Goal: Task Accomplishment & Management: Manage account settings

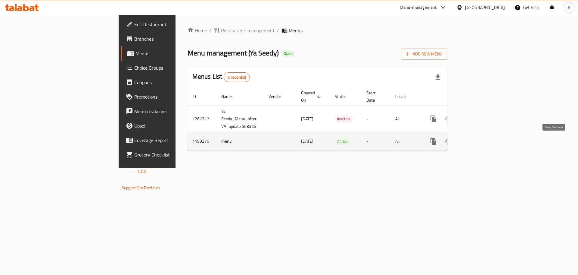
click at [480, 140] on icon "enhanced table" at bounding box center [476, 141] width 5 height 5
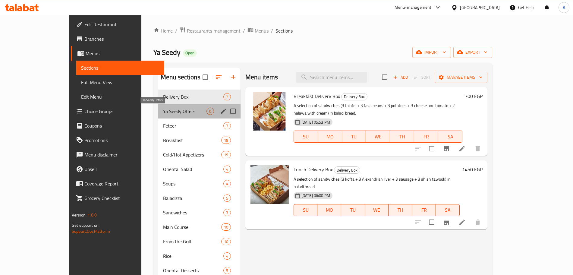
click at [172, 110] on span "Ya Seedy Offers" at bounding box center [184, 111] width 43 height 7
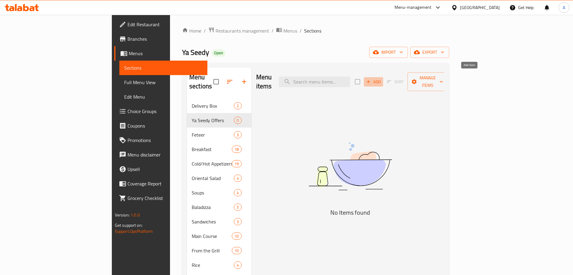
click at [381, 78] on span "Add" at bounding box center [373, 81] width 16 height 7
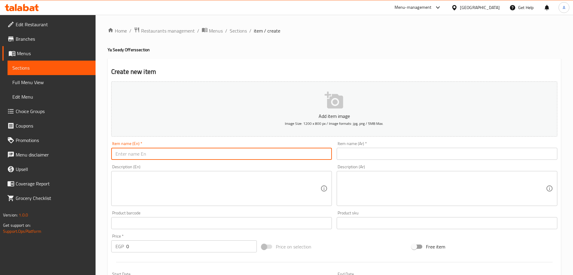
click at [138, 152] on input "text" at bounding box center [221, 154] width 221 height 12
type input "Kofta Meal"
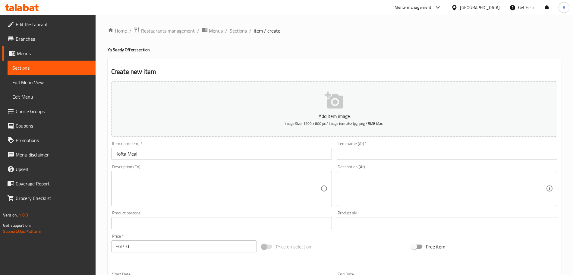
click at [241, 30] on span "Sections" at bounding box center [238, 30] width 17 height 7
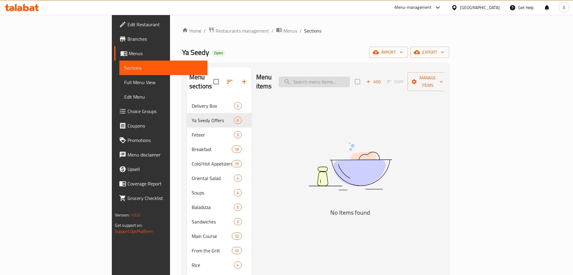
click at [350, 77] on input "search" at bounding box center [314, 82] width 71 height 11
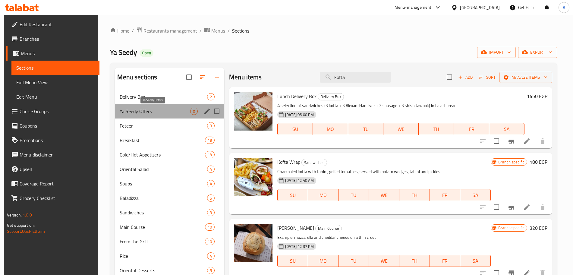
click at [164, 111] on span "Ya Seedy Offers" at bounding box center [155, 111] width 70 height 7
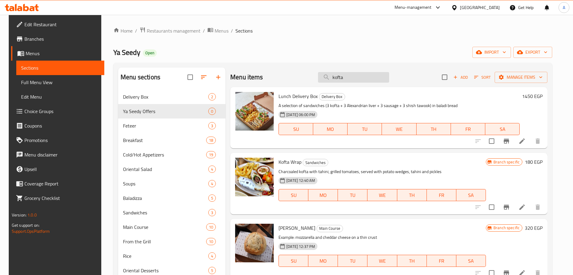
click at [358, 74] on input "kofta" at bounding box center [353, 77] width 71 height 11
type input "k"
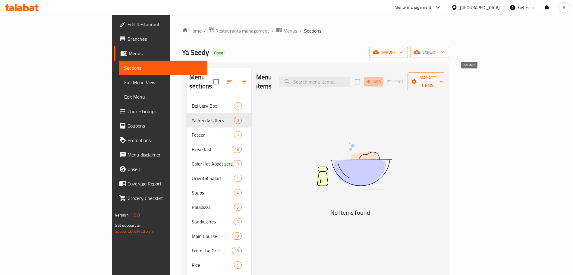
click at [371, 79] on icon "button" at bounding box center [367, 81] width 5 height 5
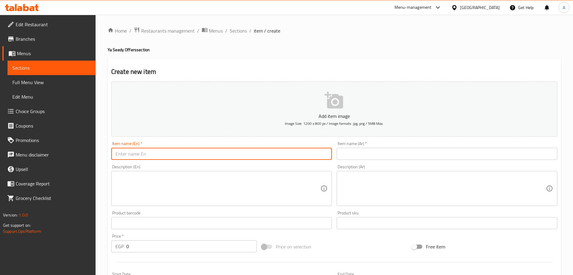
click at [161, 156] on input "text" at bounding box center [221, 154] width 221 height 12
type input "Kofta Meal"
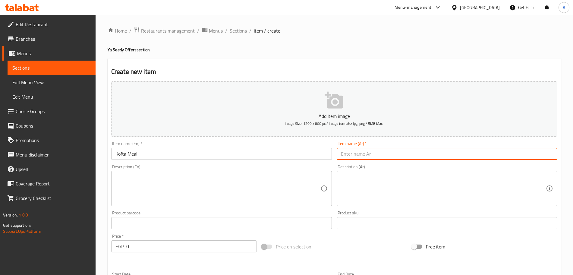
click at [397, 153] on input "text" at bounding box center [446, 154] width 221 height 12
type input "وجبه كفته"
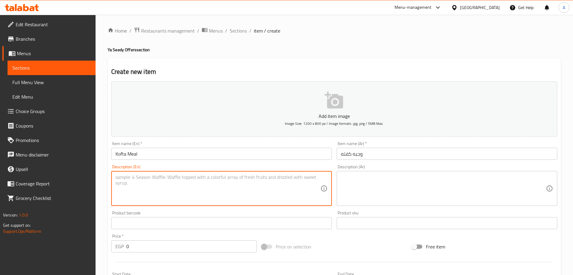
click at [282, 179] on textarea at bounding box center [217, 188] width 205 height 29
paste textarea "Grilled kofta meal with house fries + cheese sambousek + chopped green salad"
type textarea "Grilled kofta meal with house fries + cheese sambousek + chopped green salad"
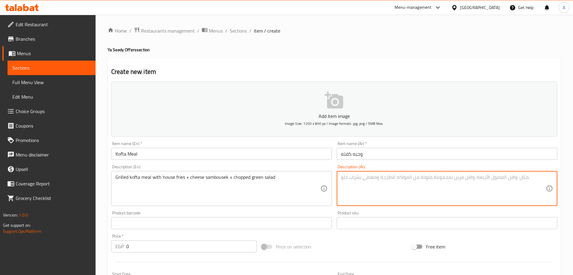
click at [374, 175] on textarea at bounding box center [443, 188] width 205 height 29
type textarea ";"
type textarea "كفته مع البطاطس +سبوسك جبنه+سلطه خضراء"
click at [381, 196] on textarea "كفته مع البطاطس +سبوسك جبنه+سلطه خضراء" at bounding box center [443, 188] width 205 height 29
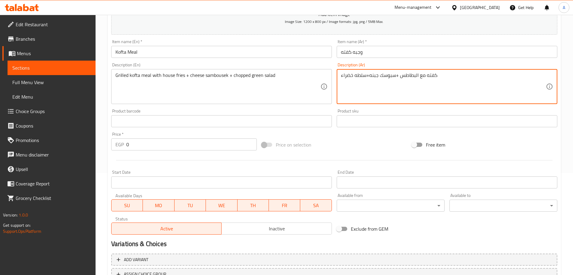
scroll to position [101, 0]
click at [167, 140] on input "0" at bounding box center [191, 145] width 130 height 12
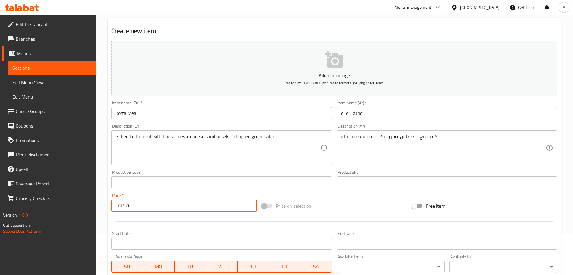
scroll to position [37, 0]
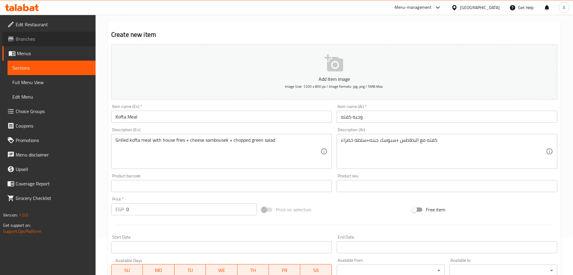
click at [53, 40] on span "Branches" at bounding box center [53, 38] width 75 height 7
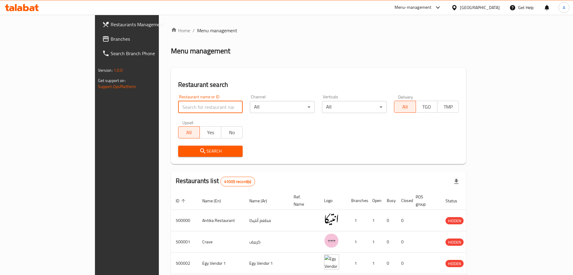
click at [199, 108] on input "search" at bounding box center [210, 107] width 65 height 12
type input "nasr"
click button "Search" at bounding box center [210, 150] width 65 height 11
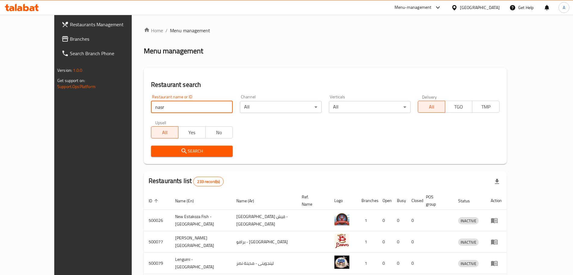
scroll to position [175, 0]
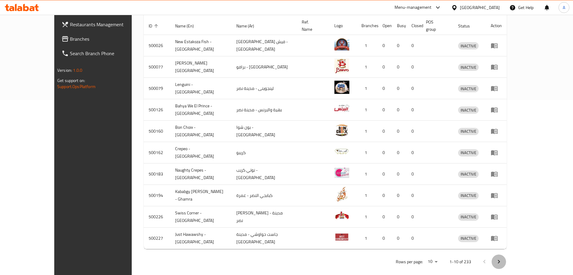
click at [500, 260] on icon "Next page" at bounding box center [499, 262] width 2 height 4
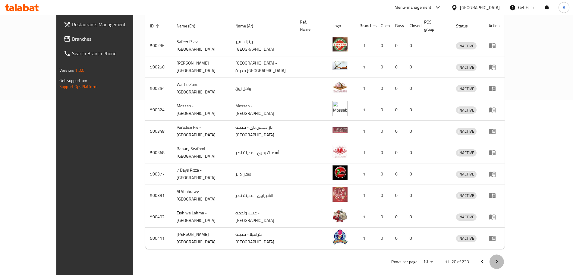
click at [498, 260] on icon "Next page" at bounding box center [497, 262] width 2 height 4
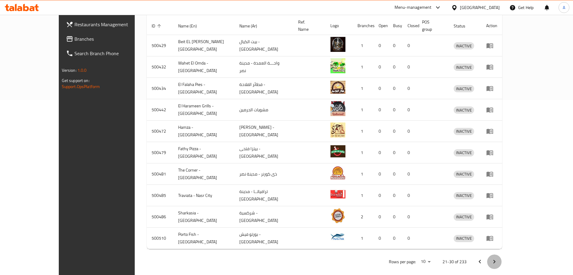
click at [495, 260] on icon "Next page" at bounding box center [494, 262] width 2 height 4
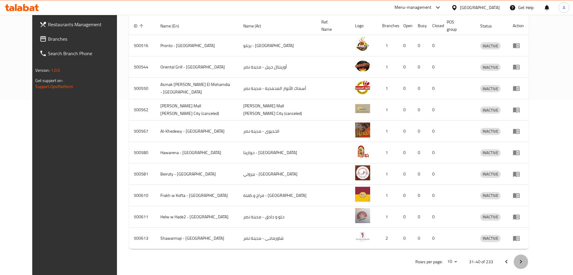
click at [522, 260] on icon "Next page" at bounding box center [521, 262] width 2 height 4
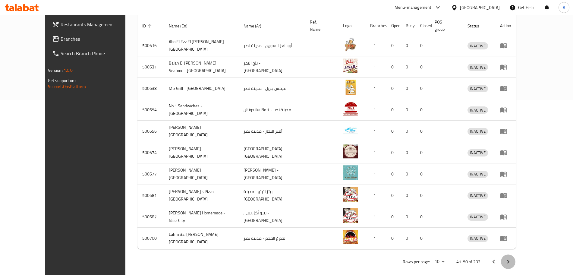
click at [509, 260] on icon "Next page" at bounding box center [508, 262] width 2 height 4
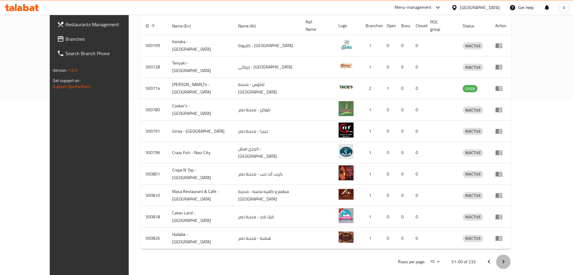
click at [504, 260] on icon "Next page" at bounding box center [503, 262] width 2 height 4
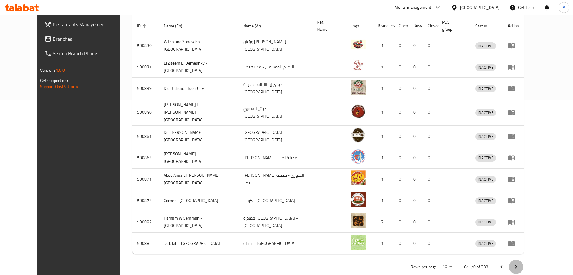
click at [517, 265] on icon "Next page" at bounding box center [516, 267] width 2 height 4
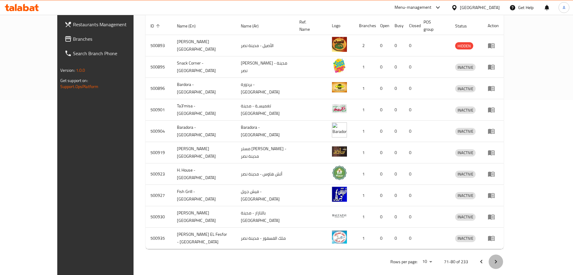
click at [497, 260] on icon "Next page" at bounding box center [496, 262] width 2 height 4
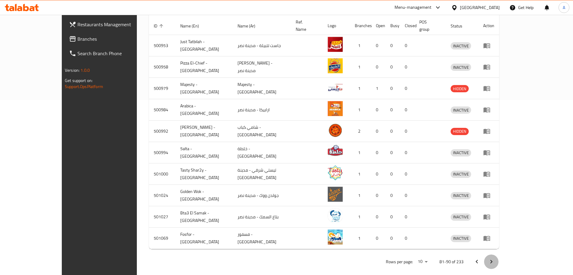
click at [492, 260] on icon "Next page" at bounding box center [491, 262] width 2 height 4
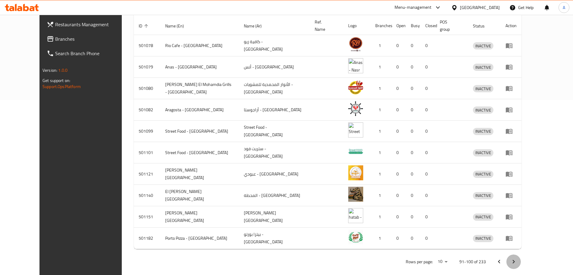
click at [515, 260] on icon "Next page" at bounding box center [513, 262] width 2 height 4
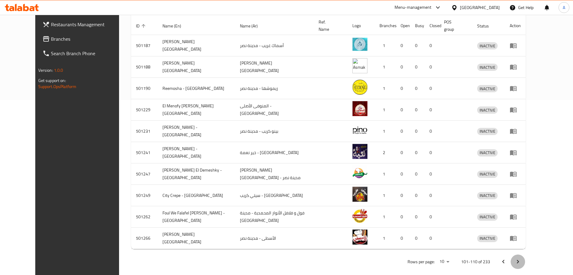
click at [519, 260] on icon "Next page" at bounding box center [518, 262] width 2 height 4
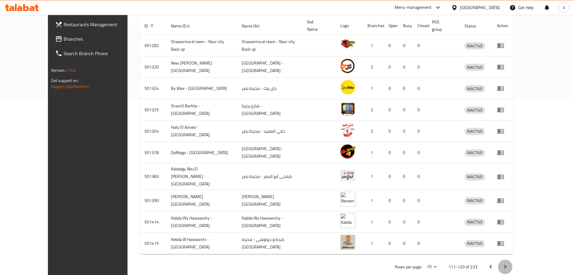
click at [506, 265] on icon "Next page" at bounding box center [505, 267] width 2 height 4
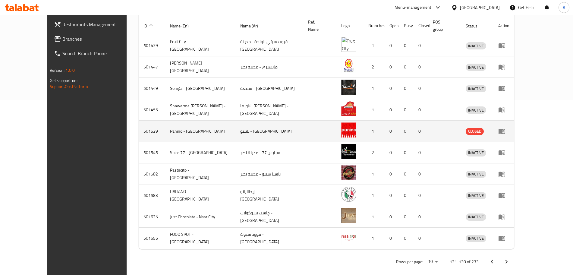
scroll to position [0, 0]
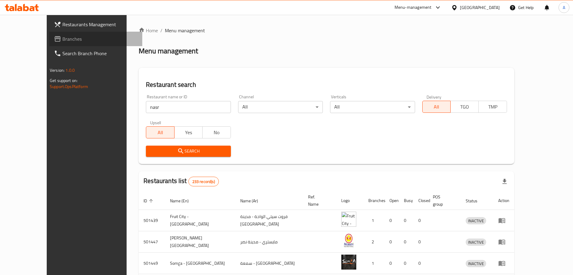
click at [62, 42] on span "Branches" at bounding box center [99, 38] width 75 height 7
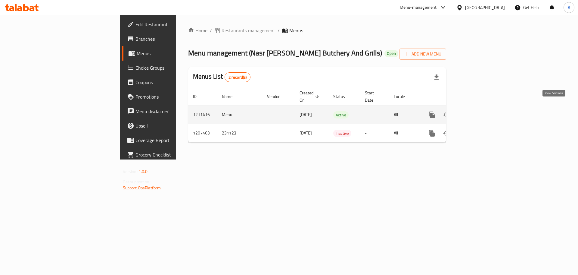
click at [479, 111] on icon "enhanced table" at bounding box center [475, 114] width 7 height 7
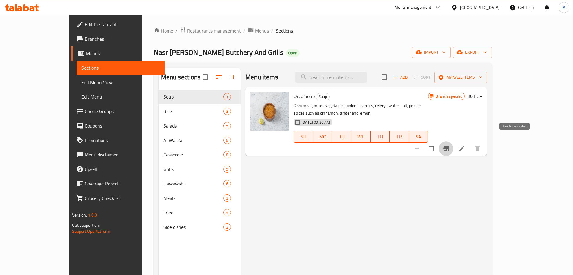
click at [449, 145] on icon "Branch-specific-item" at bounding box center [445, 148] width 7 height 7
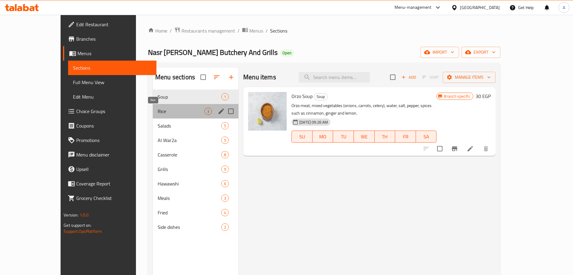
click at [158, 110] on span "Rice" at bounding box center [181, 111] width 47 height 7
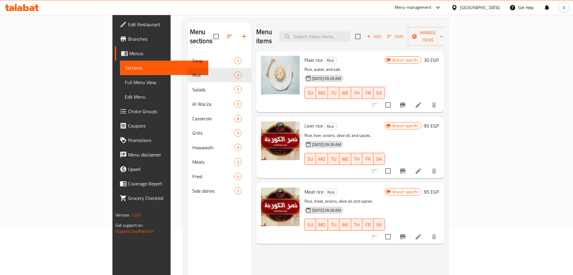
scroll to position [47, 0]
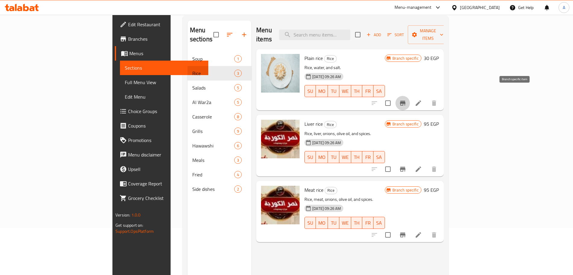
click at [405, 101] on icon "Branch-specific-item" at bounding box center [402, 103] width 5 height 5
click at [405, 167] on icon "Branch-specific-item" at bounding box center [402, 169] width 5 height 5
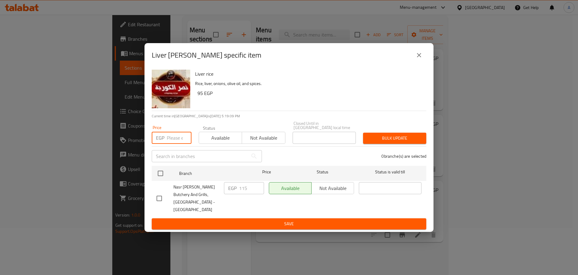
click at [176, 143] on input "number" at bounding box center [179, 138] width 25 height 12
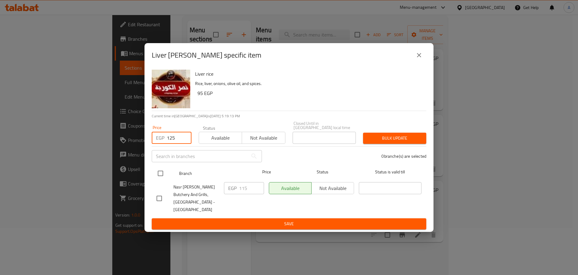
type input "125"
click at [162, 172] on input "checkbox" at bounding box center [160, 173] width 13 height 13
checkbox input "true"
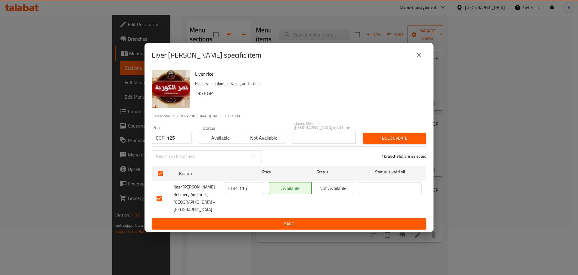
click at [368, 140] on span "Bulk update" at bounding box center [395, 138] width 54 height 8
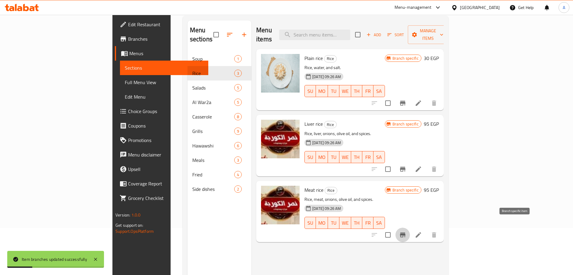
click at [405, 232] on icon "Branch-specific-item" at bounding box center [402, 234] width 5 height 5
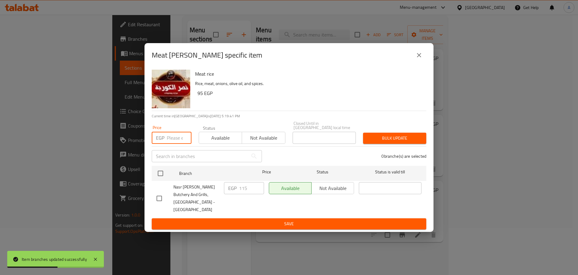
click at [172, 140] on input "number" at bounding box center [179, 138] width 25 height 12
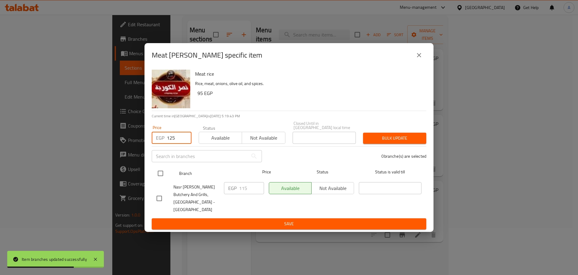
type input "125"
click at [161, 173] on input "checkbox" at bounding box center [160, 173] width 13 height 13
checkbox input "true"
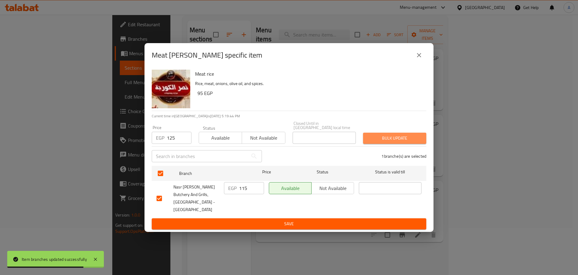
click at [401, 136] on span "Bulk update" at bounding box center [395, 138] width 54 height 8
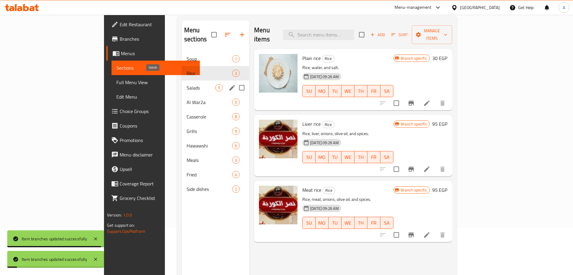
click at [186, 84] on span "Salads" at bounding box center [200, 87] width 29 height 7
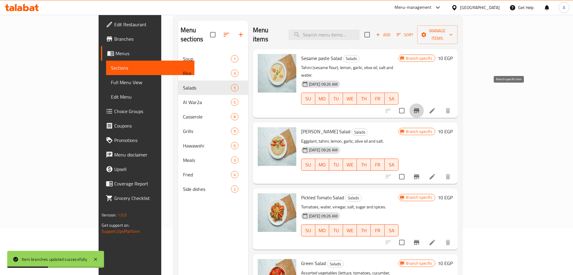
click at [420, 107] on icon "Branch-specific-item" at bounding box center [416, 110] width 7 height 7
click at [420, 173] on icon "Branch-specific-item" at bounding box center [416, 176] width 7 height 7
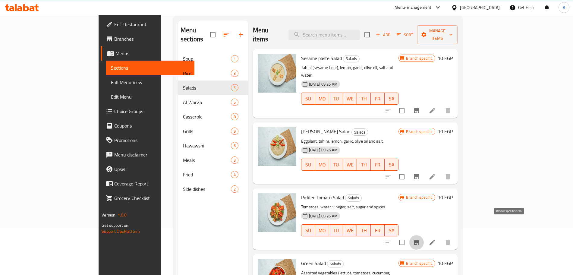
click at [424, 235] on button "Branch-specific-item" at bounding box center [416, 242] width 14 height 14
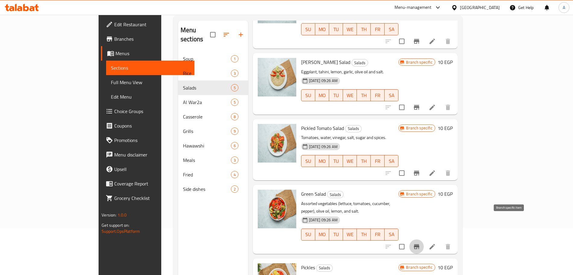
click at [419, 244] on icon "Branch-specific-item" at bounding box center [416, 246] width 5 height 5
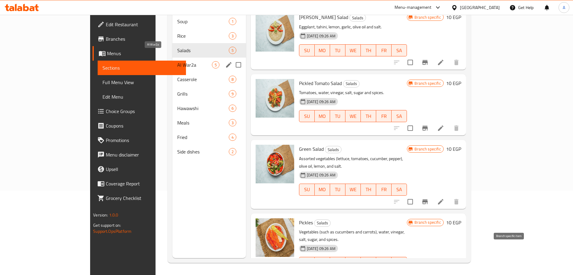
click at [177, 61] on span "Al War2a" at bounding box center [194, 64] width 34 height 7
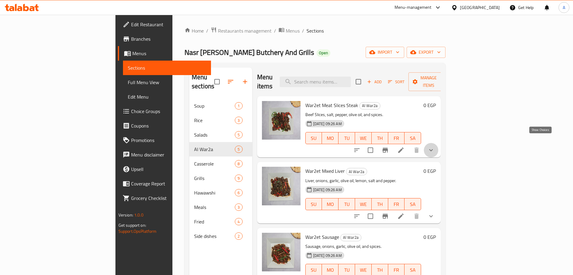
click at [434, 146] on icon "show more" at bounding box center [430, 149] width 7 height 7
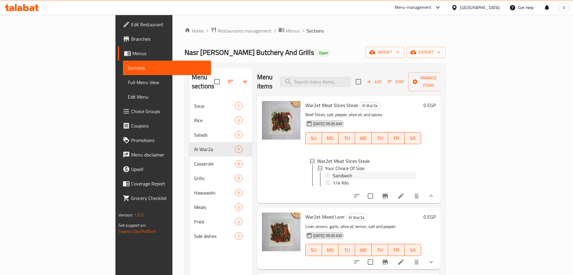
click at [333, 172] on span "Sandwich" at bounding box center [343, 175] width 20 height 7
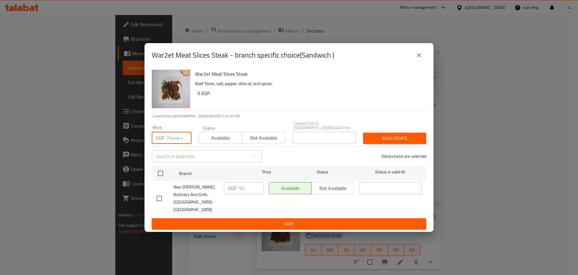
click at [177, 141] on input "number" at bounding box center [179, 138] width 25 height 12
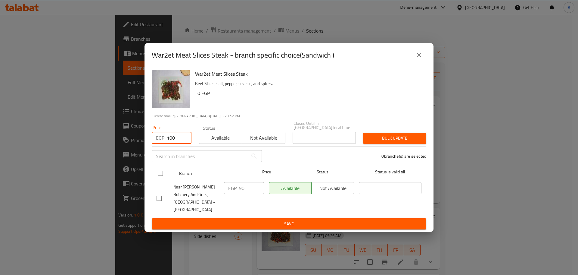
type input "100"
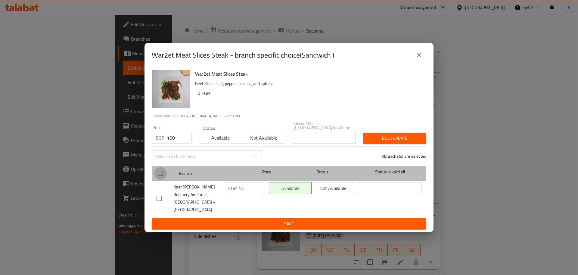
click at [163, 177] on input "checkbox" at bounding box center [160, 173] width 13 height 13
checkbox input "true"
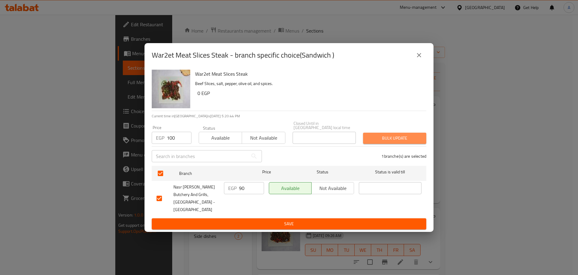
click at [368, 139] on span "Bulk update" at bounding box center [395, 138] width 54 height 8
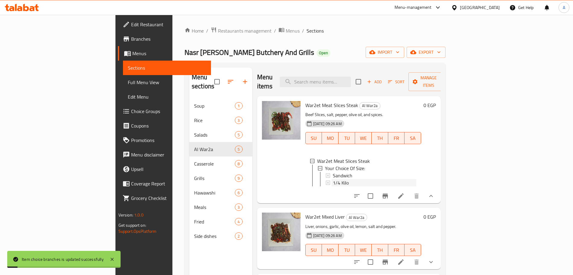
click at [333, 179] on div "1/4 Kilo" at bounding box center [375, 182] width 84 height 7
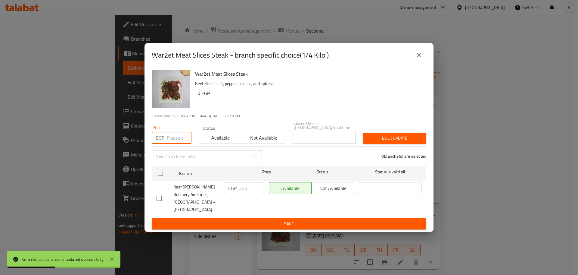
click at [179, 141] on input "number" at bounding box center [179, 138] width 25 height 12
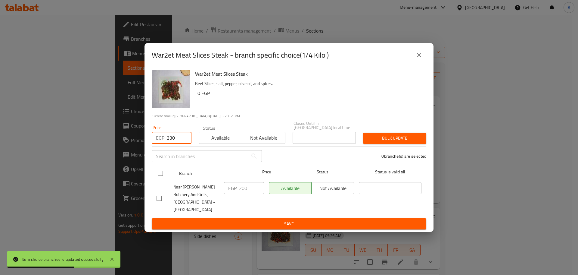
type input "230"
click at [160, 174] on input "checkbox" at bounding box center [160, 173] width 13 height 13
checkbox input "true"
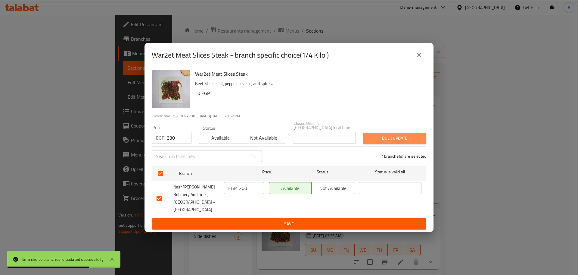
click at [389, 140] on span "Bulk update" at bounding box center [395, 138] width 54 height 8
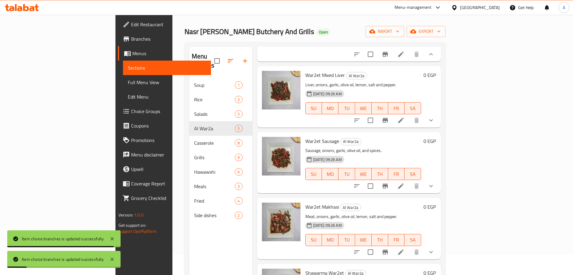
scroll to position [21, 0]
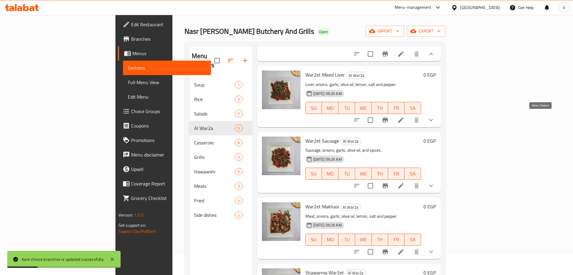
click at [434, 120] on icon "show more" at bounding box center [430, 119] width 7 height 7
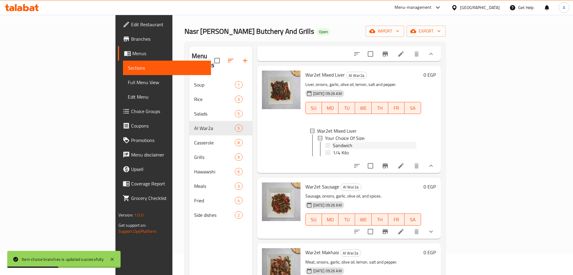
click at [370, 142] on div "Sandwich" at bounding box center [375, 145] width 84 height 7
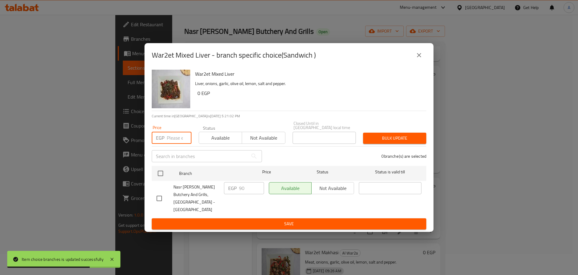
click at [175, 136] on input "number" at bounding box center [179, 138] width 25 height 12
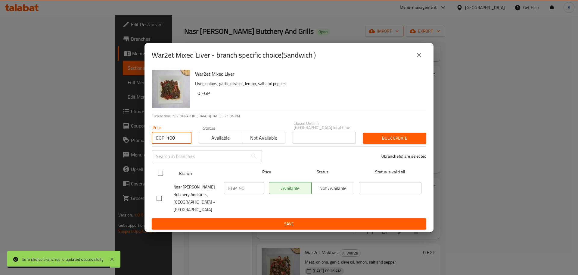
type input "100"
click at [162, 174] on input "checkbox" at bounding box center [160, 173] width 13 height 13
checkbox input "true"
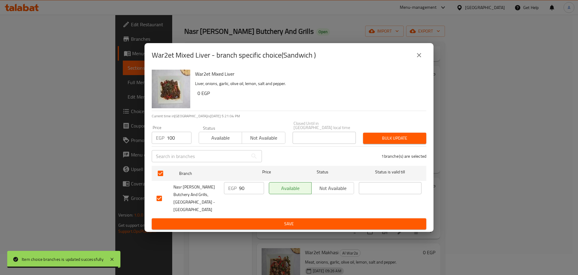
click at [399, 139] on span "Bulk update" at bounding box center [395, 138] width 54 height 8
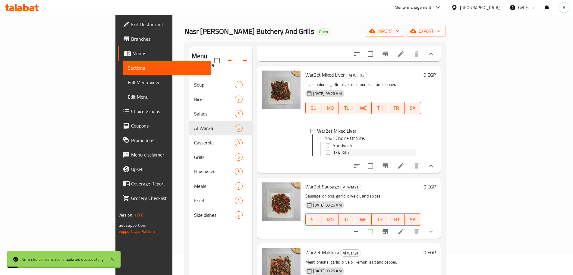
click at [333, 149] on div "1/4 Kilo" at bounding box center [375, 152] width 84 height 7
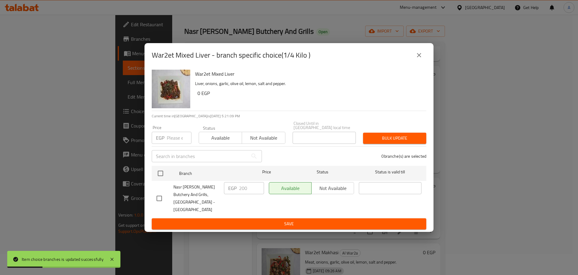
click at [177, 138] on input "number" at bounding box center [179, 138] width 25 height 12
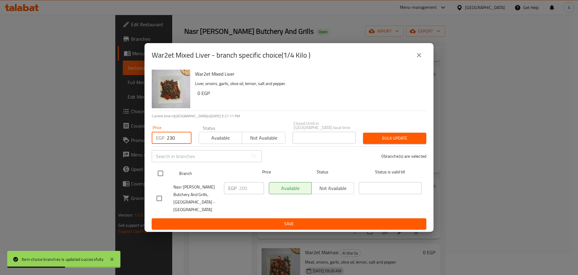
type input "230"
click at [160, 175] on input "checkbox" at bounding box center [160, 173] width 13 height 13
checkbox input "true"
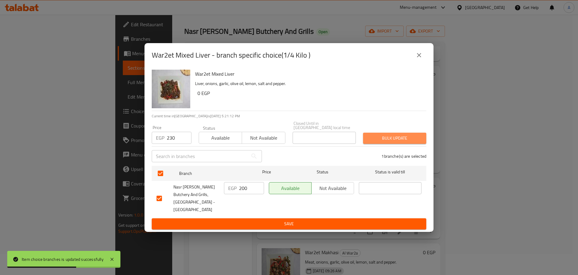
click at [385, 139] on span "Bulk update" at bounding box center [395, 138] width 54 height 8
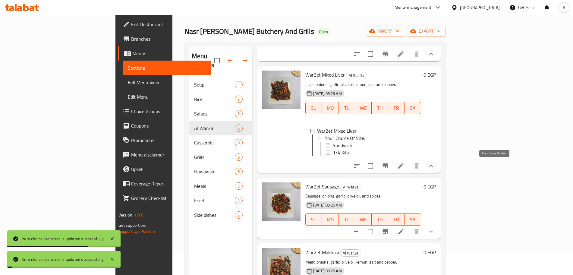
scroll to position [172, 0]
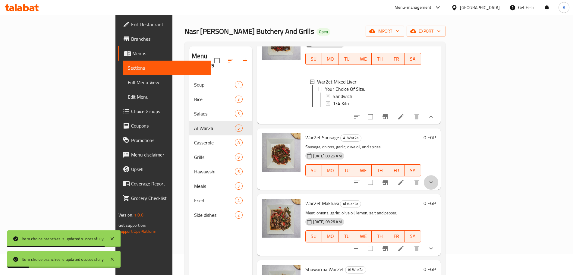
click at [434, 182] on icon "show more" at bounding box center [430, 182] width 7 height 7
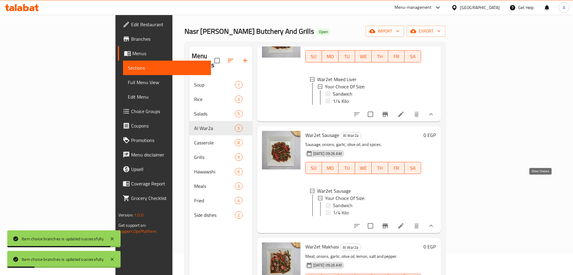
scroll to position [224, 0]
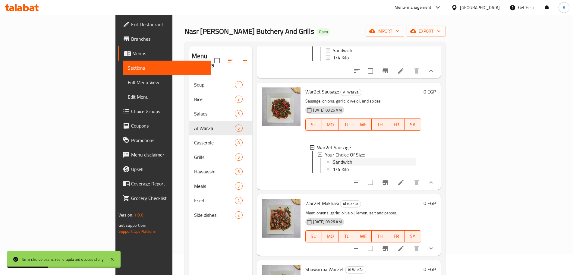
click at [333, 158] on span "Sandwich" at bounding box center [343, 161] width 20 height 7
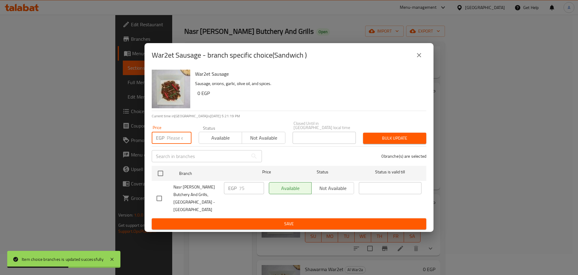
click at [177, 141] on input "number" at bounding box center [179, 138] width 25 height 12
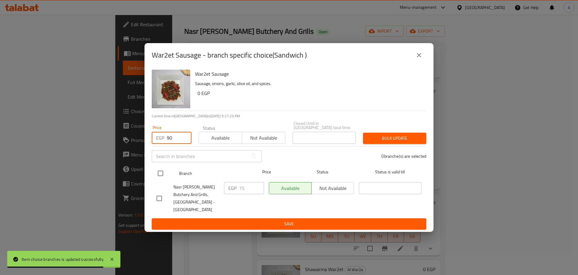
type input "90"
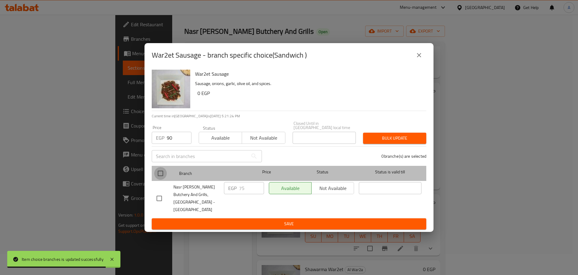
click at [163, 174] on input "checkbox" at bounding box center [160, 173] width 13 height 13
checkbox input "true"
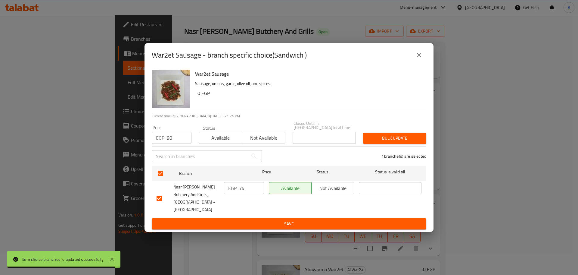
click at [393, 139] on span "Bulk update" at bounding box center [395, 138] width 54 height 8
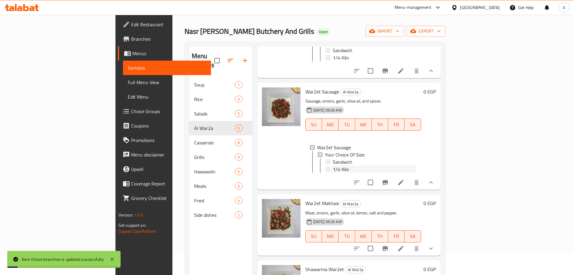
click at [333, 165] on span "1/4 Kilo" at bounding box center [341, 168] width 16 height 7
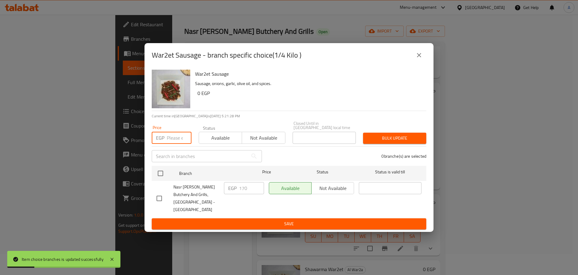
click at [177, 139] on input "number" at bounding box center [179, 138] width 25 height 12
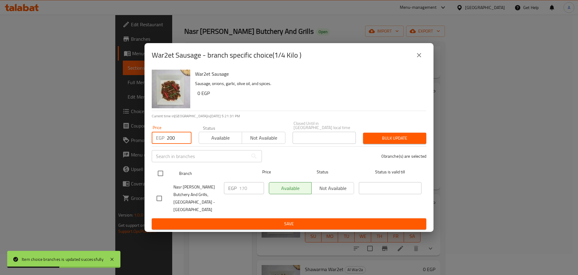
type input "200"
click at [157, 174] on input "checkbox" at bounding box center [160, 173] width 13 height 13
checkbox input "true"
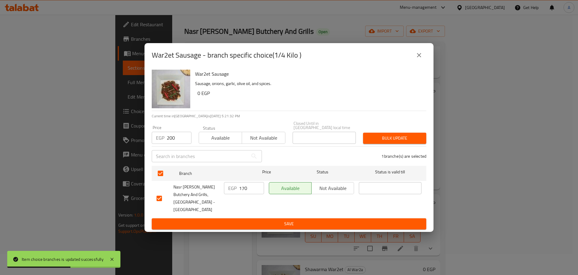
click at [394, 134] on div "Bulk update" at bounding box center [395, 138] width 70 height 18
click at [395, 136] on span "Bulk update" at bounding box center [395, 138] width 54 height 8
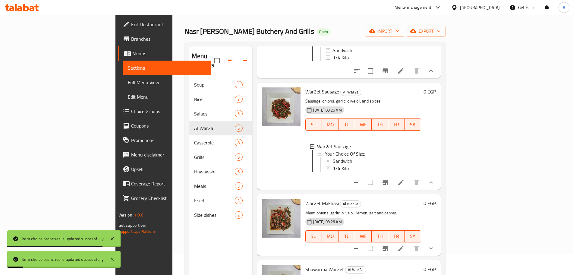
scroll to position [84, 0]
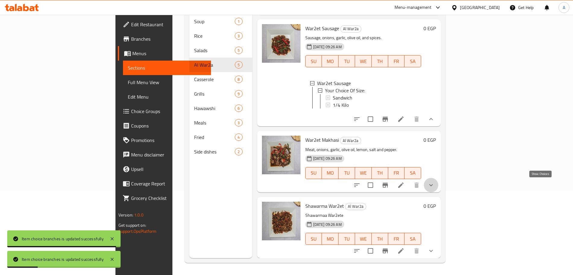
click at [434, 182] on icon "show more" at bounding box center [430, 184] width 7 height 7
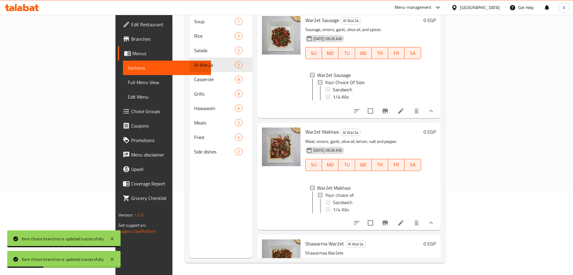
scroll to position [275, 0]
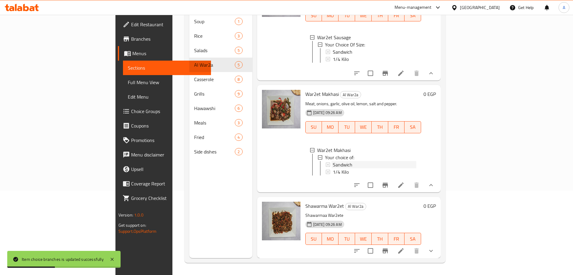
click at [333, 161] on span "Sandwich" at bounding box center [343, 164] width 20 height 7
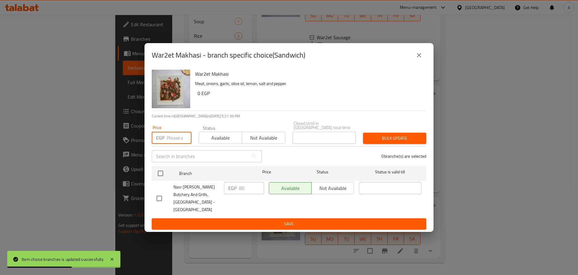
click at [178, 136] on input "number" at bounding box center [179, 138] width 25 height 12
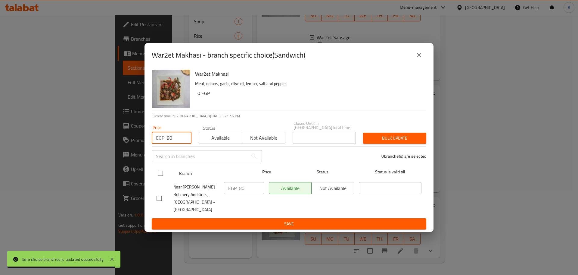
type input "90"
click at [162, 173] on input "checkbox" at bounding box center [160, 173] width 13 height 13
checkbox input "true"
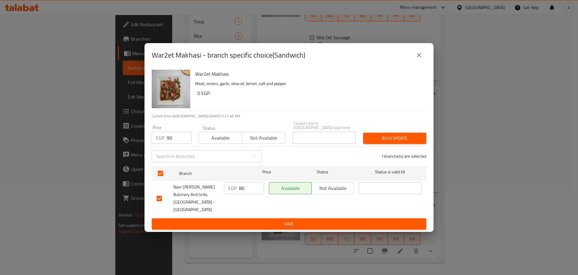
click at [382, 137] on span "Bulk update" at bounding box center [395, 138] width 54 height 8
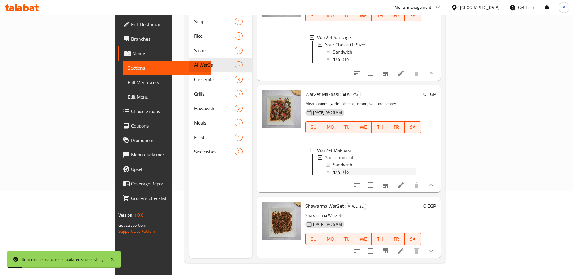
click at [333, 169] on div "1/4 Kilo" at bounding box center [375, 171] width 84 height 7
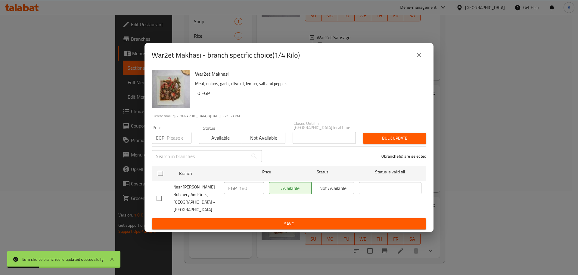
click at [178, 137] on input "number" at bounding box center [179, 138] width 25 height 12
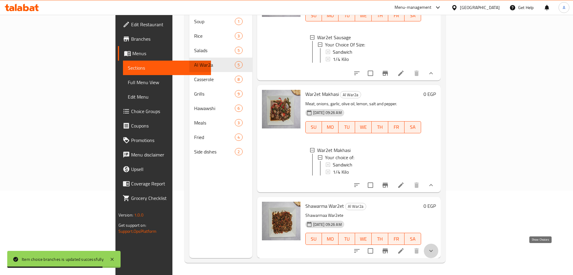
click at [434, 248] on icon "show more" at bounding box center [430, 250] width 7 height 7
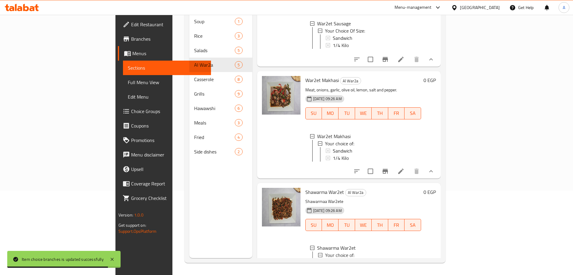
scroll to position [327, 0]
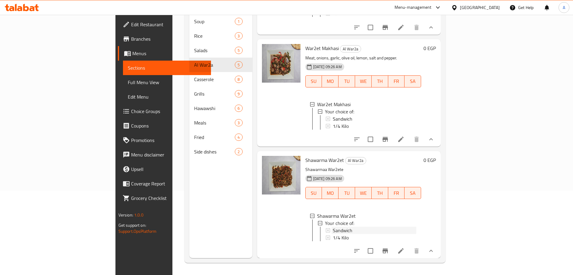
click at [347, 227] on div "Sandwich" at bounding box center [375, 230] width 84 height 7
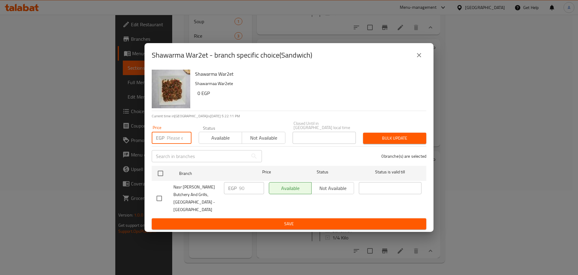
click at [173, 138] on input "number" at bounding box center [179, 138] width 25 height 12
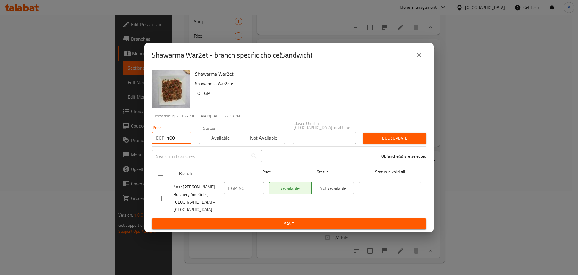
type input "100"
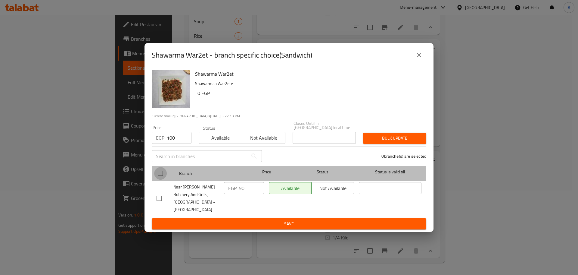
click at [160, 172] on input "checkbox" at bounding box center [160, 173] width 13 height 13
checkbox input "true"
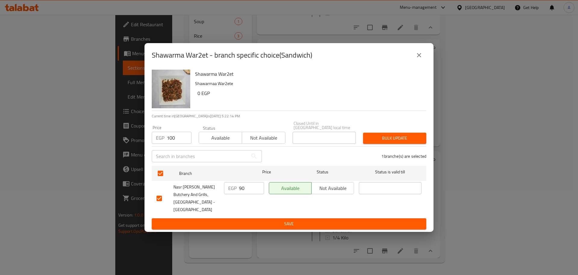
click at [375, 141] on span "Bulk update" at bounding box center [395, 138] width 54 height 8
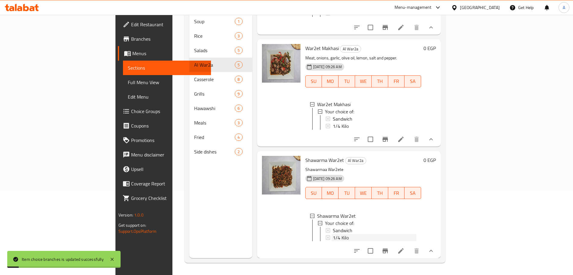
click at [333, 234] on span "1/4 Kilo" at bounding box center [341, 237] width 16 height 7
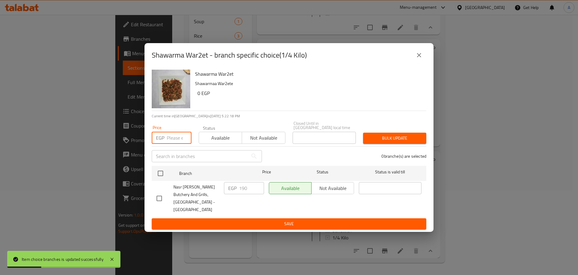
click at [173, 138] on input "number" at bounding box center [179, 138] width 25 height 12
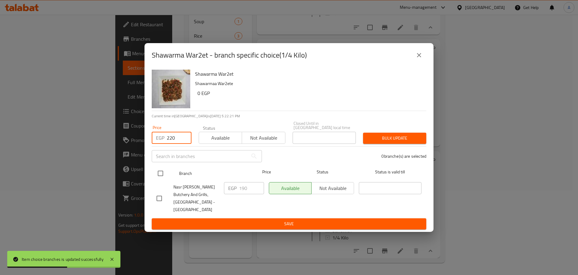
type input "220"
click at [164, 172] on input "checkbox" at bounding box center [160, 173] width 13 height 13
checkbox input "true"
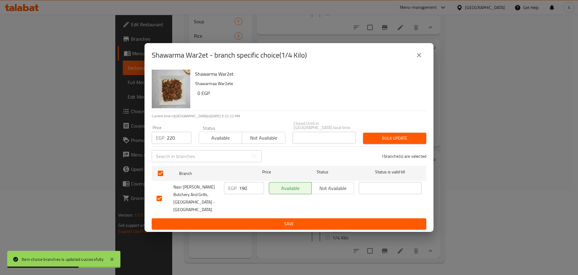
click at [374, 139] on span "Bulk update" at bounding box center [395, 138] width 54 height 8
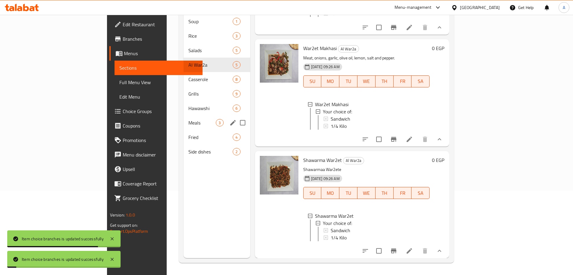
scroll to position [75, 0]
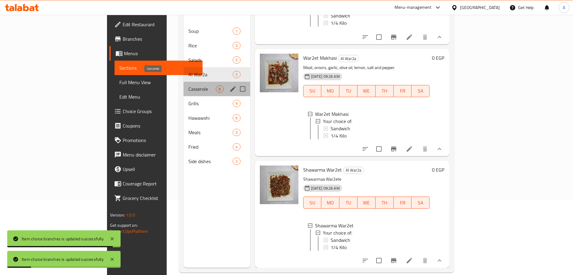
click at [188, 85] on span "Casserole" at bounding box center [201, 88] width 27 height 7
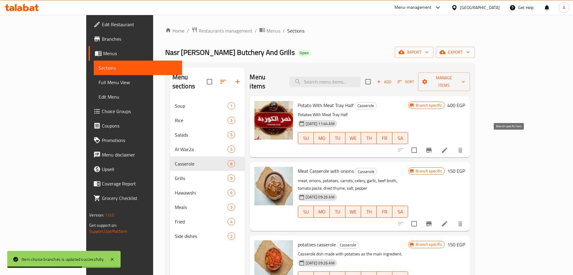
click at [431, 148] on icon "Branch-specific-item" at bounding box center [428, 150] width 5 height 5
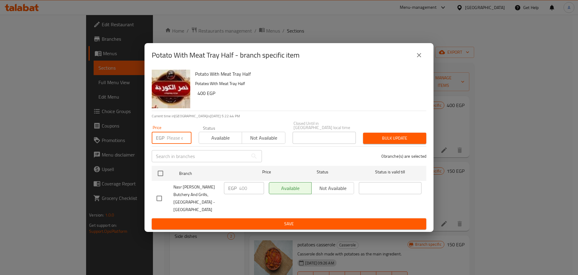
click at [177, 138] on input "number" at bounding box center [179, 138] width 25 height 12
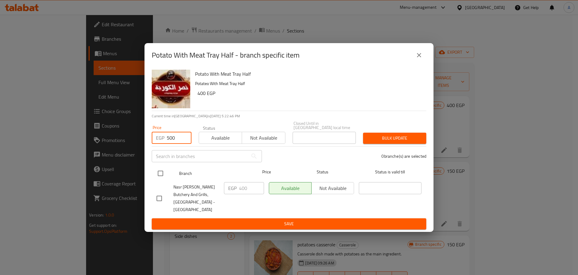
type input "500"
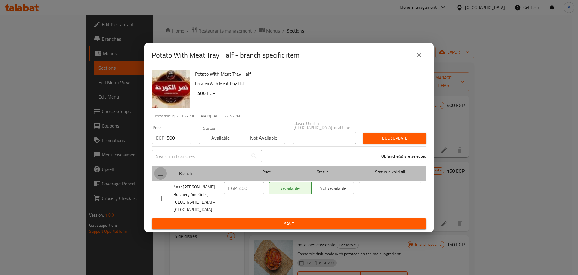
click at [164, 173] on input "checkbox" at bounding box center [160, 173] width 13 height 13
checkbox input "true"
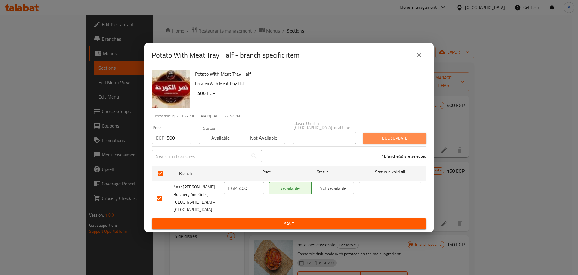
click at [405, 140] on span "Bulk update" at bounding box center [395, 138] width 54 height 8
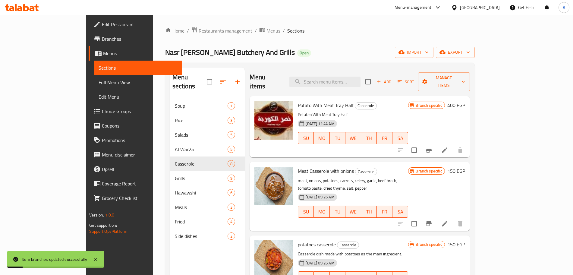
scroll to position [78, 0]
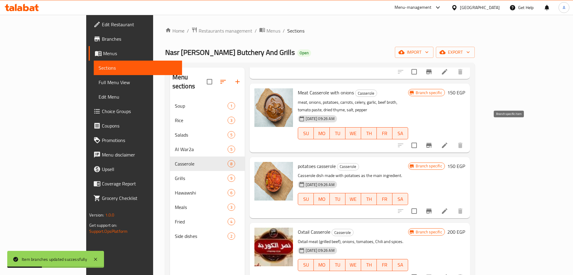
click at [431, 143] on icon "Branch-specific-item" at bounding box center [428, 145] width 5 height 5
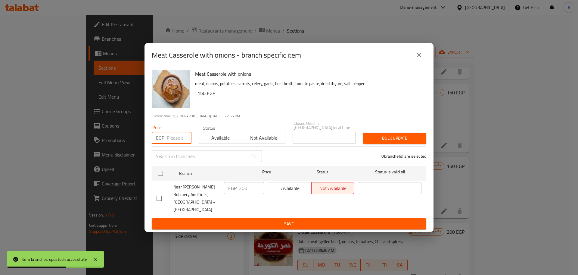
click at [176, 140] on input "number" at bounding box center [179, 138] width 25 height 12
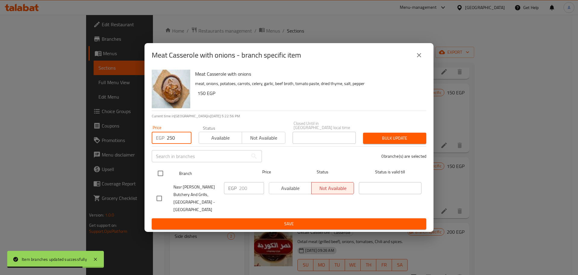
type input "250"
click at [162, 174] on input "checkbox" at bounding box center [160, 173] width 13 height 13
checkbox input "true"
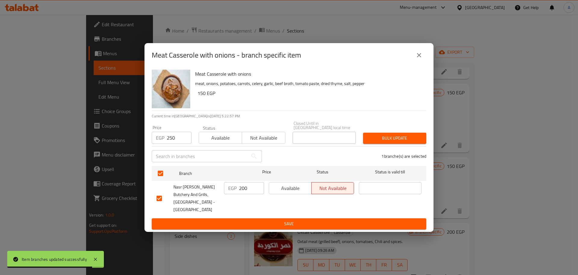
click at [397, 139] on span "Bulk update" at bounding box center [395, 138] width 54 height 8
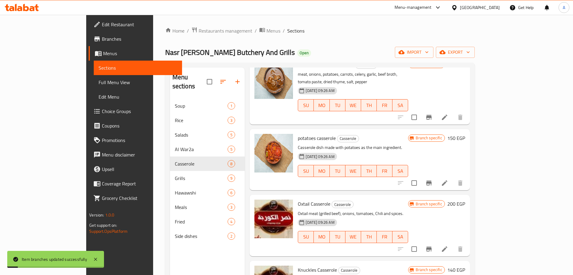
scroll to position [107, 0]
click at [431, 180] on icon "Branch-specific-item" at bounding box center [428, 182] width 5 height 5
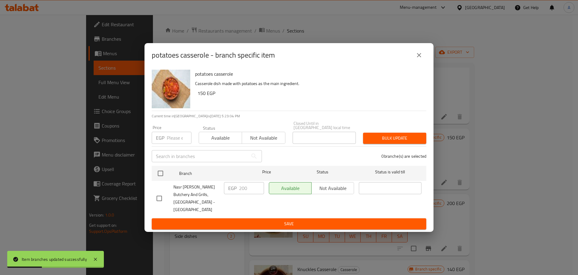
click at [176, 140] on input "number" at bounding box center [179, 138] width 25 height 12
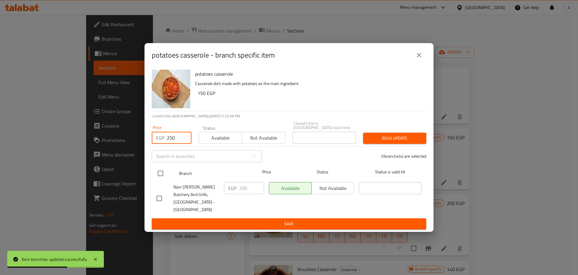
type input "250"
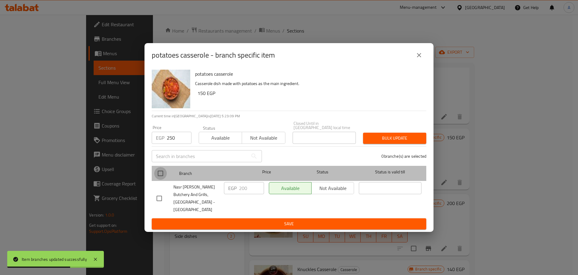
click at [163, 173] on input "checkbox" at bounding box center [160, 173] width 13 height 13
checkbox input "true"
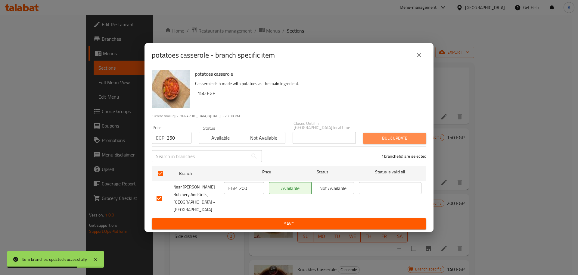
click at [372, 141] on span "Bulk update" at bounding box center [395, 138] width 54 height 8
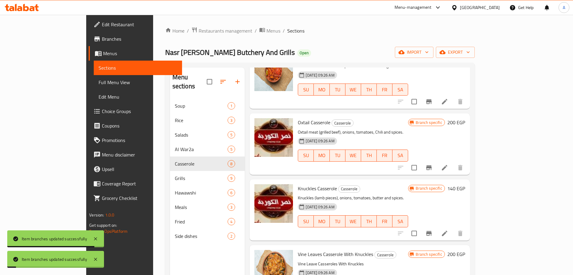
scroll to position [189, 0]
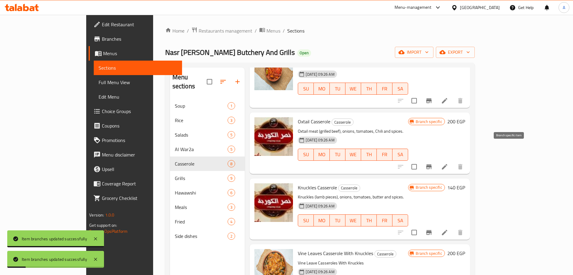
click at [436, 159] on button "Branch-specific-item" at bounding box center [428, 166] width 14 height 14
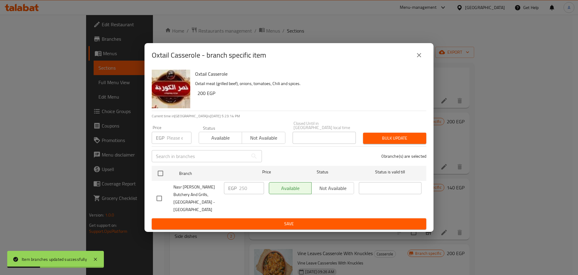
click at [174, 143] on input "number" at bounding box center [179, 138] width 25 height 12
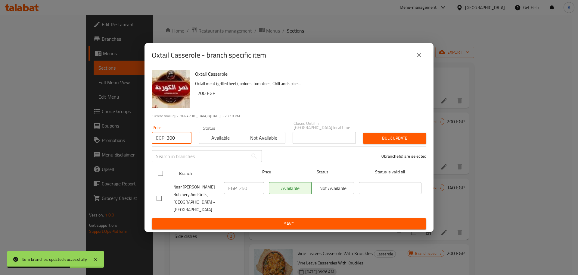
type input "300"
click at [157, 176] on input "checkbox" at bounding box center [160, 173] width 13 height 13
checkbox input "true"
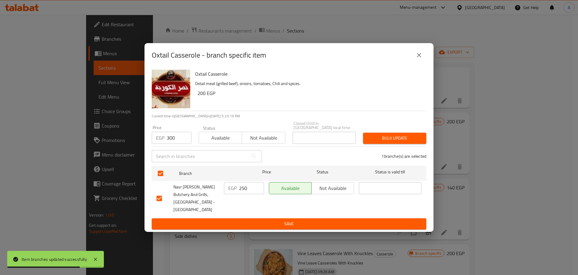
click at [364, 136] on button "Bulk update" at bounding box center [394, 138] width 63 height 11
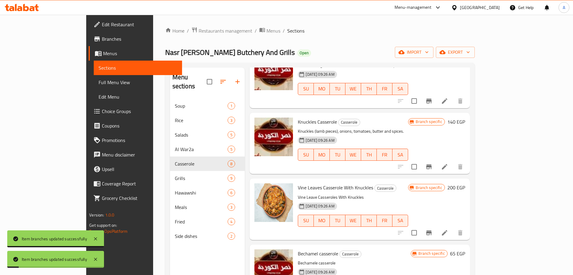
scroll to position [255, 0]
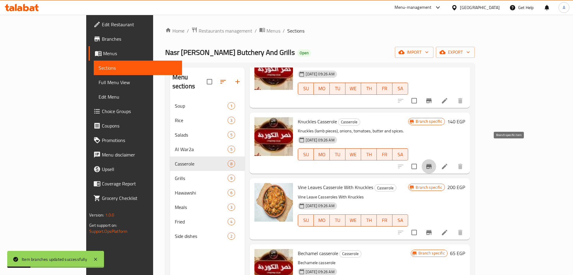
click at [432, 163] on icon "Branch-specific-item" at bounding box center [428, 166] width 7 height 7
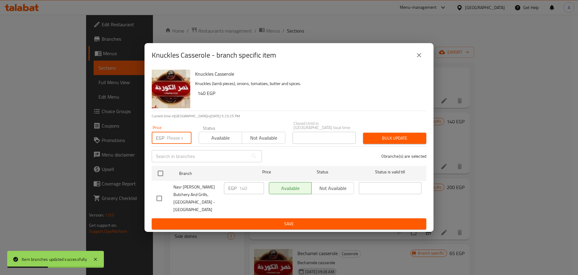
click at [174, 141] on input "number" at bounding box center [179, 138] width 25 height 12
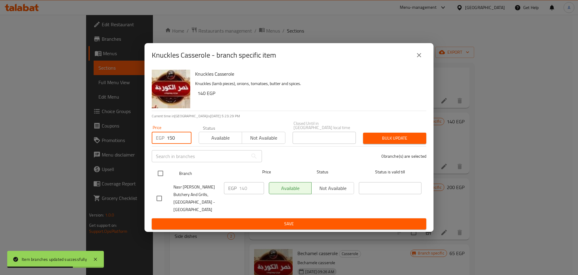
type input "150"
click at [156, 180] on input "checkbox" at bounding box center [160, 173] width 13 height 13
checkbox input "true"
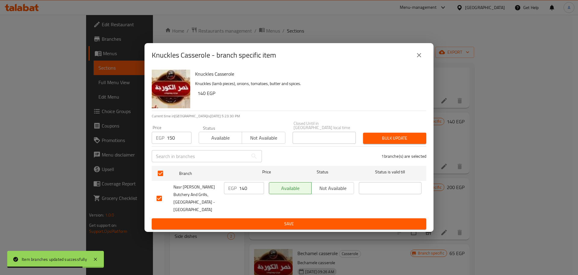
click at [380, 139] on span "Bulk update" at bounding box center [395, 138] width 54 height 8
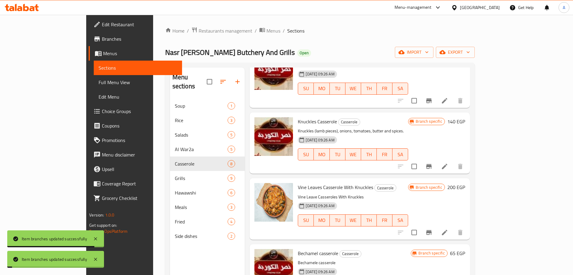
scroll to position [267, 0]
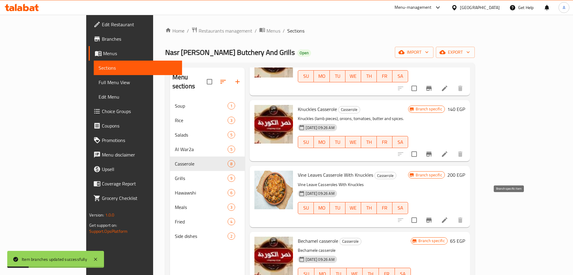
click at [436, 213] on button "Branch-specific-item" at bounding box center [428, 220] width 14 height 14
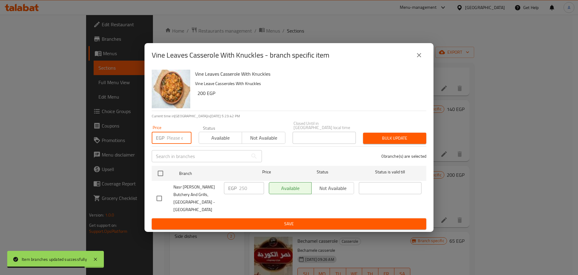
click at [178, 140] on input "number" at bounding box center [179, 138] width 25 height 12
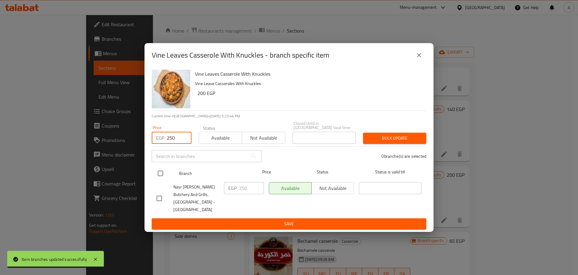
type input "250"
click at [168, 171] on div at bounding box center [165, 172] width 23 height 17
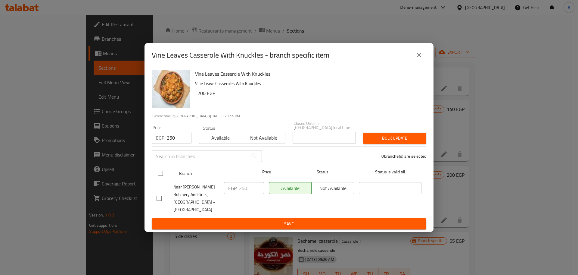
click at [153, 180] on div "Branch Price Status Status is valid till" at bounding box center [289, 173] width 275 height 15
click at [158, 178] on input "checkbox" at bounding box center [160, 173] width 13 height 13
checkbox input "true"
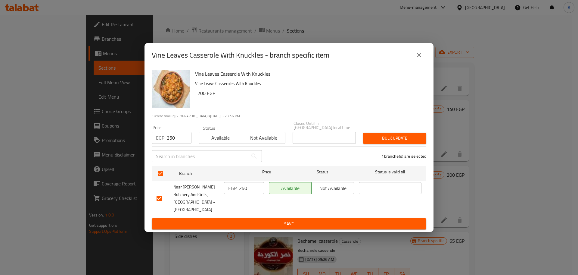
drag, startPoint x: 383, startPoint y: 136, endPoint x: 386, endPoint y: 136, distance: 3.1
click at [386, 136] on span "Bulk update" at bounding box center [395, 138] width 54 height 8
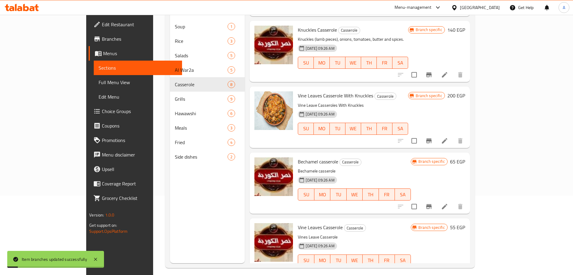
scroll to position [84, 0]
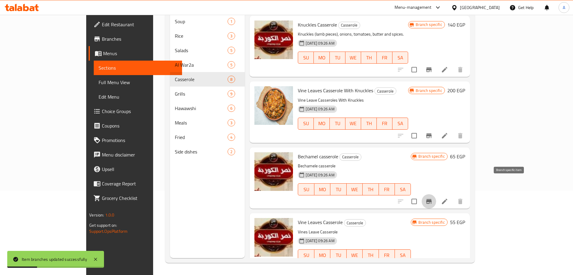
click at [432, 198] on icon "Branch-specific-item" at bounding box center [428, 201] width 7 height 7
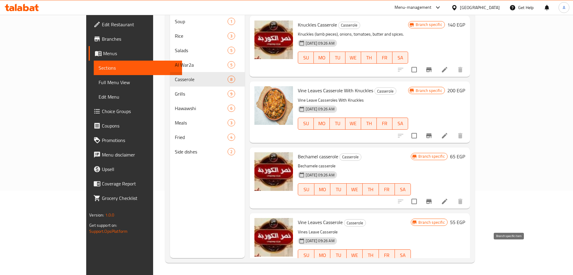
click at [432, 264] on icon "Branch-specific-item" at bounding box center [428, 267] width 7 height 7
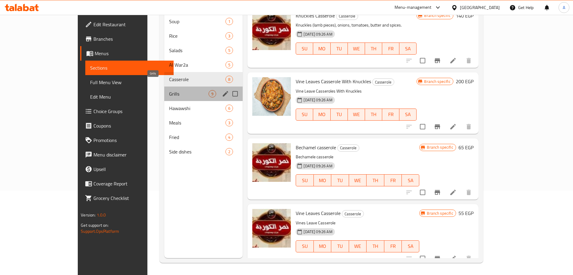
click at [169, 90] on span "Grills" at bounding box center [188, 93] width 39 height 7
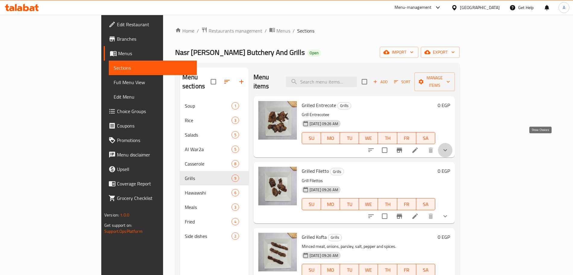
click at [447, 149] on icon "show more" at bounding box center [445, 150] width 4 height 2
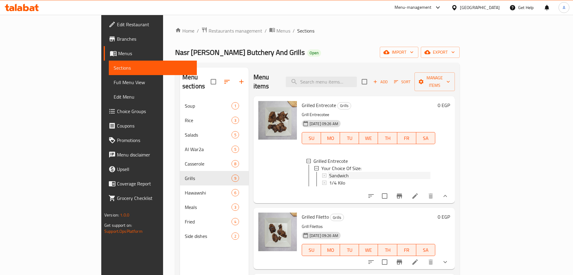
click at [343, 172] on div "Sandwich" at bounding box center [379, 175] width 101 height 7
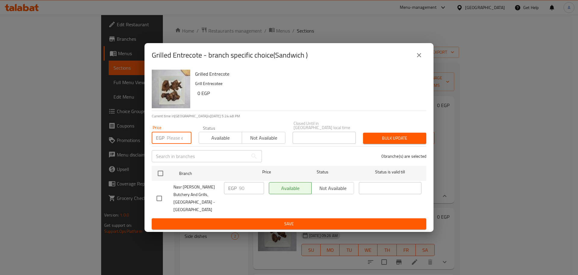
click at [172, 138] on input "number" at bounding box center [179, 138] width 25 height 12
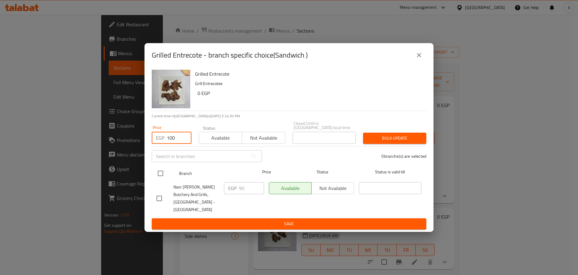
type input "100"
click at [163, 172] on input "checkbox" at bounding box center [160, 173] width 13 height 13
checkbox input "true"
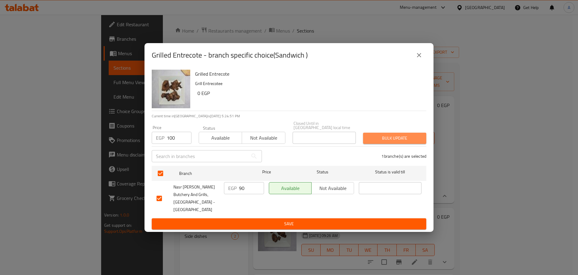
click at [377, 136] on button "Bulk update" at bounding box center [394, 138] width 63 height 11
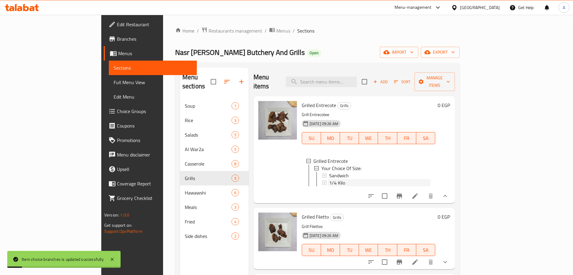
click at [343, 179] on div "1/4 Kilo" at bounding box center [379, 182] width 101 height 7
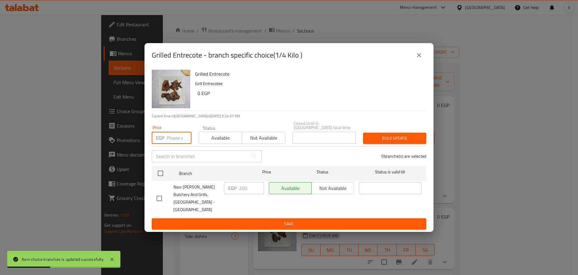
click at [176, 138] on input "number" at bounding box center [179, 138] width 25 height 12
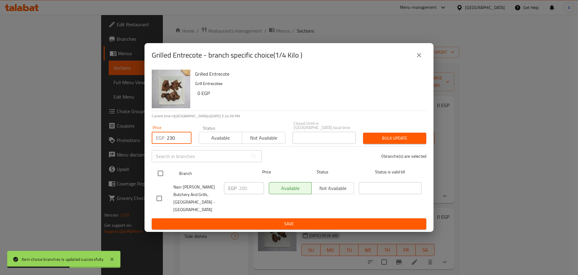
type input "230"
click at [161, 174] on input "checkbox" at bounding box center [160, 173] width 13 height 13
checkbox input "true"
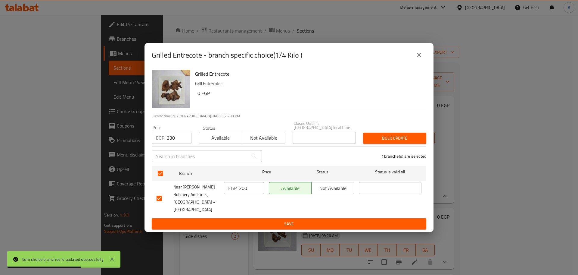
click at [369, 142] on span "Bulk update" at bounding box center [395, 138] width 54 height 8
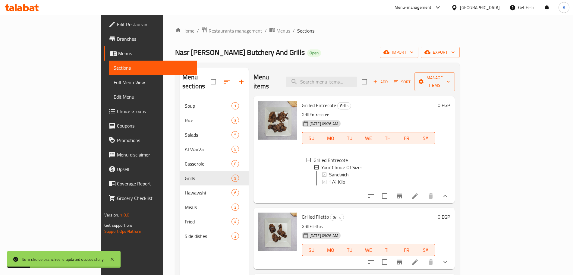
scroll to position [109, 0]
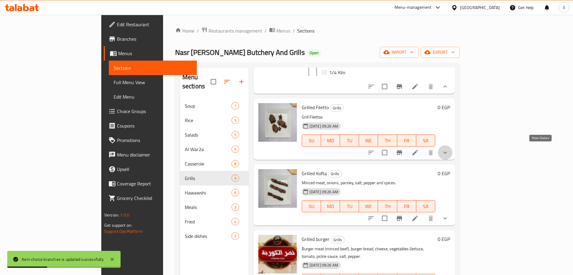
click at [449, 151] on icon "show more" at bounding box center [444, 152] width 7 height 7
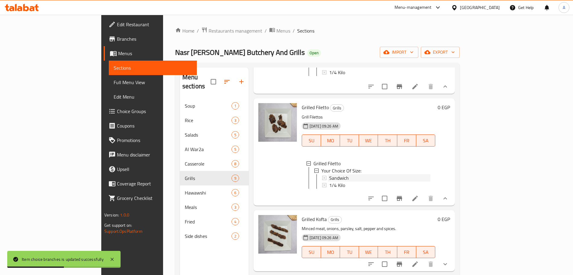
click at [365, 175] on div "Sandwich" at bounding box center [379, 177] width 101 height 7
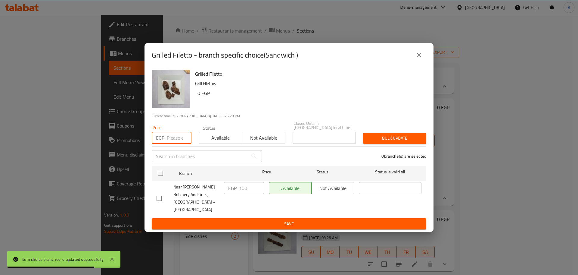
click at [174, 142] on input "number" at bounding box center [179, 138] width 25 height 12
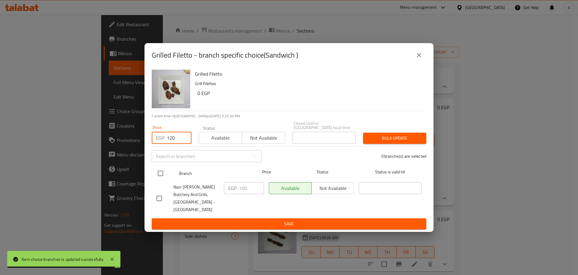
type input "120"
click at [164, 172] on input "checkbox" at bounding box center [160, 173] width 13 height 13
checkbox input "true"
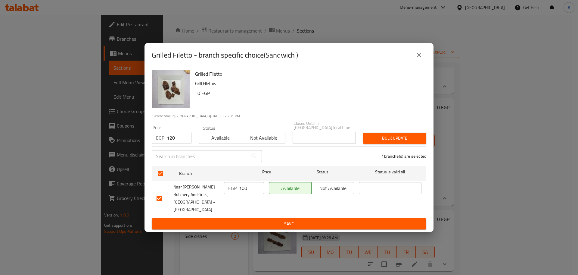
click at [377, 141] on span "Bulk update" at bounding box center [395, 138] width 54 height 8
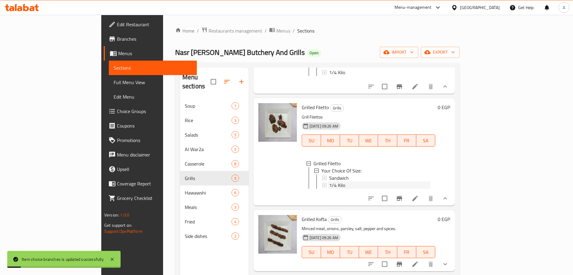
click at [334, 181] on div "1/4 Kilo" at bounding box center [379, 184] width 101 height 7
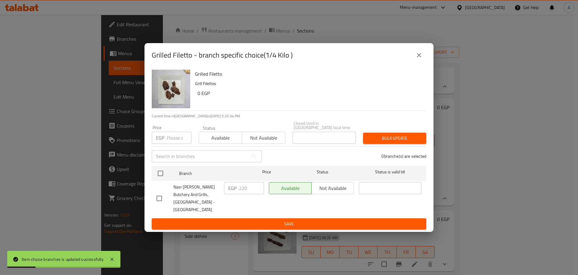
click at [174, 137] on input "number" at bounding box center [179, 138] width 25 height 12
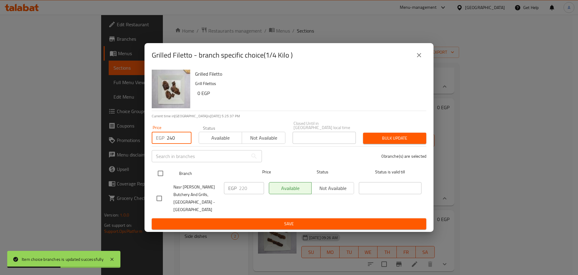
type input "240"
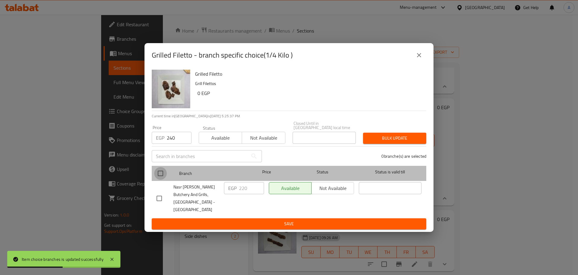
click at [163, 172] on input "checkbox" at bounding box center [160, 173] width 13 height 13
checkbox input "true"
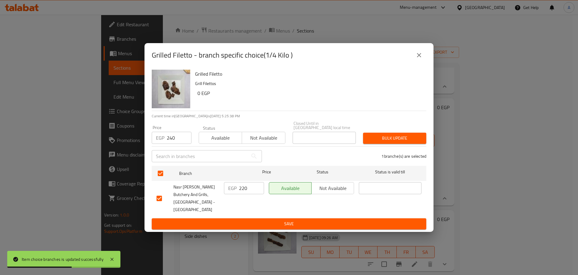
click at [375, 138] on span "Bulk update" at bounding box center [395, 138] width 54 height 8
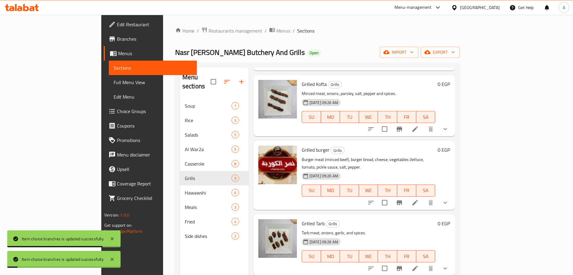
scroll to position [246, 0]
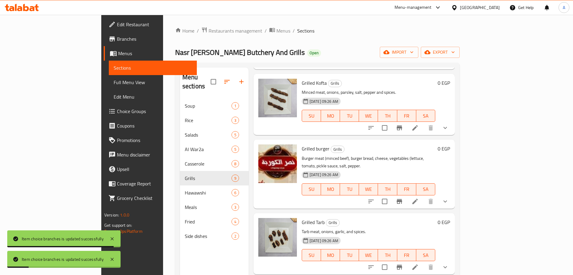
click at [447, 129] on icon "show more" at bounding box center [445, 128] width 4 height 2
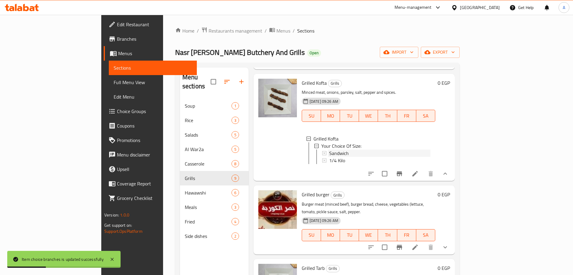
click at [356, 153] on div "Sandwich" at bounding box center [379, 152] width 101 height 7
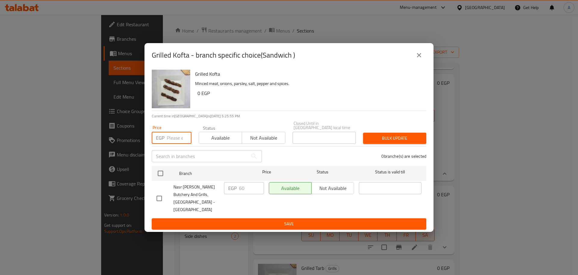
click at [174, 137] on input "number" at bounding box center [179, 138] width 25 height 12
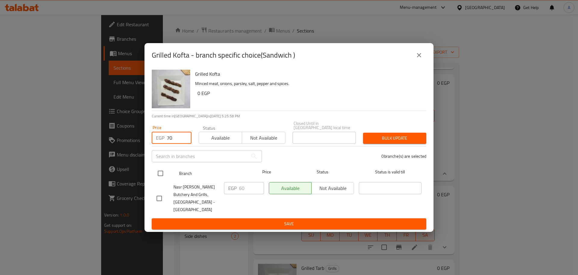
type input "70"
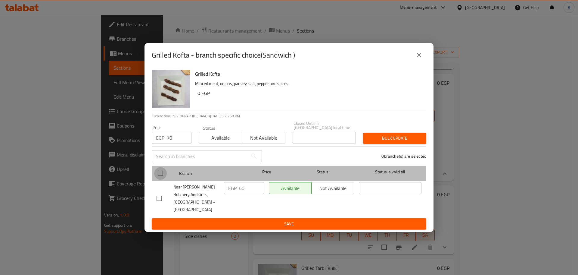
click at [161, 174] on input "checkbox" at bounding box center [160, 173] width 13 height 13
checkbox input "true"
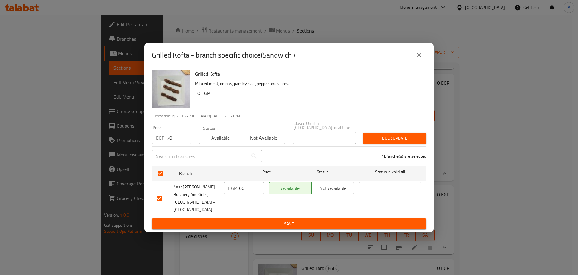
click at [381, 139] on span "Bulk update" at bounding box center [395, 138] width 54 height 8
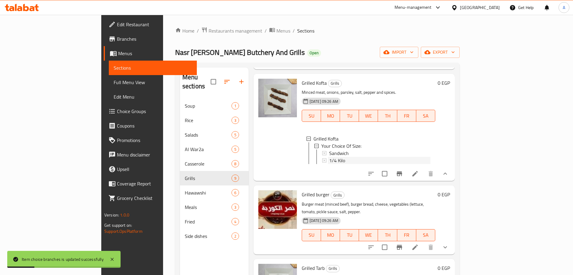
click at [329, 161] on span "1/4 Kilo" at bounding box center [337, 160] width 16 height 7
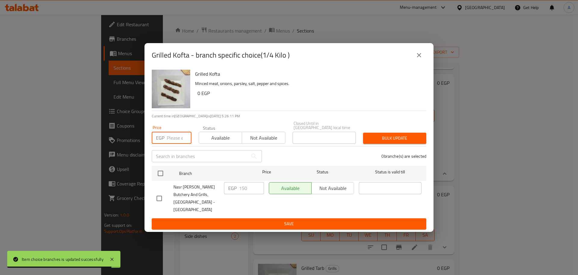
click at [171, 137] on input "number" at bounding box center [179, 138] width 25 height 12
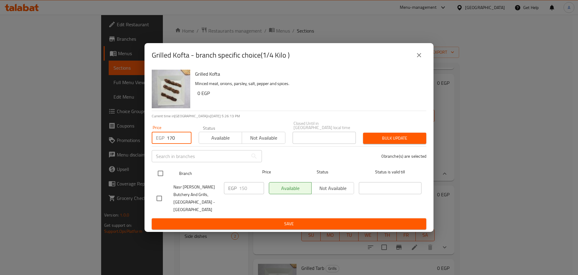
type input "170"
click at [159, 173] on input "checkbox" at bounding box center [160, 173] width 13 height 13
checkbox input "true"
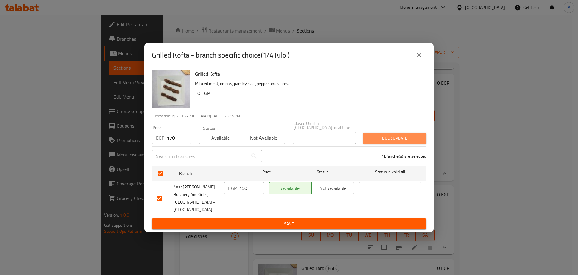
click at [398, 136] on span "Bulk update" at bounding box center [395, 138] width 54 height 8
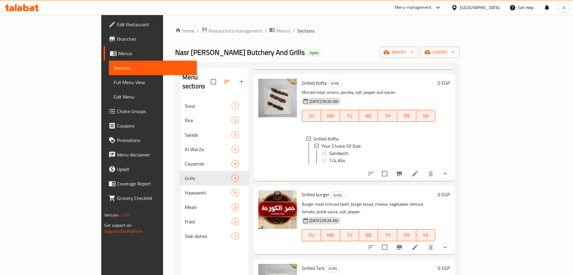
click at [329, 163] on div "1/4 Kilo" at bounding box center [379, 160] width 101 height 7
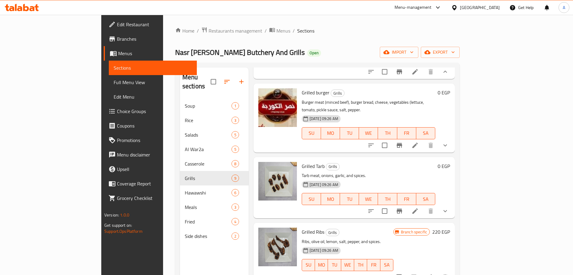
scroll to position [347, 0]
click at [449, 149] on icon "show more" at bounding box center [444, 145] width 7 height 7
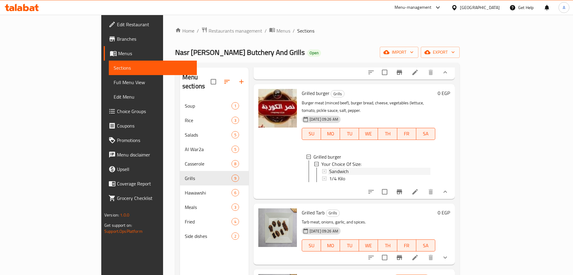
click at [329, 170] on span "Sandwich" at bounding box center [339, 170] width 20 height 7
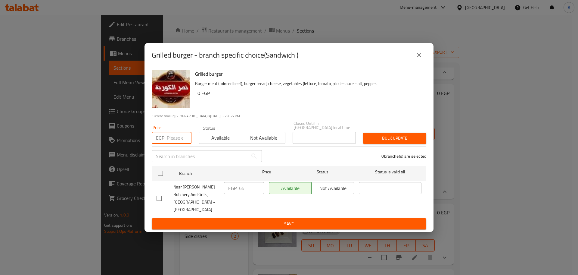
click at [177, 140] on input "number" at bounding box center [179, 138] width 25 height 12
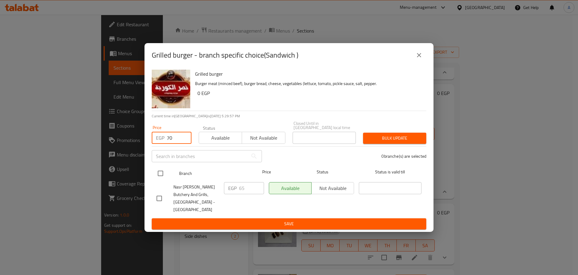
type input "70"
click at [163, 179] on input "checkbox" at bounding box center [160, 173] width 13 height 13
checkbox input "true"
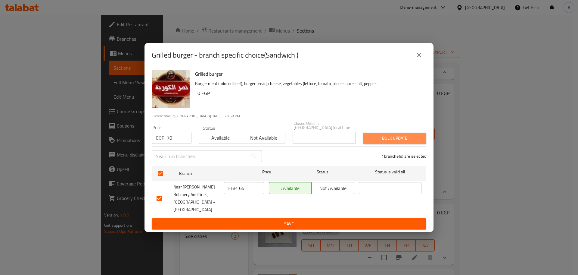
click at [399, 139] on span "Bulk update" at bounding box center [395, 138] width 54 height 8
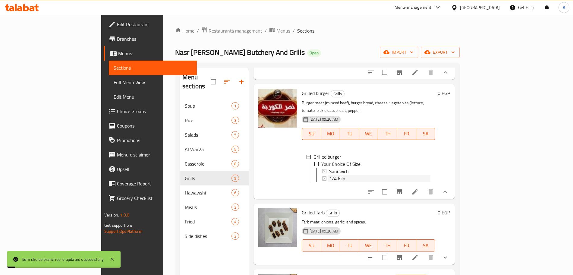
click at [329, 179] on span "1/4 Kilo" at bounding box center [337, 178] width 16 height 7
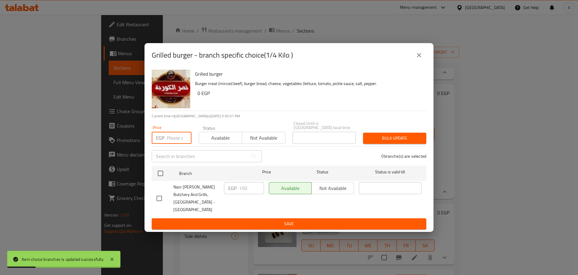
click at [174, 137] on input "number" at bounding box center [179, 138] width 25 height 12
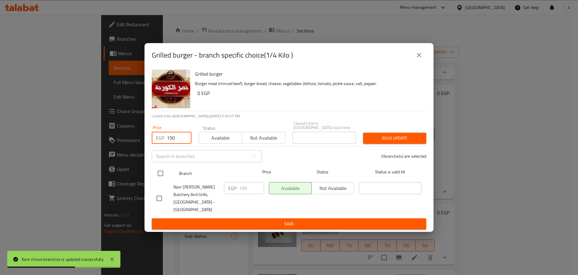
type input "150"
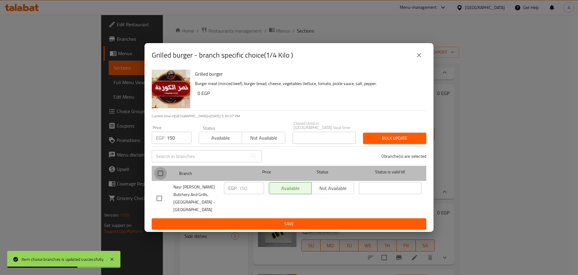
click at [161, 173] on input "checkbox" at bounding box center [160, 173] width 13 height 13
checkbox input "true"
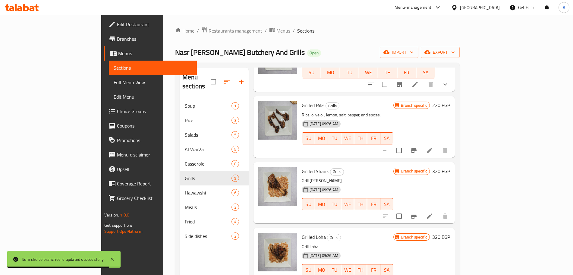
scroll to position [520, 0]
click at [449, 88] on icon "show more" at bounding box center [444, 83] width 7 height 7
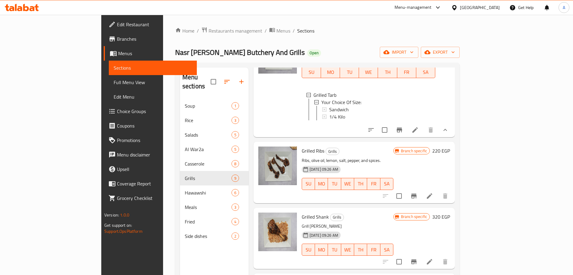
scroll to position [467, 0]
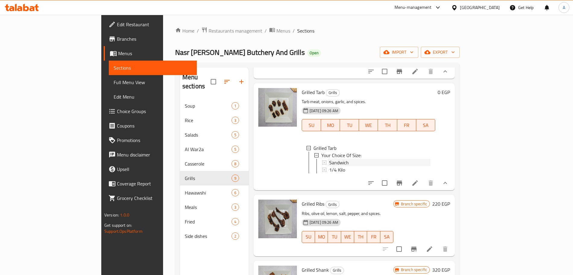
click at [329, 166] on span "Sandwich" at bounding box center [339, 162] width 20 height 7
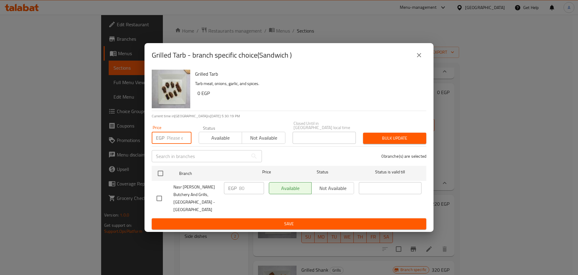
click at [180, 141] on input "number" at bounding box center [179, 138] width 25 height 12
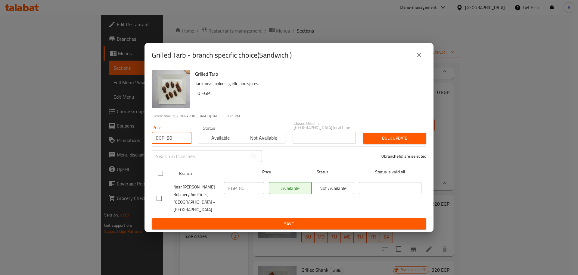
type input "90"
click at [161, 174] on input "checkbox" at bounding box center [160, 173] width 13 height 13
checkbox input "true"
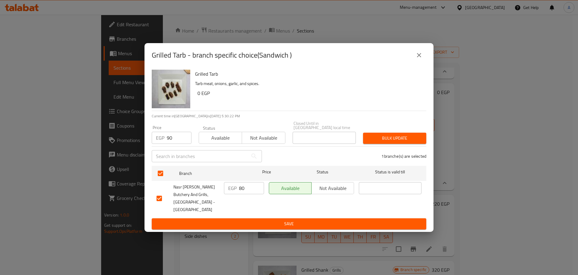
click at [372, 136] on span "Bulk update" at bounding box center [395, 138] width 54 height 8
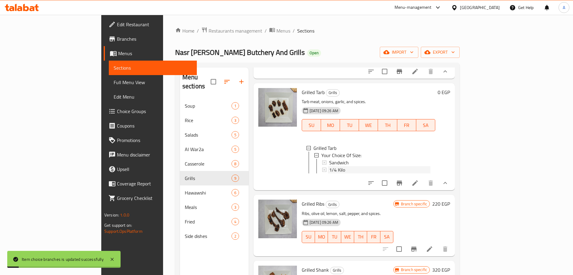
click at [329, 173] on div "1/4 Kilo" at bounding box center [379, 169] width 101 height 7
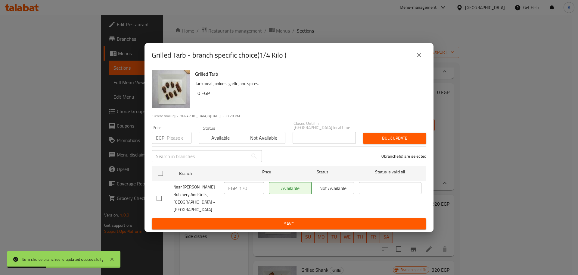
click at [170, 135] on input "number" at bounding box center [179, 138] width 25 height 12
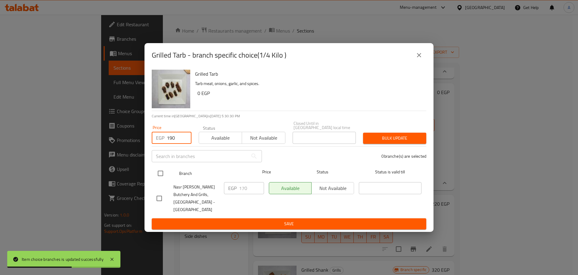
type input "190"
click at [164, 173] on input "checkbox" at bounding box center [160, 173] width 13 height 13
checkbox input "true"
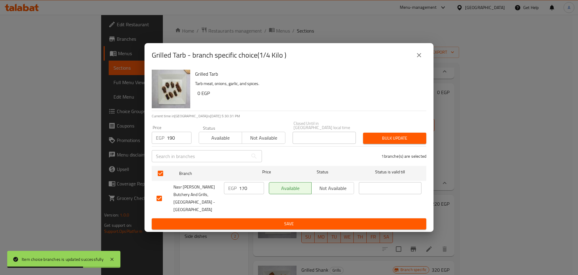
click at [391, 138] on span "Bulk update" at bounding box center [395, 138] width 54 height 8
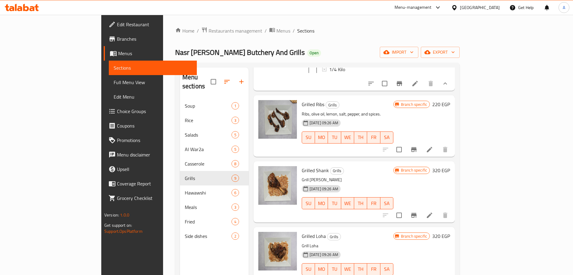
scroll to position [590, 0]
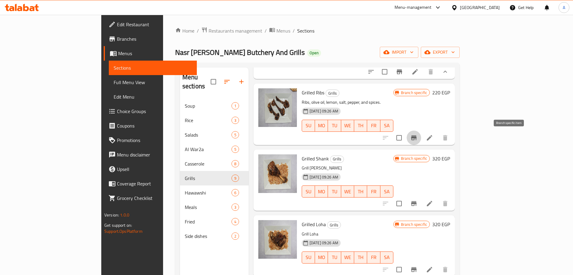
click at [417, 140] on icon "Branch-specific-item" at bounding box center [413, 137] width 7 height 7
click at [417, 136] on icon "Branch-specific-item" at bounding box center [413, 137] width 7 height 7
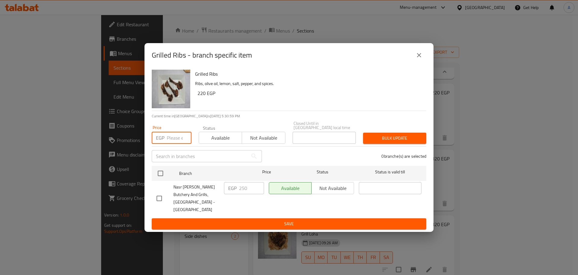
click at [178, 137] on input "number" at bounding box center [179, 138] width 25 height 12
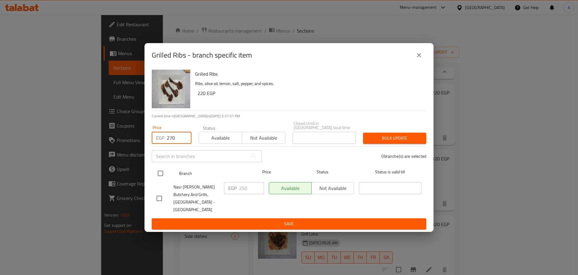
type input "270"
click at [159, 171] on input "checkbox" at bounding box center [160, 173] width 13 height 13
checkbox input "true"
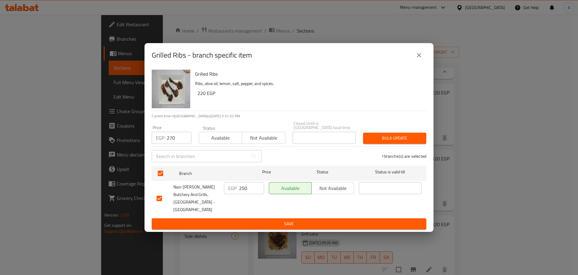
click at [408, 139] on span "Bulk update" at bounding box center [395, 138] width 54 height 8
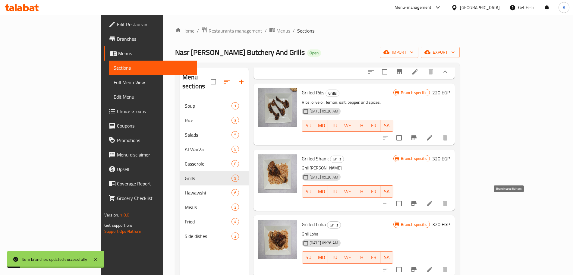
click at [421, 199] on button "Branch-specific-item" at bounding box center [413, 203] width 14 height 14
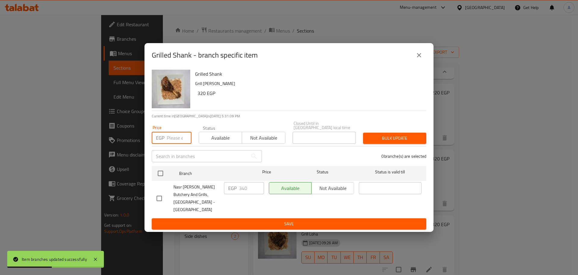
click at [174, 142] on input "number" at bounding box center [179, 138] width 25 height 12
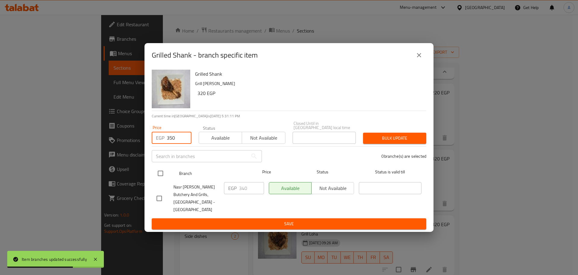
type input "350"
click at [162, 172] on input "checkbox" at bounding box center [160, 173] width 13 height 13
checkbox input "true"
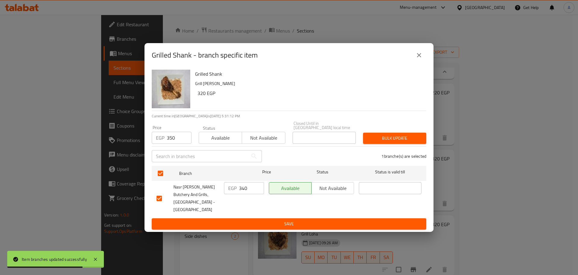
click at [411, 136] on span "Bulk update" at bounding box center [395, 138] width 54 height 8
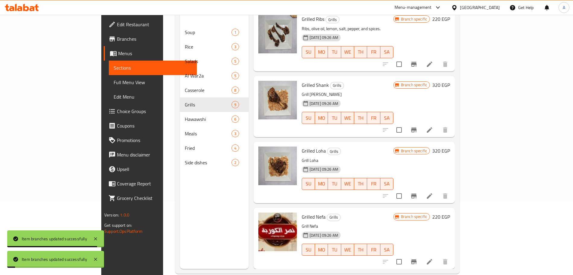
scroll to position [76, 0]
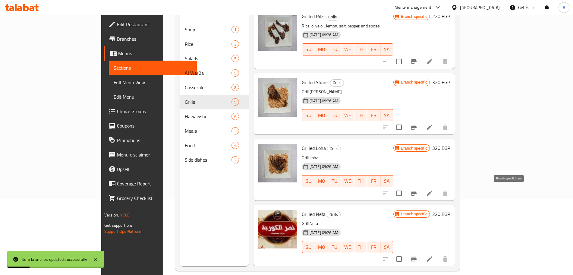
click at [417, 195] on icon "Branch-specific-item" at bounding box center [413, 192] width 7 height 7
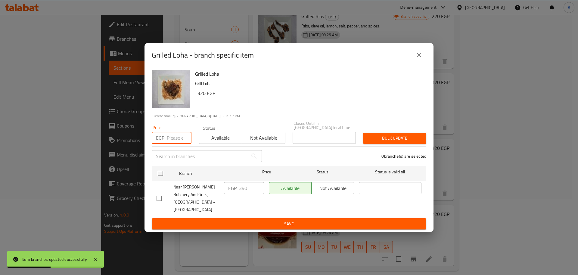
click at [170, 141] on input "number" at bounding box center [179, 138] width 25 height 12
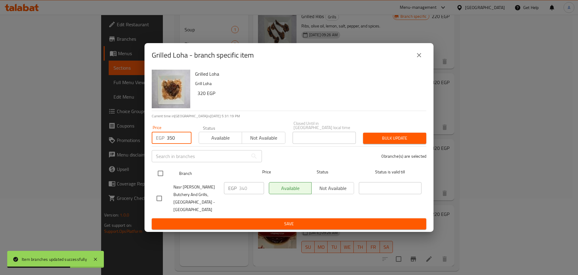
type input "350"
click at [163, 177] on input "checkbox" at bounding box center [160, 173] width 13 height 13
checkbox input "true"
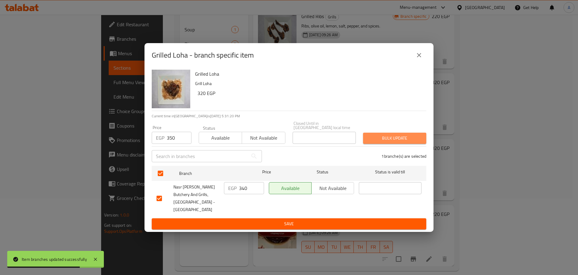
click at [379, 140] on span "Bulk update" at bounding box center [395, 138] width 54 height 8
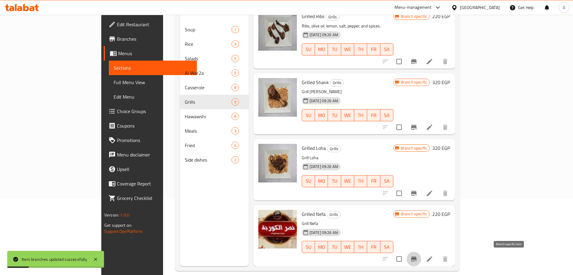
click at [421, 256] on button "Branch-specific-item" at bounding box center [413, 259] width 14 height 14
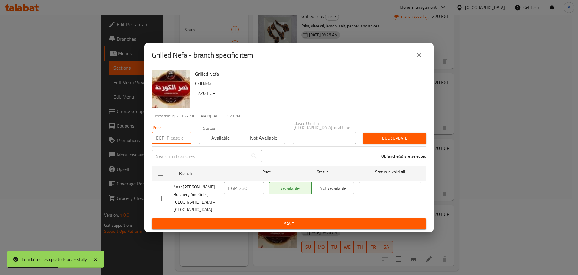
click at [172, 139] on input "number" at bounding box center [179, 138] width 25 height 12
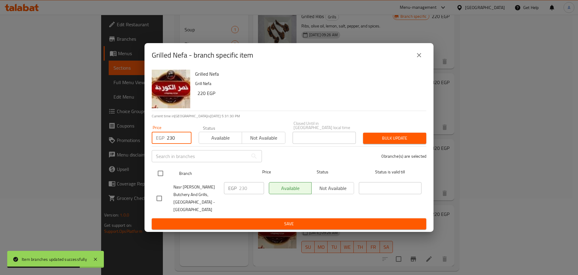
type input "230"
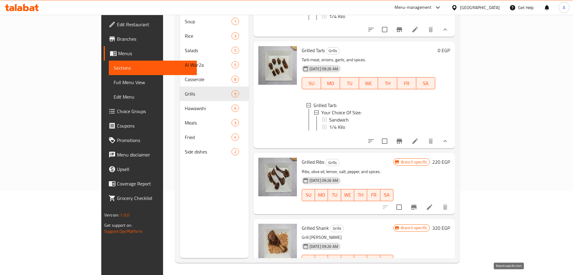
scroll to position [424, 0]
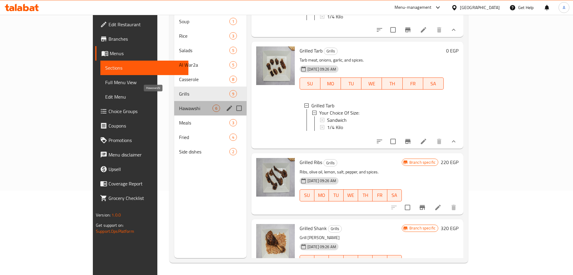
click at [179, 105] on span "Hawawshi" at bounding box center [195, 108] width 33 height 7
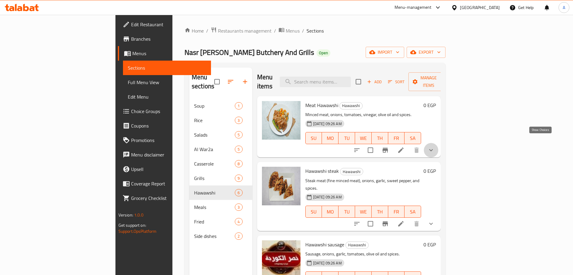
click at [434, 146] on icon "show more" at bounding box center [430, 149] width 7 height 7
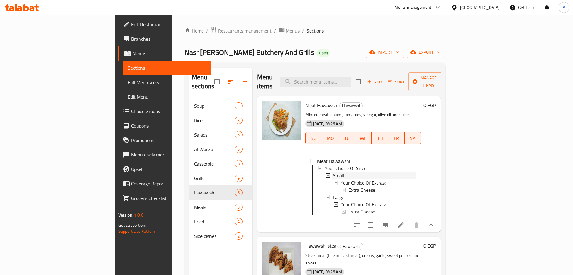
click at [333, 172] on div "Small" at bounding box center [375, 175] width 84 height 7
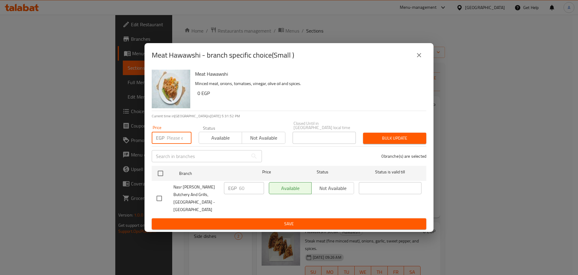
click at [177, 144] on input "number" at bounding box center [179, 138] width 25 height 12
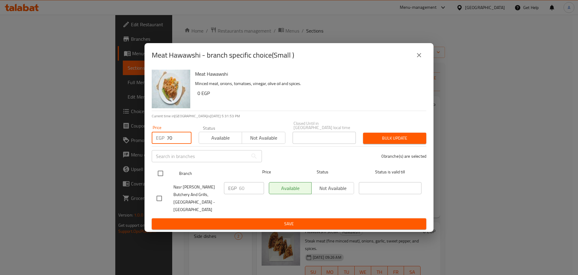
type input "70"
click at [164, 171] on input "checkbox" at bounding box center [160, 173] width 13 height 13
checkbox input "true"
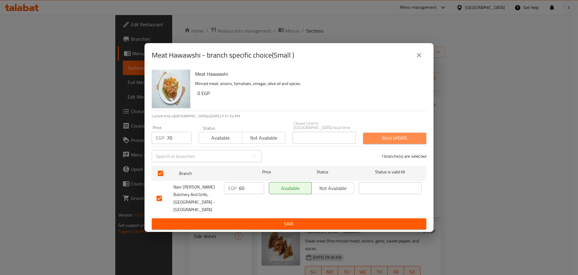
click at [403, 139] on span "Bulk update" at bounding box center [395, 138] width 54 height 8
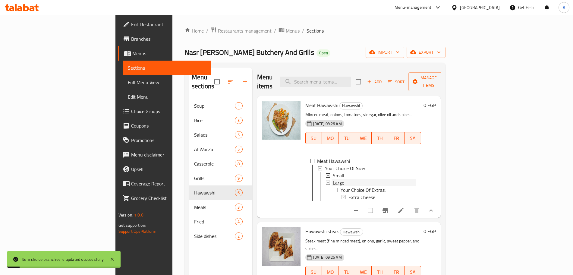
click at [333, 179] on div "Large" at bounding box center [375, 182] width 84 height 7
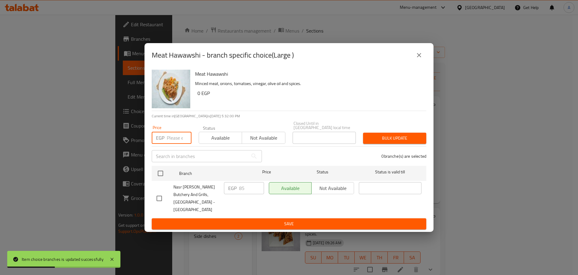
click at [170, 143] on input "number" at bounding box center [179, 138] width 25 height 12
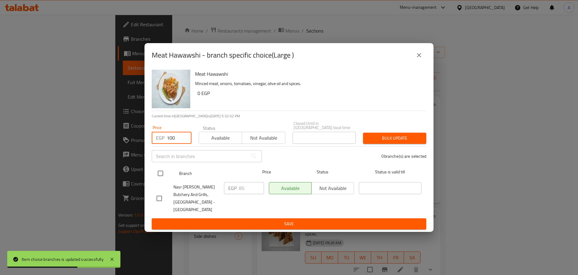
type input "100"
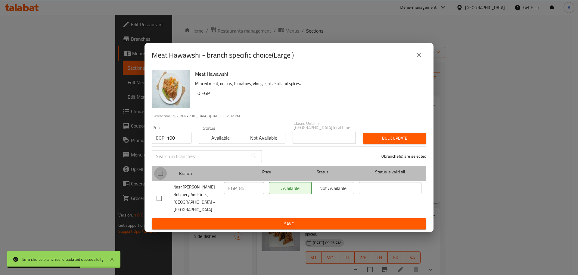
click at [164, 175] on input "checkbox" at bounding box center [160, 173] width 13 height 13
checkbox input "true"
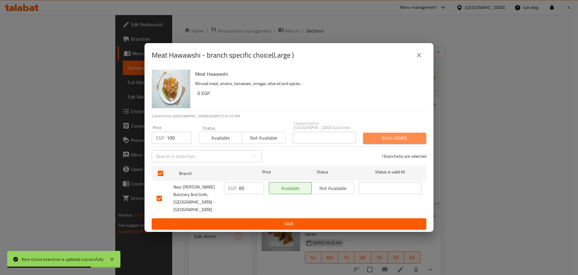
click at [414, 139] on span "Bulk update" at bounding box center [395, 138] width 54 height 8
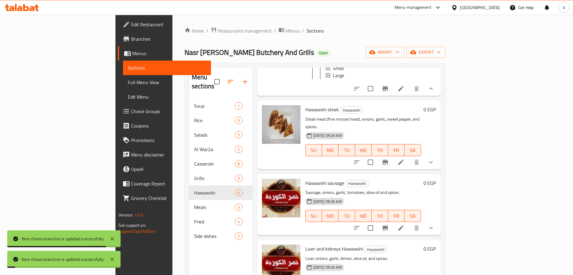
scroll to position [112, 0]
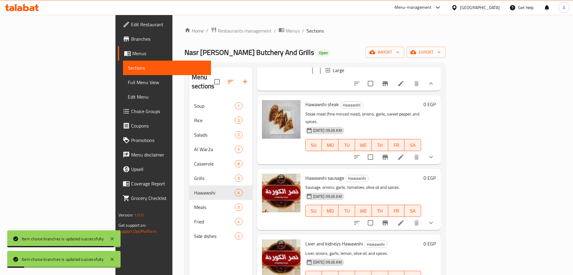
click at [438, 150] on button "show more" at bounding box center [431, 157] width 14 height 14
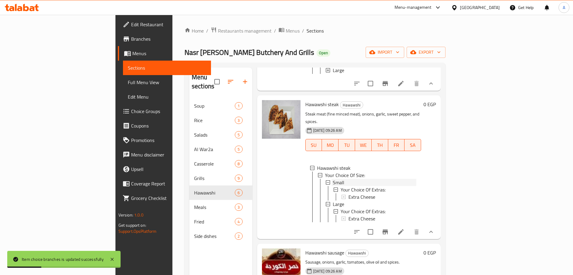
click at [333, 179] on div "Small" at bounding box center [375, 182] width 84 height 7
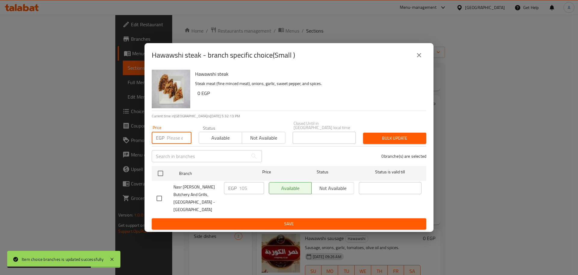
click at [174, 141] on input "number" at bounding box center [179, 138] width 25 height 12
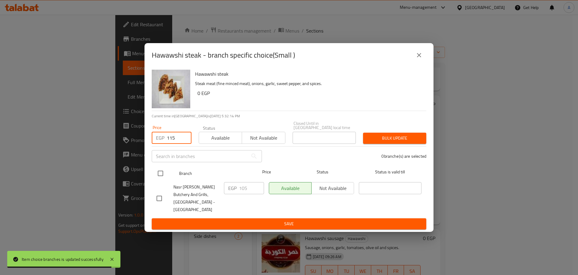
type input "115"
click at [163, 177] on input "checkbox" at bounding box center [160, 173] width 13 height 13
checkbox input "true"
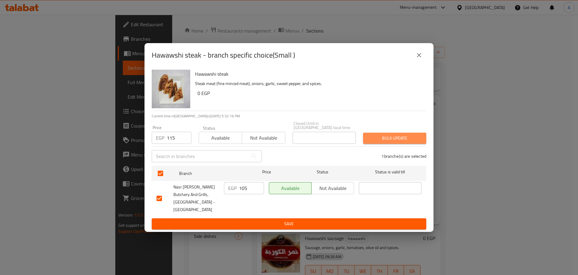
click at [369, 140] on span "Bulk update" at bounding box center [395, 138] width 54 height 8
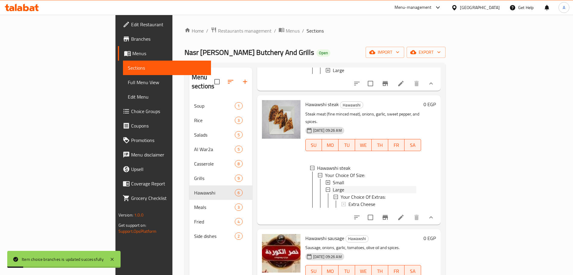
click at [333, 186] on div "Large" at bounding box center [375, 189] width 84 height 7
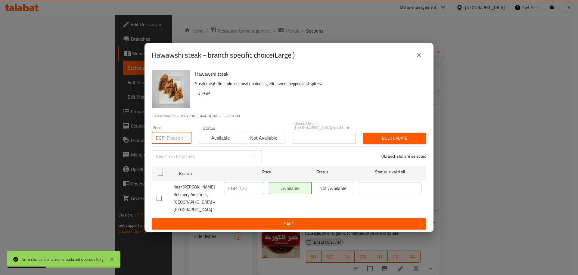
click at [174, 140] on input "number" at bounding box center [179, 138] width 25 height 12
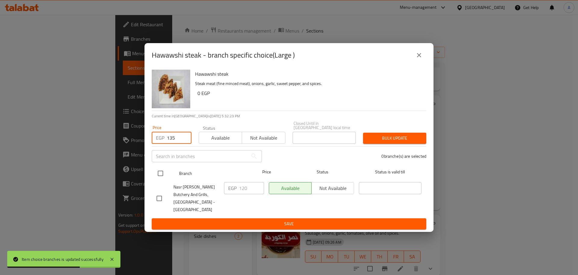
type input "135"
click at [160, 177] on input "checkbox" at bounding box center [160, 173] width 13 height 13
checkbox input "true"
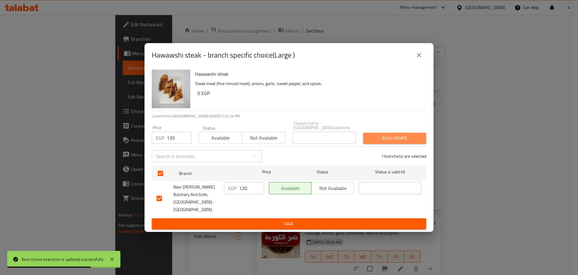
click at [399, 140] on span "Bulk update" at bounding box center [395, 138] width 54 height 8
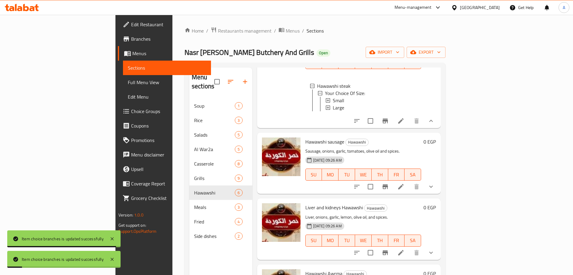
scroll to position [229, 0]
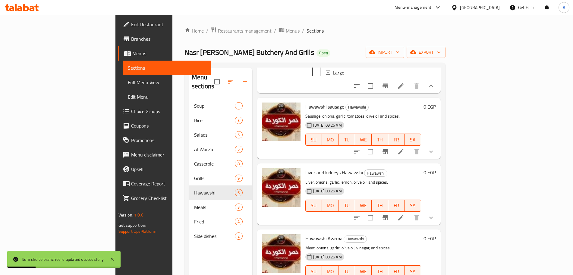
click at [438, 146] on button "show more" at bounding box center [431, 151] width 14 height 14
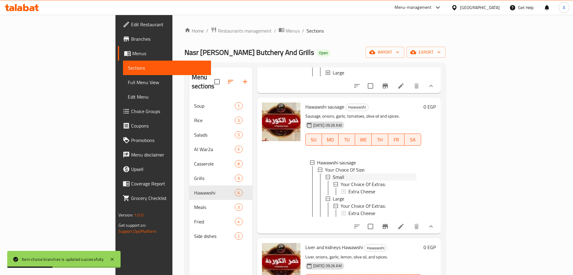
click at [333, 173] on div "Small" at bounding box center [375, 176] width 84 height 7
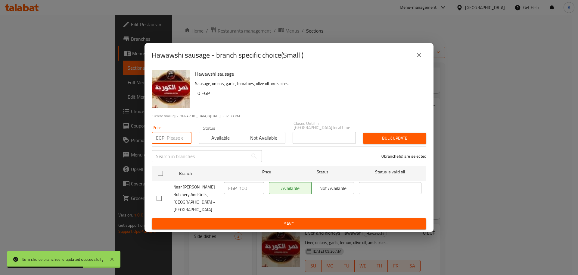
click at [168, 139] on input "number" at bounding box center [179, 138] width 25 height 12
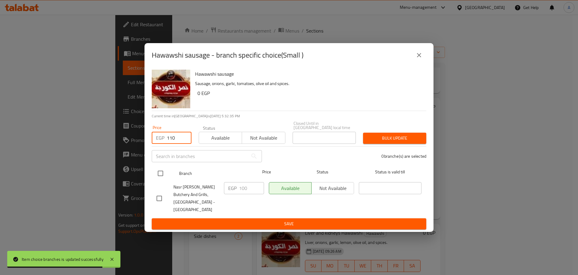
type input "110"
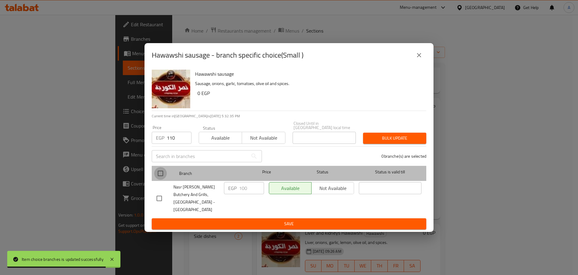
click at [160, 174] on input "checkbox" at bounding box center [160, 173] width 13 height 13
checkbox input "true"
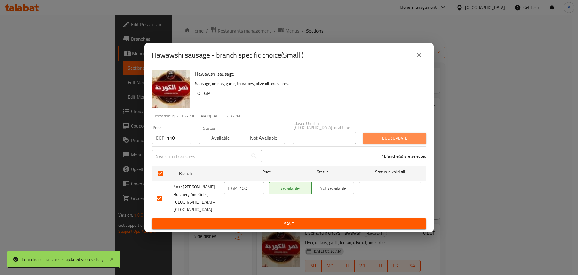
click at [377, 138] on span "Bulk update" at bounding box center [395, 138] width 54 height 8
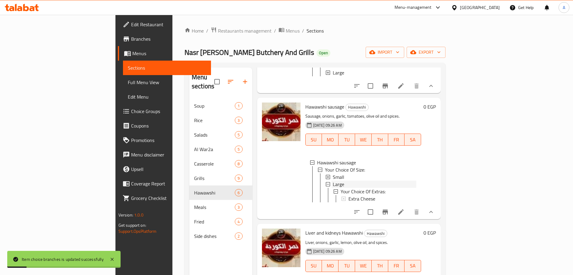
click at [333, 181] on div "Large" at bounding box center [375, 183] width 84 height 7
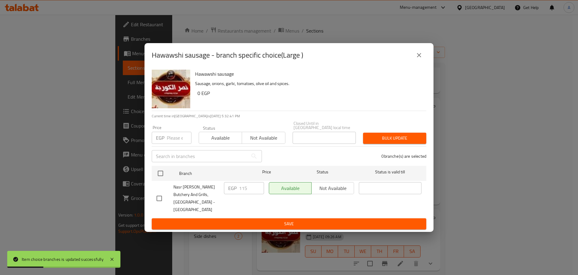
click at [172, 137] on input "number" at bounding box center [179, 138] width 25 height 12
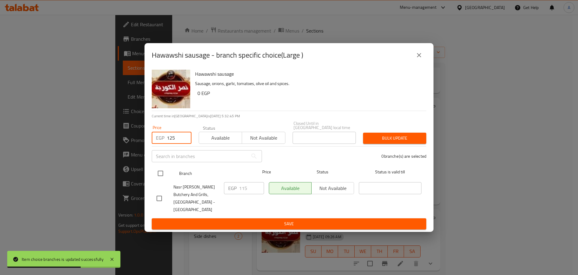
type input "125"
click at [163, 172] on input "checkbox" at bounding box center [160, 173] width 13 height 13
checkbox input "true"
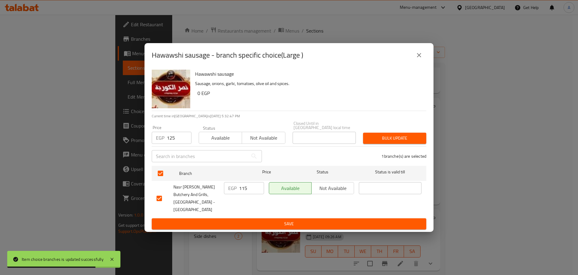
click at [404, 137] on span "Bulk update" at bounding box center [395, 138] width 54 height 8
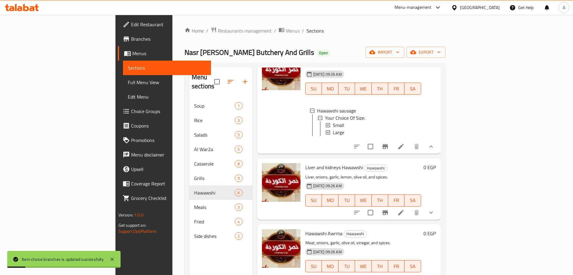
scroll to position [84, 0]
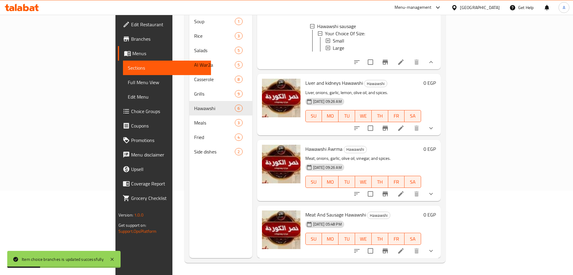
click at [434, 126] on icon "show more" at bounding box center [430, 127] width 7 height 7
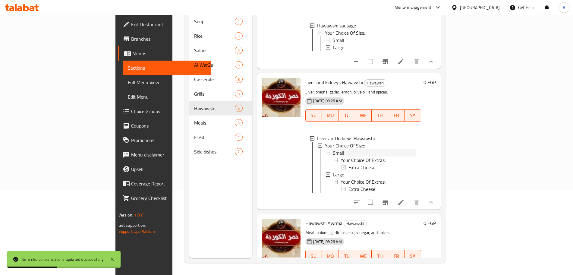
click at [333, 155] on div "Small" at bounding box center [375, 152] width 84 height 7
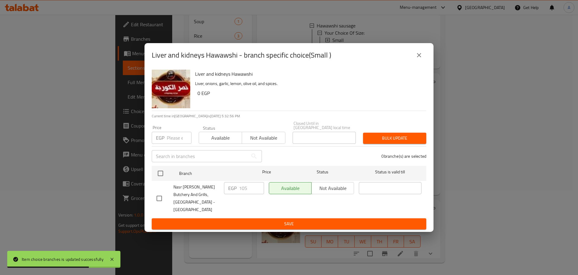
click at [174, 140] on input "number" at bounding box center [179, 138] width 25 height 12
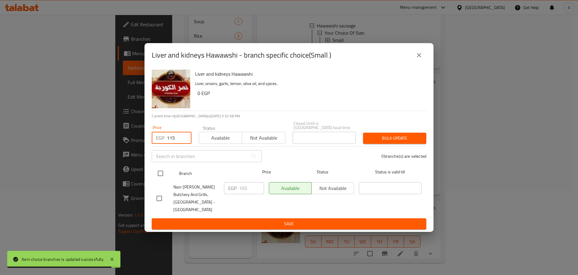
type input "115"
click at [162, 177] on input "checkbox" at bounding box center [160, 173] width 13 height 13
checkbox input "true"
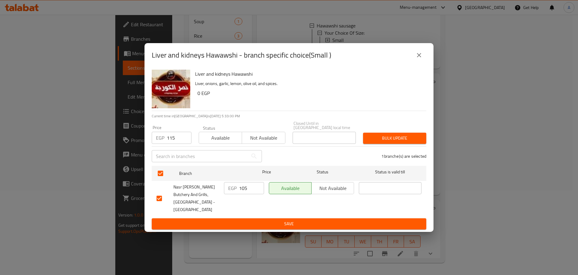
click at [378, 136] on span "Bulk update" at bounding box center [395, 138] width 54 height 8
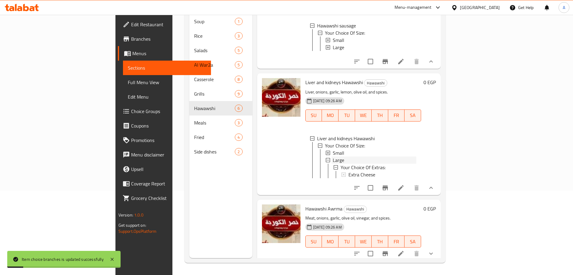
click at [333, 162] on div "Large" at bounding box center [375, 159] width 84 height 7
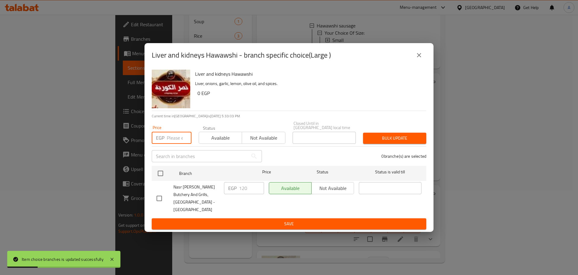
click at [178, 139] on input "number" at bounding box center [179, 138] width 25 height 12
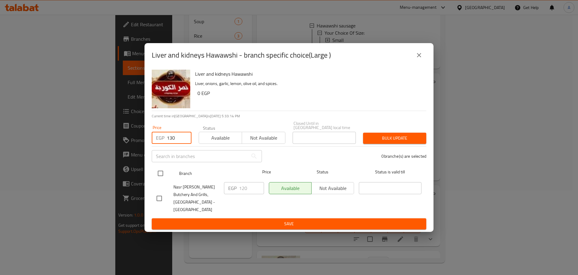
type input "130"
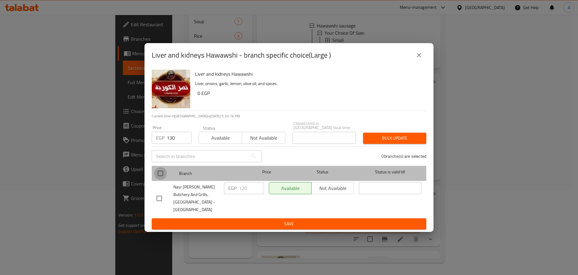
click at [161, 174] on input "checkbox" at bounding box center [160, 173] width 13 height 13
checkbox input "true"
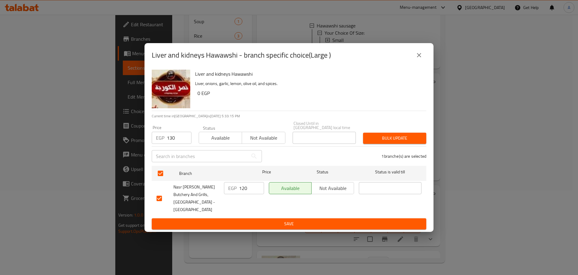
click at [378, 138] on span "Bulk update" at bounding box center [395, 138] width 54 height 8
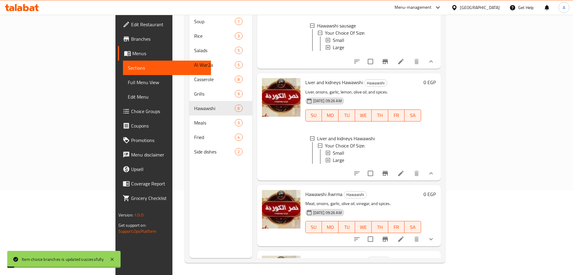
scroll to position [1, 0]
click at [433, 240] on icon "show more" at bounding box center [431, 239] width 4 height 2
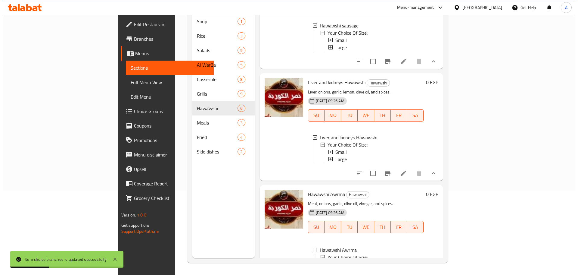
scroll to position [413, 0]
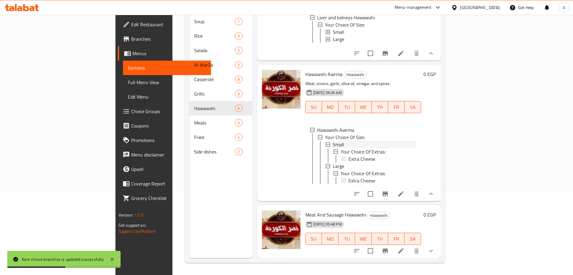
click at [333, 141] on span "Small" at bounding box center [338, 144] width 11 height 7
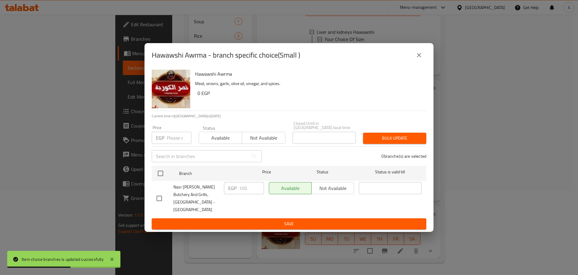
scroll to position [398, 0]
click at [167, 141] on div "EGP Price" at bounding box center [172, 138] width 40 height 12
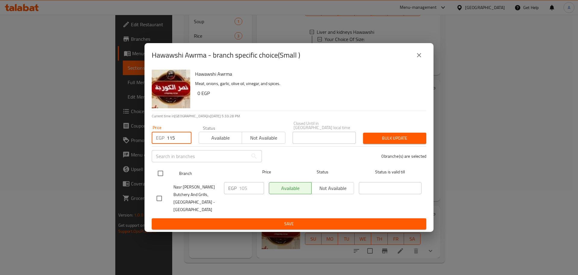
type input "115"
click at [161, 171] on input "checkbox" at bounding box center [160, 173] width 13 height 13
checkbox input "true"
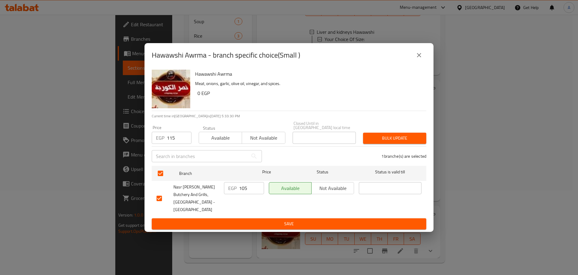
click at [390, 138] on span "Bulk update" at bounding box center [395, 138] width 54 height 8
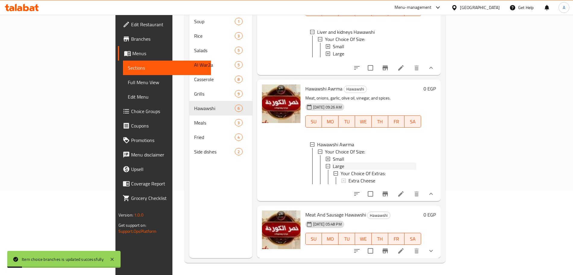
click at [333, 163] on span "Large" at bounding box center [338, 165] width 11 height 7
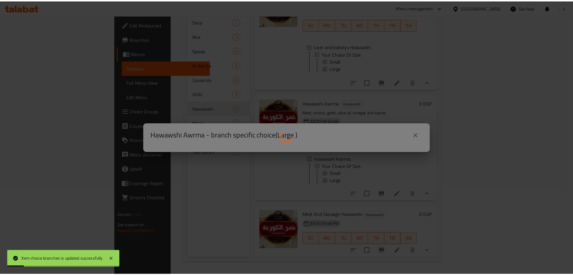
scroll to position [384, 0]
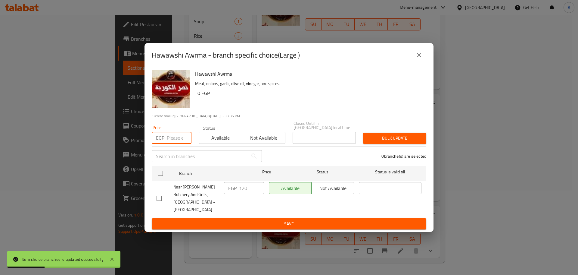
click at [172, 135] on input "number" at bounding box center [179, 138] width 25 height 12
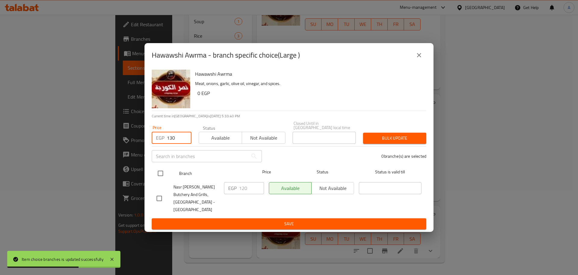
type input "130"
click at [161, 175] on input "checkbox" at bounding box center [160, 173] width 13 height 13
checkbox input "true"
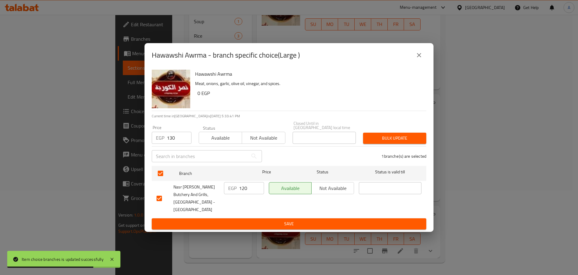
click at [403, 138] on span "Bulk update" at bounding box center [395, 138] width 54 height 8
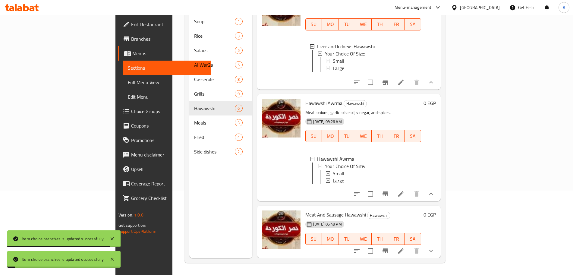
scroll to position [1, 0]
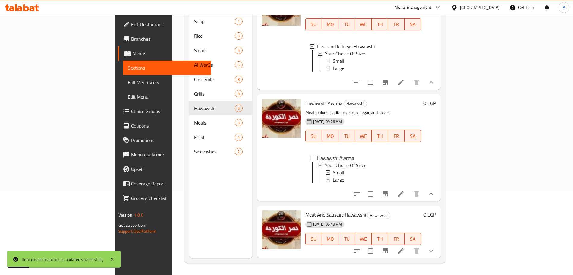
click at [434, 248] on icon "show more" at bounding box center [430, 250] width 7 height 7
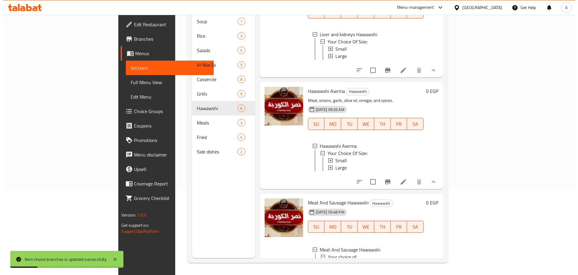
scroll to position [464, 0]
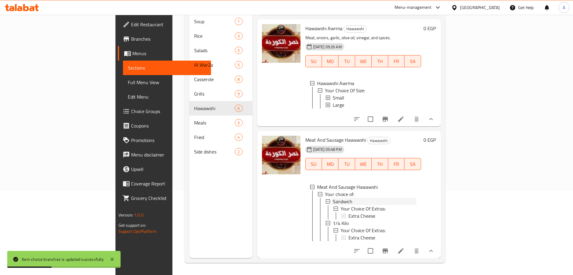
click at [333, 198] on div "Sandwich" at bounding box center [375, 201] width 84 height 7
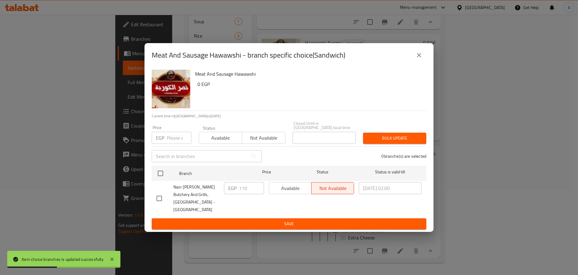
scroll to position [450, 0]
click at [174, 137] on input "number" at bounding box center [179, 138] width 25 height 12
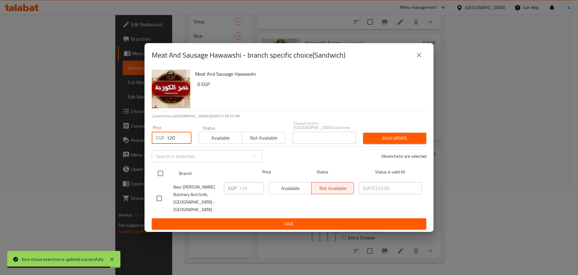
type input "120"
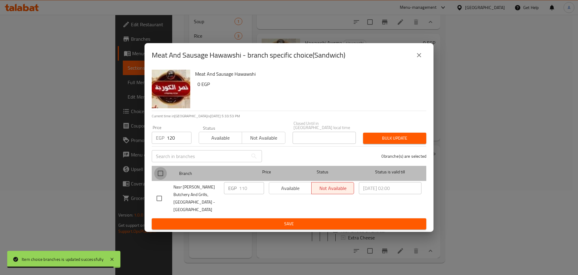
click at [159, 177] on input "checkbox" at bounding box center [160, 173] width 13 height 13
checkbox input "true"
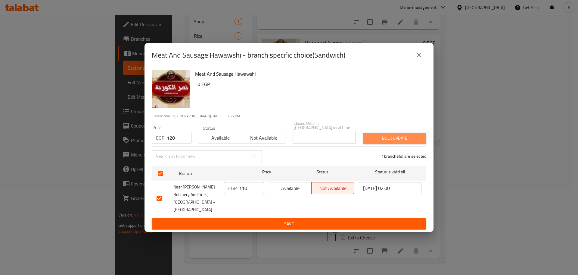
click at [377, 138] on span "Bulk update" at bounding box center [395, 138] width 54 height 8
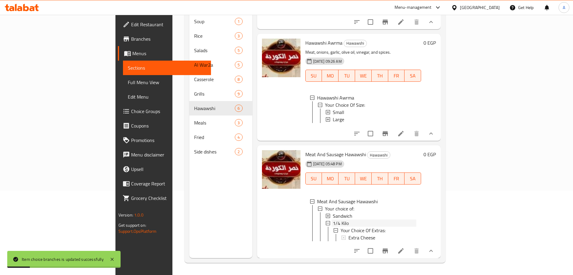
click at [333, 219] on span "1/4 Kilo" at bounding box center [341, 222] width 16 height 7
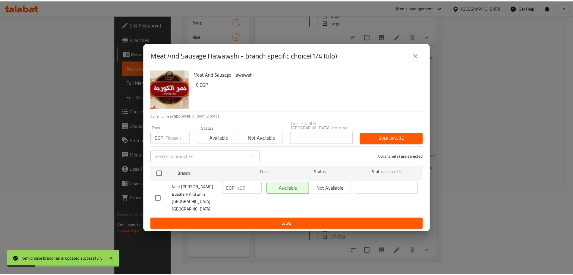
scroll to position [435, 0]
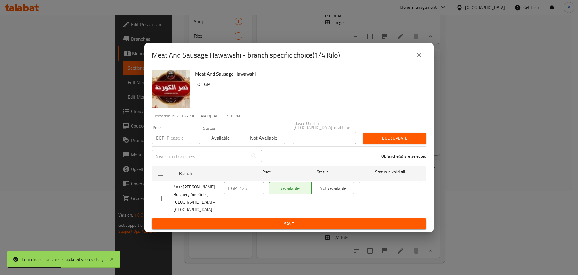
click at [175, 141] on input "number" at bounding box center [179, 138] width 25 height 12
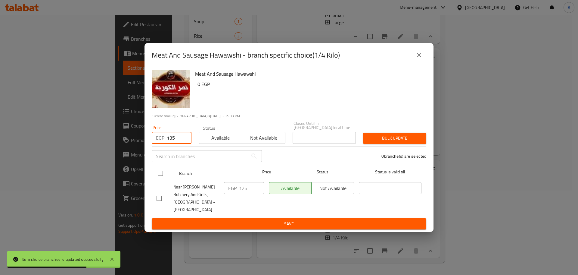
type input "135"
click at [161, 174] on input "checkbox" at bounding box center [160, 173] width 13 height 13
checkbox input "true"
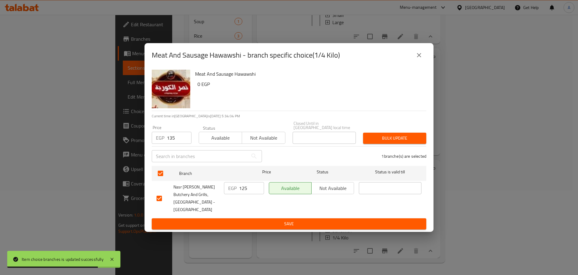
click at [404, 134] on button "Bulk update" at bounding box center [394, 138] width 63 height 11
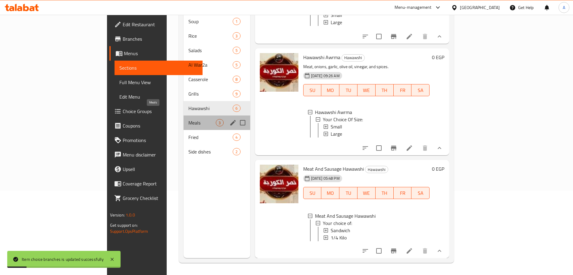
click at [188, 119] on span "Meals" at bounding box center [201, 122] width 27 height 7
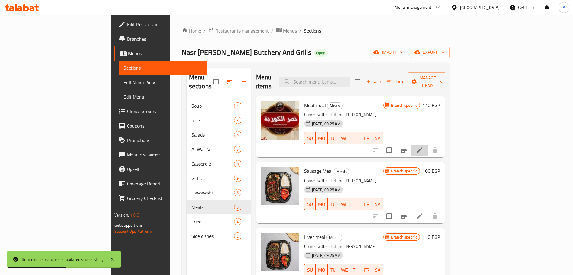
click at [428, 145] on li at bounding box center [419, 150] width 17 height 11
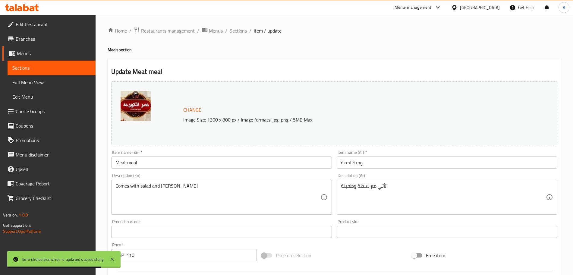
click at [236, 29] on span "Sections" at bounding box center [238, 30] width 17 height 7
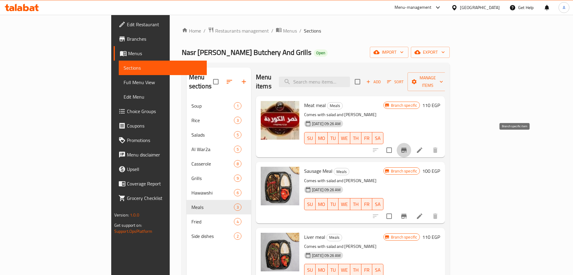
click at [407, 146] on icon "Branch-specific-item" at bounding box center [403, 149] width 7 height 7
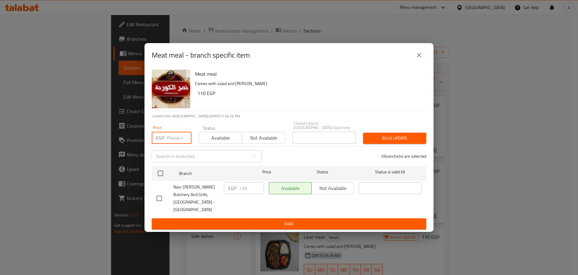
click at [170, 142] on input "number" at bounding box center [179, 138] width 25 height 12
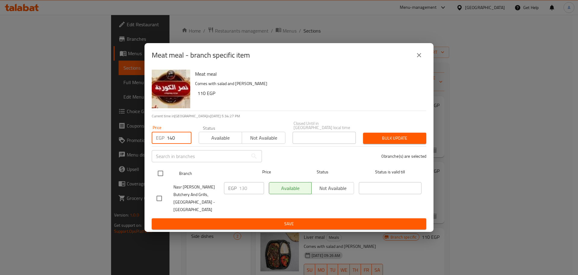
type input "140"
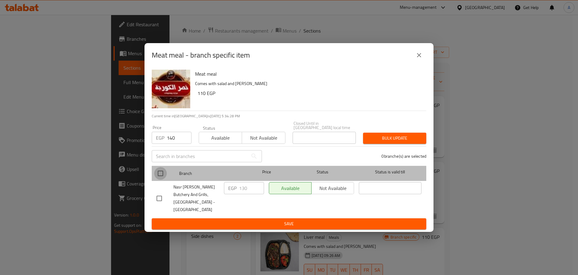
click at [161, 174] on input "checkbox" at bounding box center [160, 173] width 13 height 13
checkbox input "true"
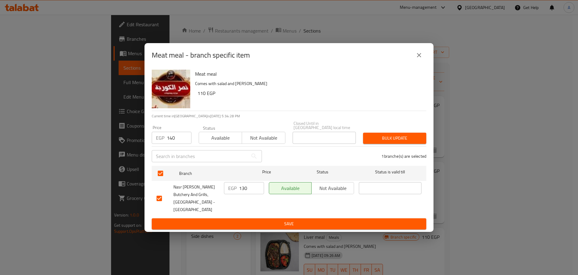
click at [396, 144] on button "Bulk update" at bounding box center [394, 138] width 63 height 11
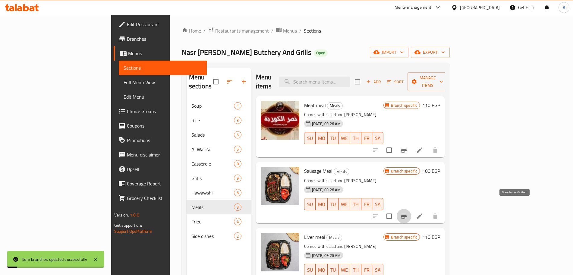
click at [406, 214] on icon "Branch-specific-item" at bounding box center [403, 216] width 5 height 5
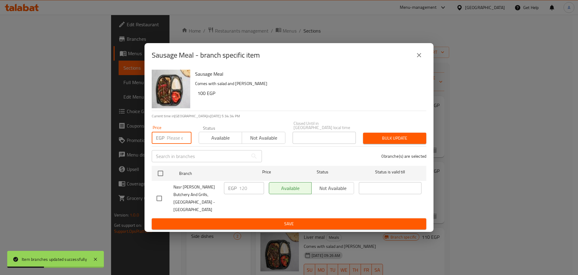
click at [182, 136] on input "number" at bounding box center [179, 138] width 25 height 12
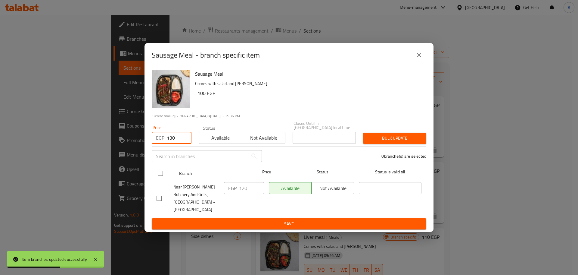
type input "130"
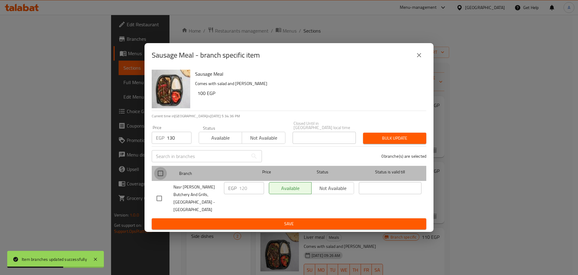
click at [162, 174] on input "checkbox" at bounding box center [160, 173] width 13 height 13
checkbox input "true"
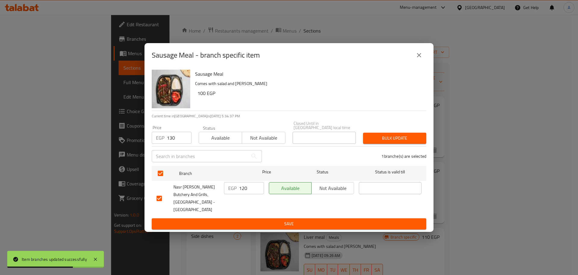
click at [413, 139] on span "Bulk update" at bounding box center [395, 138] width 54 height 8
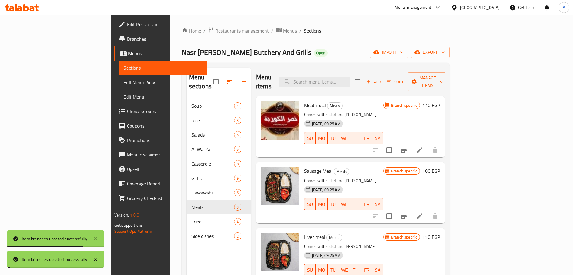
scroll to position [84, 0]
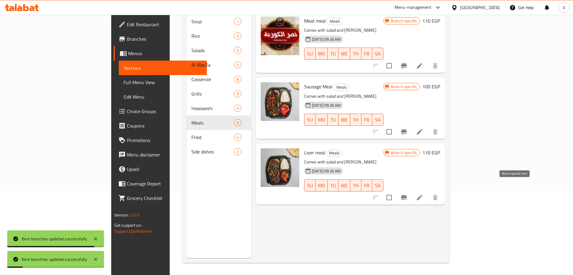
click at [407, 194] on icon "Branch-specific-item" at bounding box center [403, 197] width 7 height 7
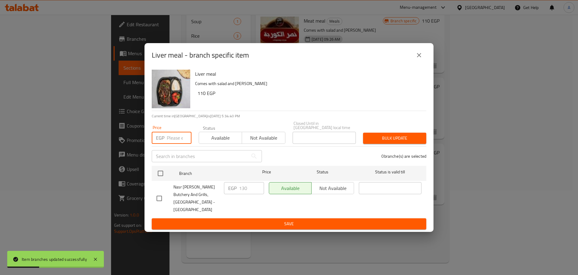
click at [171, 138] on input "number" at bounding box center [179, 138] width 25 height 12
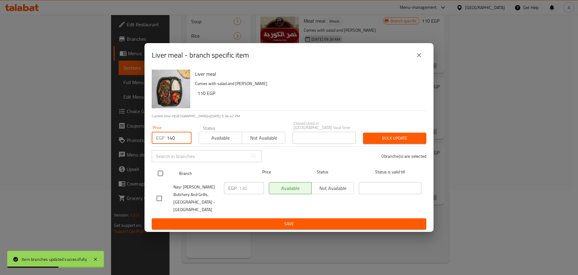
type input "140"
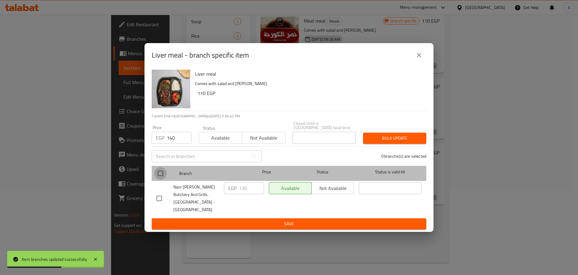
click at [162, 174] on input "checkbox" at bounding box center [160, 173] width 13 height 13
checkbox input "true"
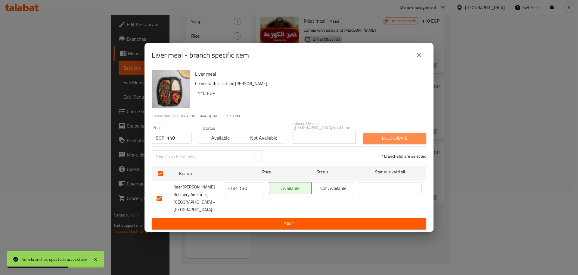
click at [396, 139] on span "Bulk update" at bounding box center [395, 138] width 54 height 8
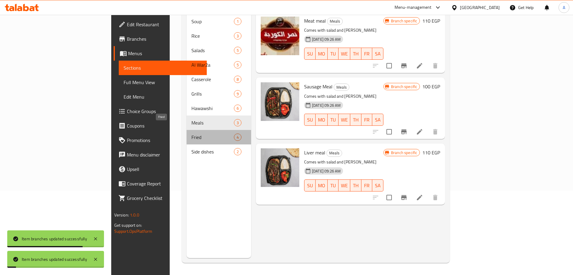
click at [191, 133] on span "Fried" at bounding box center [212, 136] width 42 height 7
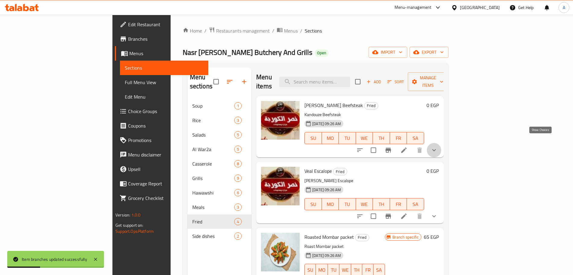
click at [437, 146] on icon "show more" at bounding box center [433, 149] width 7 height 7
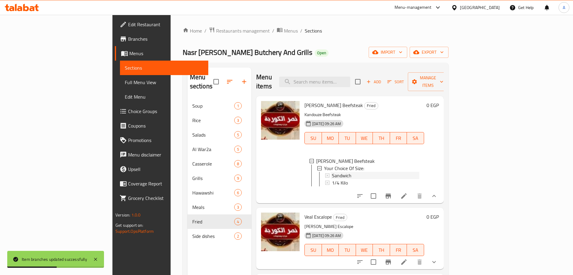
click at [332, 172] on span "Sandwich" at bounding box center [342, 175] width 20 height 7
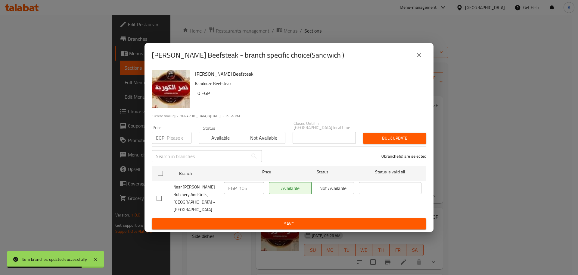
click at [165, 142] on div "EGP Price" at bounding box center [172, 138] width 40 height 12
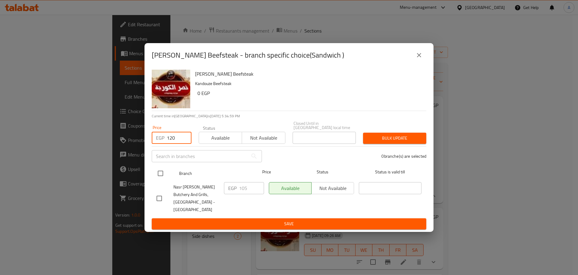
type input "120"
click at [162, 172] on input "checkbox" at bounding box center [160, 173] width 13 height 13
checkbox input "true"
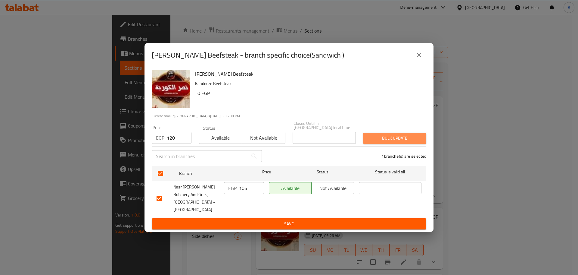
click at [409, 141] on span "Bulk update" at bounding box center [395, 138] width 54 height 8
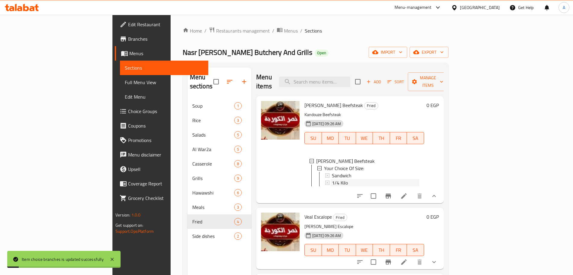
click at [349, 179] on div "1/4 Kilo" at bounding box center [375, 182] width 87 height 7
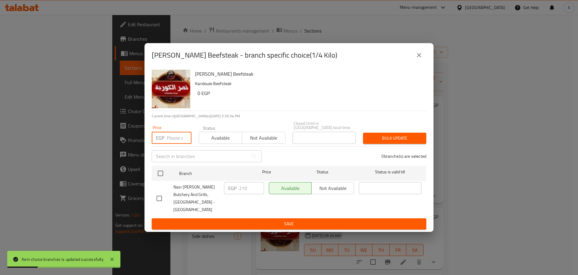
click at [176, 140] on input "number" at bounding box center [179, 138] width 25 height 12
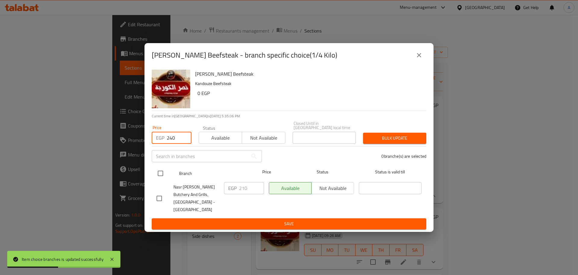
type input "240"
click at [161, 180] on input "checkbox" at bounding box center [160, 173] width 13 height 13
checkbox input "true"
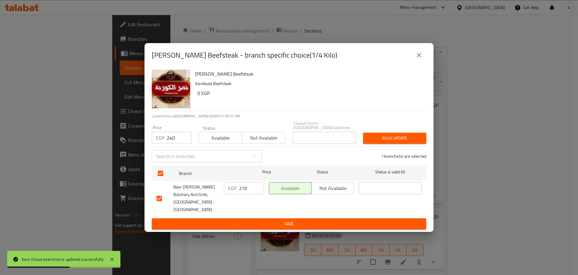
click at [386, 137] on span "Bulk update" at bounding box center [395, 138] width 54 height 8
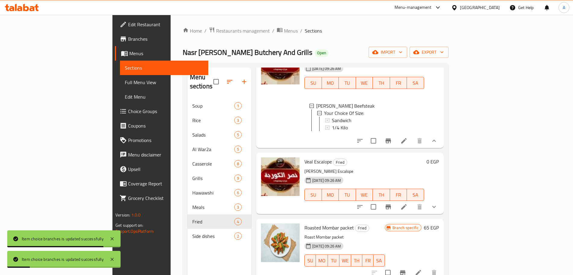
scroll to position [84, 0]
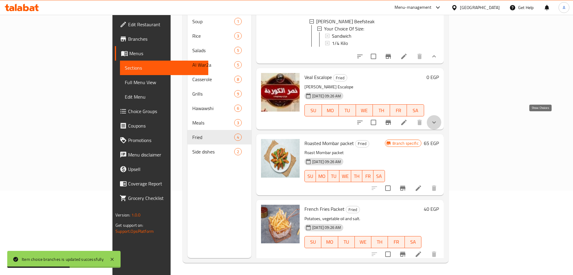
click at [437, 120] on icon "show more" at bounding box center [433, 122] width 7 height 7
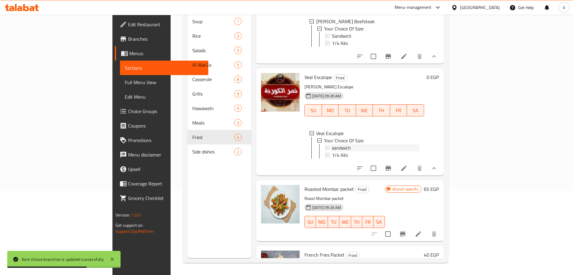
click at [358, 145] on div "sandwich" at bounding box center [375, 147] width 87 height 7
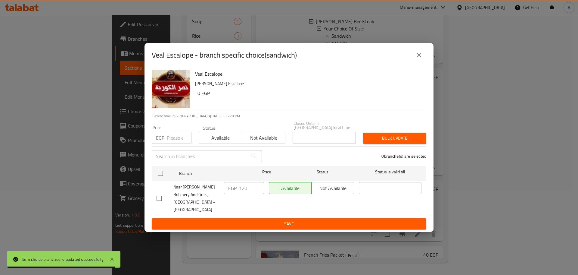
click at [171, 137] on input "number" at bounding box center [179, 138] width 25 height 12
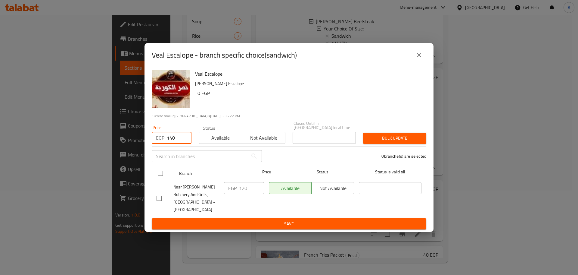
type input "140"
click at [160, 177] on input "checkbox" at bounding box center [160, 173] width 13 height 13
checkbox input "true"
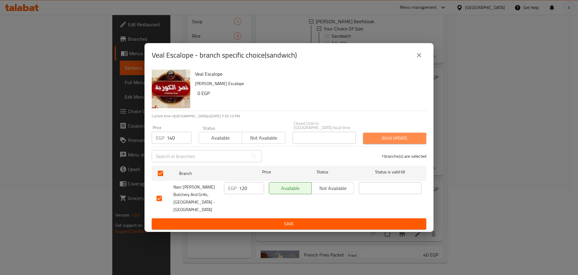
click at [394, 137] on span "Bulk update" at bounding box center [395, 138] width 54 height 8
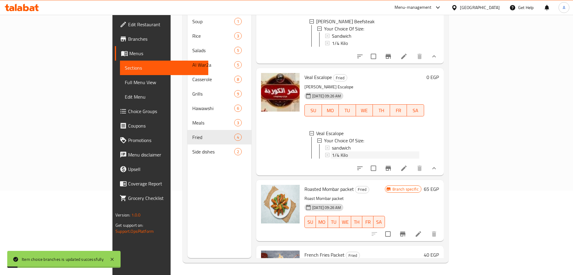
click at [332, 152] on div "1/4 Kilo" at bounding box center [375, 154] width 87 height 7
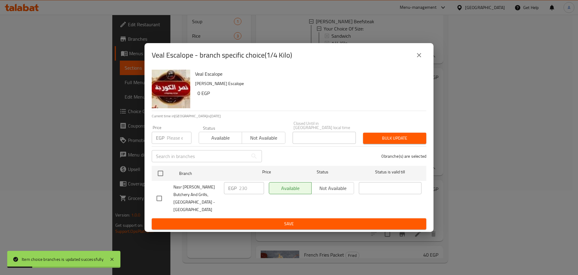
click at [177, 140] on input "number" at bounding box center [179, 138] width 25 height 12
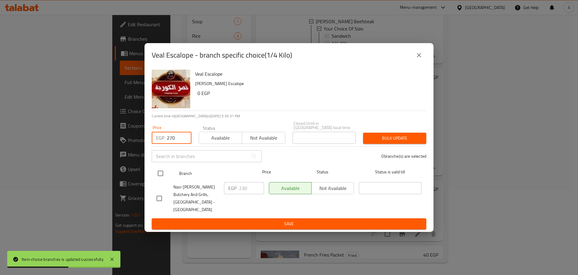
type input "270"
click at [161, 179] on input "checkbox" at bounding box center [160, 173] width 13 height 13
checkbox input "true"
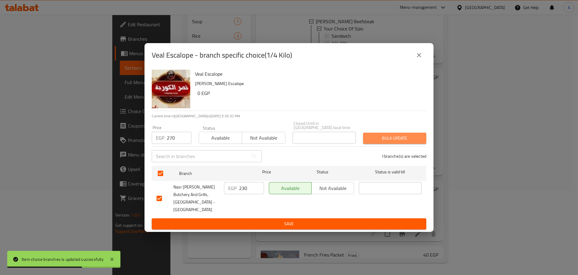
click at [385, 141] on span "Bulk update" at bounding box center [395, 138] width 54 height 8
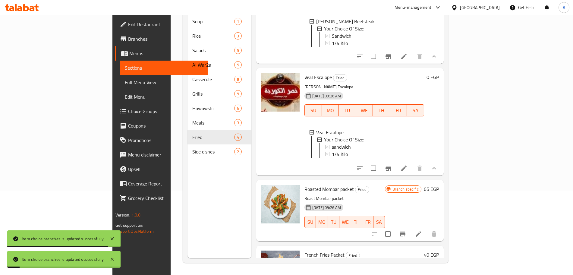
scroll to position [107, 0]
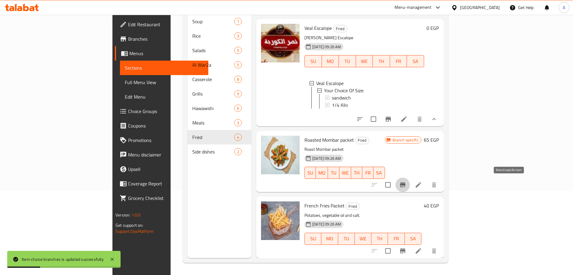
click at [406, 186] on icon "Branch-specific-item" at bounding box center [402, 184] width 7 height 7
click at [405, 251] on icon "Branch-specific-item" at bounding box center [402, 250] width 5 height 5
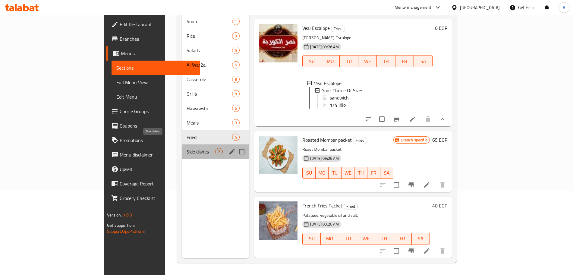
click at [186, 148] on span "Side dishes" at bounding box center [200, 151] width 29 height 7
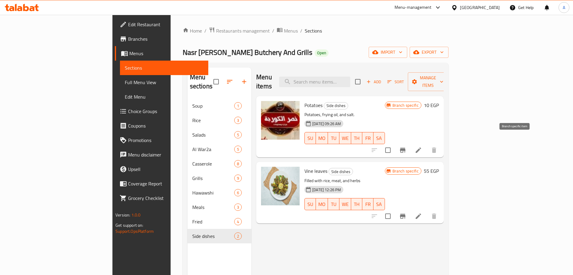
click at [405, 148] on icon "Branch-specific-item" at bounding box center [402, 150] width 5 height 5
click at [406, 212] on icon "Branch-specific-item" at bounding box center [402, 215] width 7 height 7
click at [441, 7] on div at bounding box center [436, 7] width 10 height 7
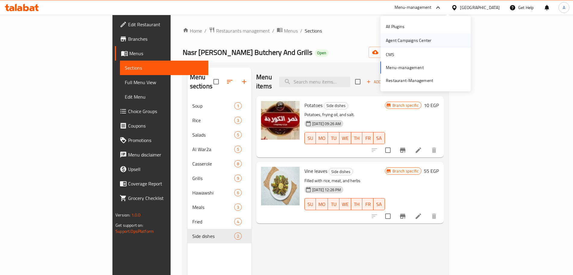
click at [408, 38] on div "Agent Campaigns Center" at bounding box center [408, 40] width 45 height 7
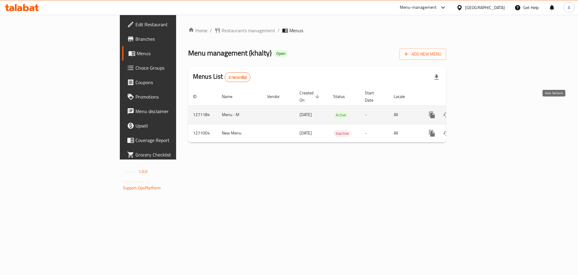
click at [483, 108] on link "enhanced table" at bounding box center [475, 115] width 14 height 14
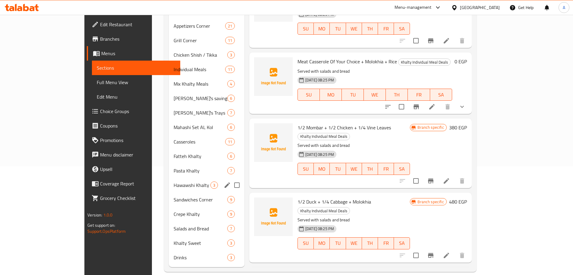
scroll to position [41, 0]
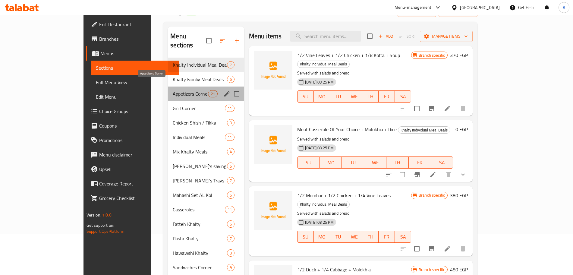
click at [173, 90] on span "Appetizers Corner" at bounding box center [190, 93] width 35 height 7
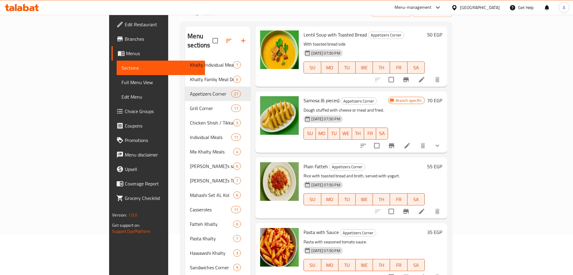
scroll to position [587, 0]
click at [441, 142] on icon "show more" at bounding box center [436, 145] width 7 height 7
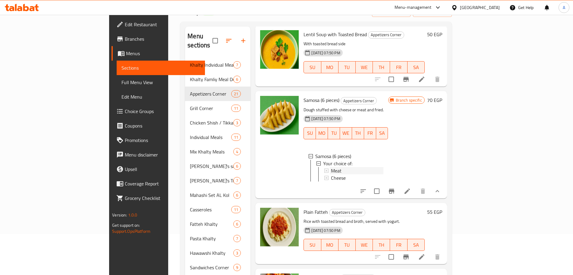
click at [331, 167] on div "Meat" at bounding box center [357, 170] width 52 height 7
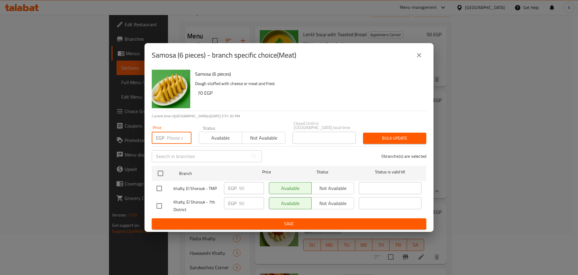
click at [179, 136] on input "number" at bounding box center [179, 138] width 25 height 12
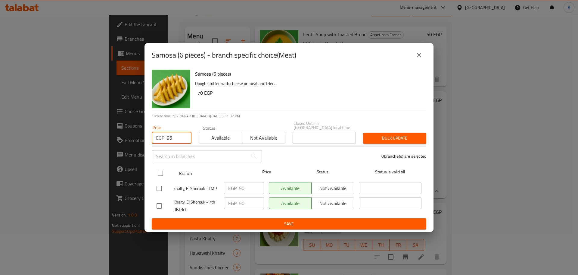
type input "95"
click at [163, 170] on input "checkbox" at bounding box center [160, 173] width 13 height 13
checkbox input "true"
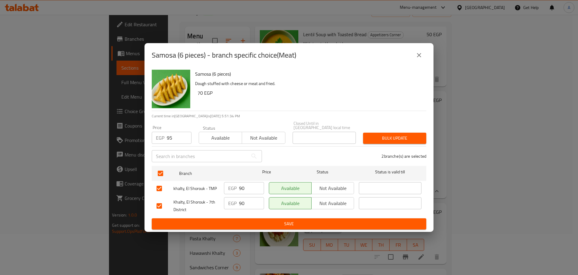
click at [394, 136] on span "Bulk update" at bounding box center [395, 138] width 54 height 8
click at [423, 49] on div "Samosa (6 pieces) - branch specific choice(Meat)" at bounding box center [289, 55] width 289 height 24
click at [418, 59] on icon "close" at bounding box center [419, 55] width 7 height 7
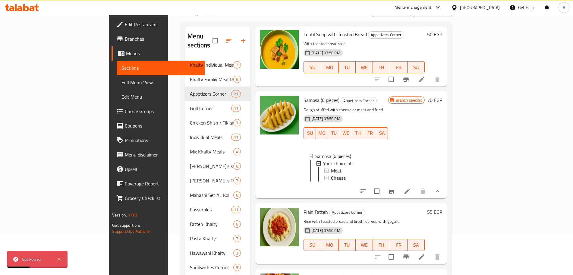
click at [125, 111] on span "Choice Groups" at bounding box center [162, 111] width 75 height 7
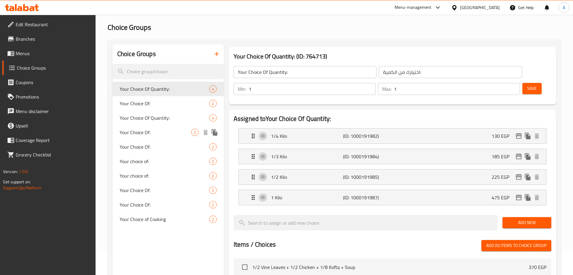
scroll to position [23, 0]
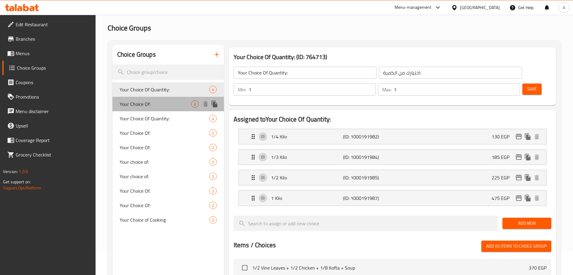
click at [173, 101] on span "Your Choice Of:" at bounding box center [155, 103] width 71 height 7
type input "Your Choice Of:"
type input "اختيارك من :"
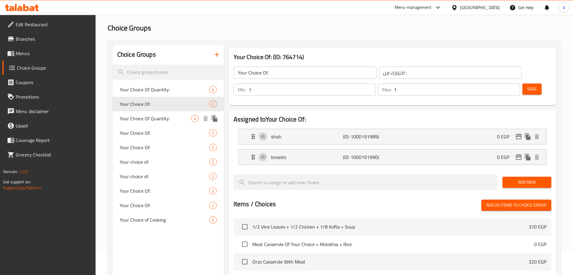
click at [169, 113] on div "Your Choice Of Quantity: 4" at bounding box center [167, 118] width 111 height 14
type input "Your Choice Of Quantity:"
type input "اختيارك من الكمية:"
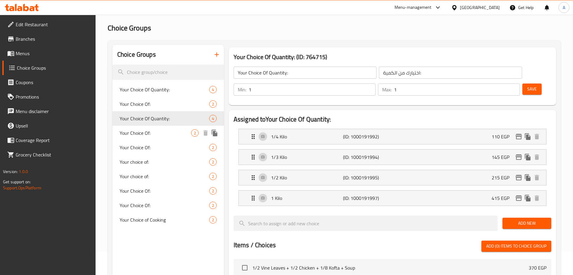
click at [171, 129] on div "Your Choice Of: 2" at bounding box center [167, 133] width 111 height 14
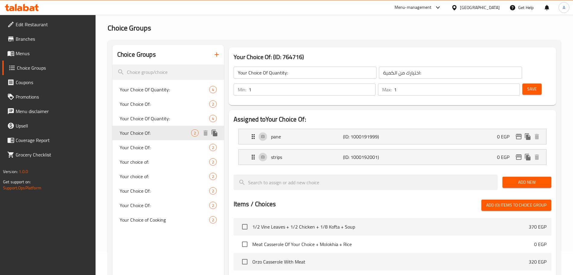
type input "Your Choice Of:"
click at [171, 143] on div "Your Choice Of: 2" at bounding box center [167, 147] width 111 height 14
type input "اختيارك من:"
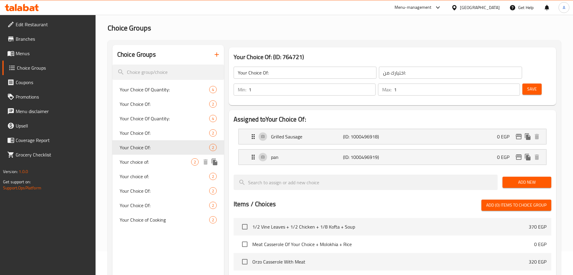
click at [175, 156] on div "Your choice of: 2" at bounding box center [167, 162] width 111 height 14
type input "Your choice of:"
type input "إختيارك من:"
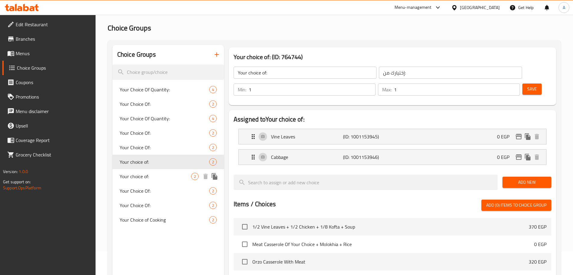
click at [177, 177] on span "Your choice of:" at bounding box center [155, 176] width 71 height 7
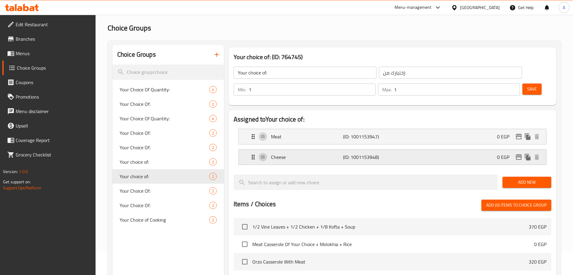
click at [426, 149] on div "Cheese (ID: 1001153948) 0 EGP" at bounding box center [393, 156] width 289 height 15
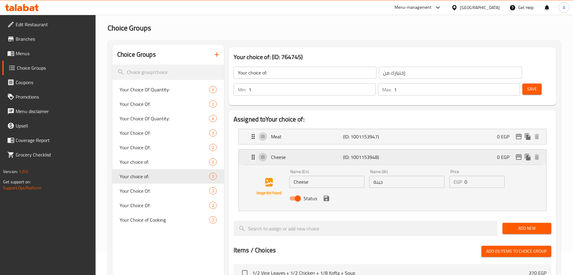
click at [411, 149] on div "Cheese (ID: 1001153948) 0 EGP" at bounding box center [393, 156] width 289 height 15
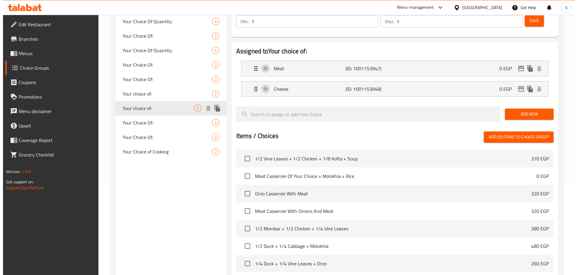
scroll to position [178, 0]
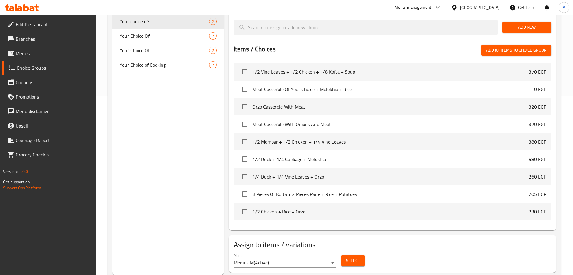
click at [351, 257] on span "Select" at bounding box center [353, 261] width 14 height 8
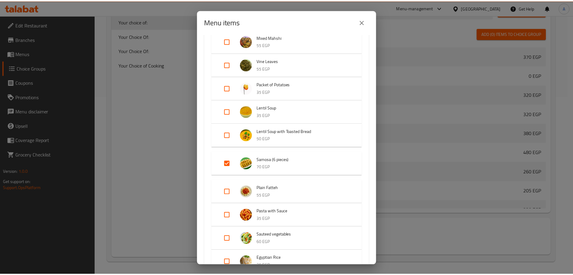
scroll to position [187, 0]
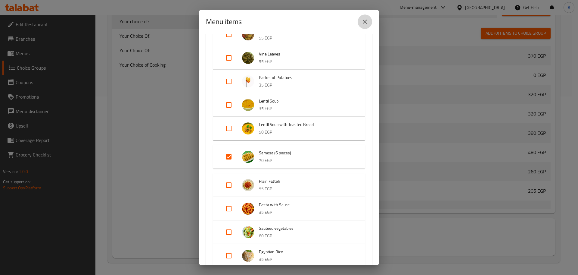
click at [365, 22] on icon "close" at bounding box center [365, 22] width 4 height 4
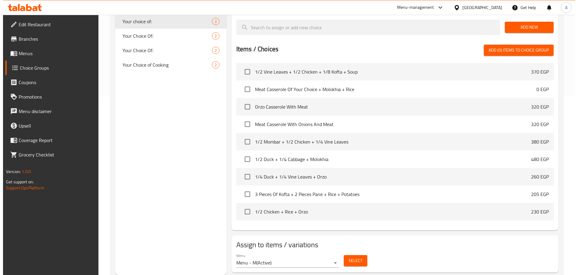
scroll to position [0, 0]
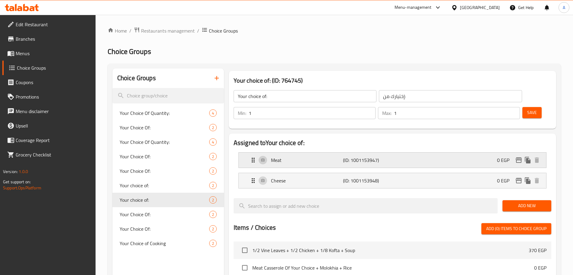
click at [518, 157] on icon "edit" at bounding box center [518, 159] width 6 height 5
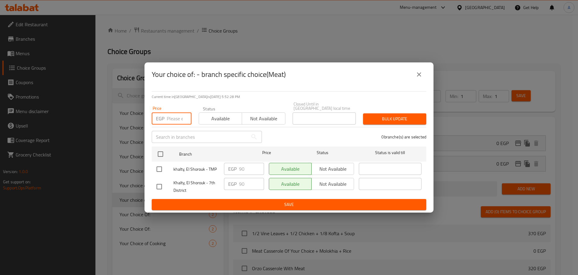
click at [180, 112] on input "number" at bounding box center [179, 118] width 25 height 12
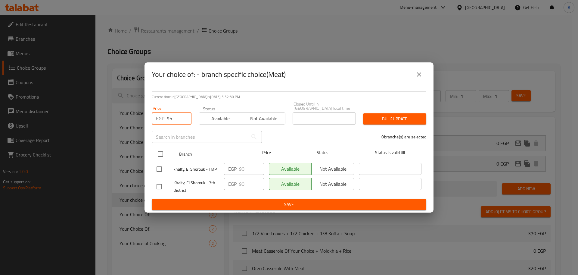
type input "95"
click at [162, 153] on input "checkbox" at bounding box center [160, 154] width 13 height 13
checkbox input "true"
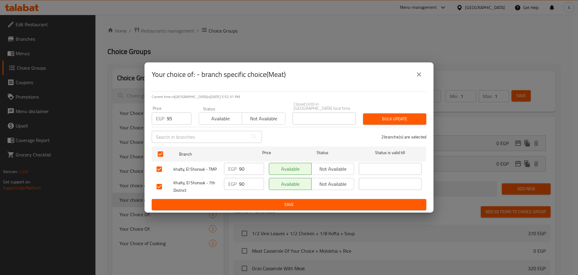
click at [381, 115] on span "Bulk update" at bounding box center [395, 119] width 54 height 8
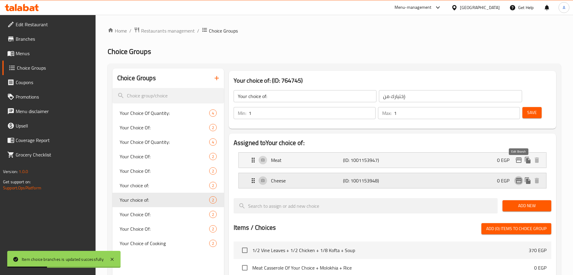
click at [518, 178] on icon "edit" at bounding box center [518, 180] width 6 height 5
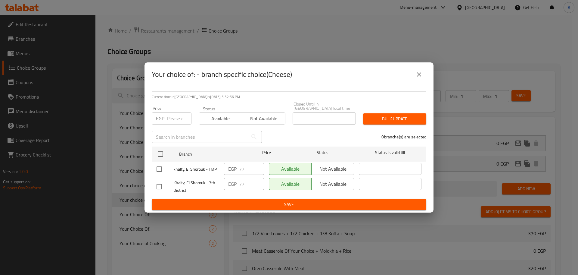
click at [174, 121] on input "number" at bounding box center [179, 118] width 25 height 12
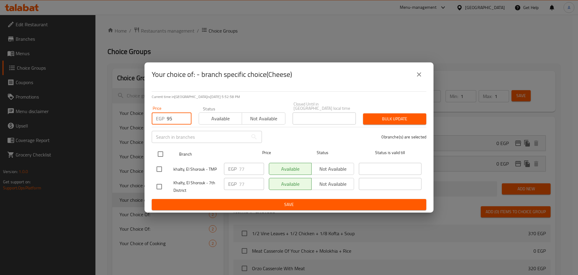
type input "95"
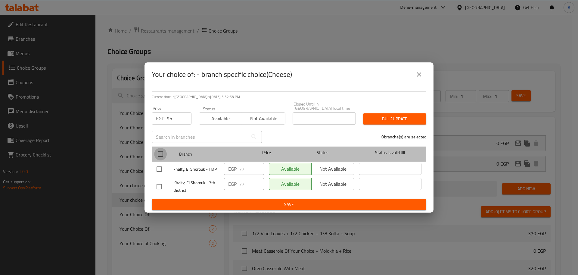
click at [159, 151] on input "checkbox" at bounding box center [160, 154] width 13 height 13
checkbox input "true"
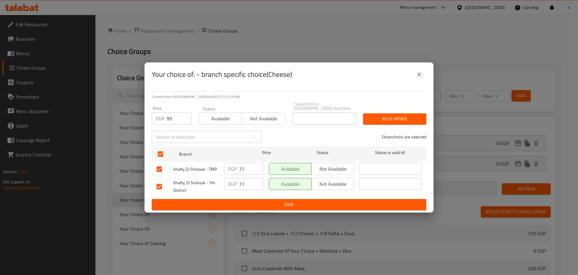
click at [392, 116] on span "Bulk update" at bounding box center [395, 119] width 54 height 8
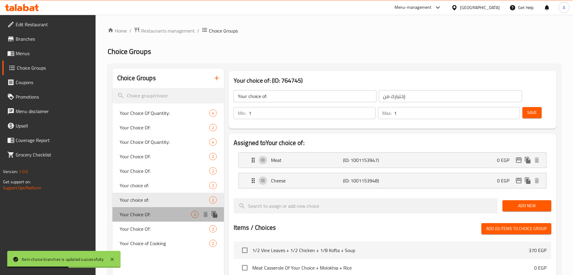
click at [140, 215] on span "Your Choice Of:" at bounding box center [155, 214] width 71 height 7
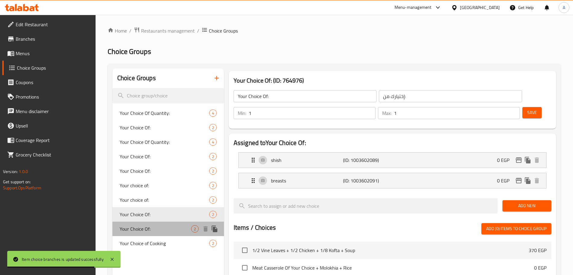
click at [139, 225] on span "Your Choice Of:" at bounding box center [155, 228] width 71 height 7
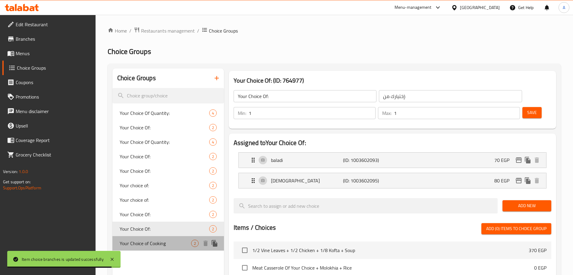
click at [154, 244] on span "Your Choice of Cooking" at bounding box center [155, 242] width 71 height 7
type input "Your Choice of Cooking"
type input "اختيارك من نوع الطهى"
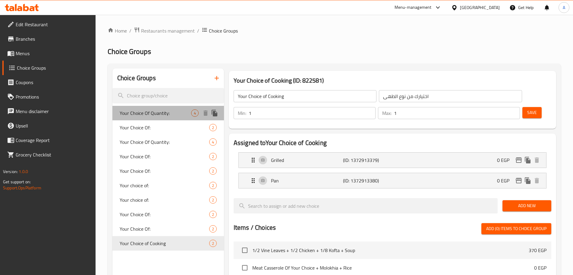
click at [161, 113] on span "Your Choice Of Quantity:" at bounding box center [155, 112] width 71 height 7
type input "Your Choice Of Quantity:"
type input "اختيارك من الكمية:"
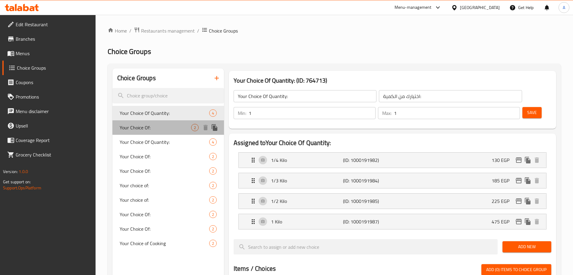
click at [153, 121] on div "Your Choice Of: 2" at bounding box center [167, 127] width 111 height 14
type input "Your Choice Of:"
type input "اختيارك من :"
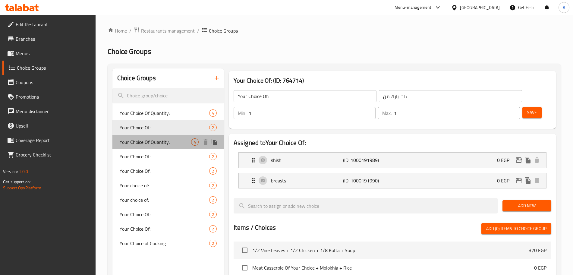
click at [147, 142] on span "Your Choice Of Quantity:" at bounding box center [155, 141] width 71 height 7
type input "Your Choice Of Quantity:"
type input "اختيارك من الكمية:"
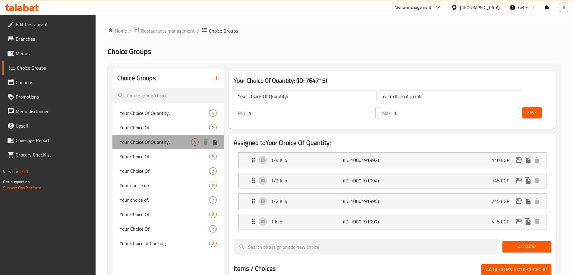
click at [147, 142] on span "Your Choice Of Quantity:" at bounding box center [155, 141] width 71 height 7
click at [143, 157] on span "Your Choice Of:" at bounding box center [155, 156] width 71 height 7
type input "Your Choice Of:"
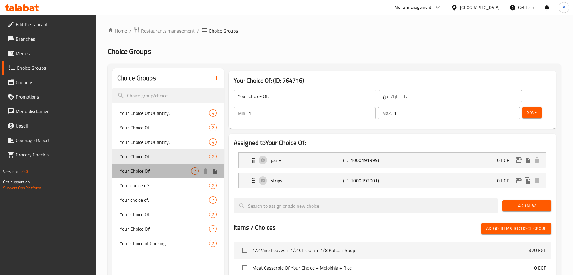
click at [158, 169] on span "Your Choice Of:" at bounding box center [155, 170] width 71 height 7
type input "اختيارك من:"
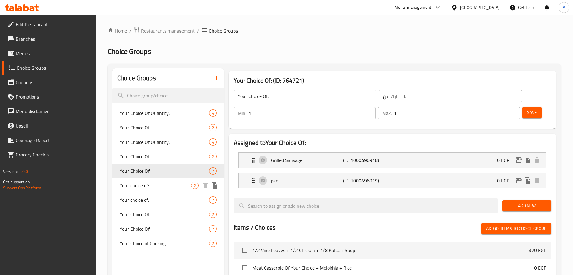
click at [163, 188] on span "Your choice of:" at bounding box center [155, 185] width 71 height 7
type input "Your choice of:"
type input "إختيارك من:"
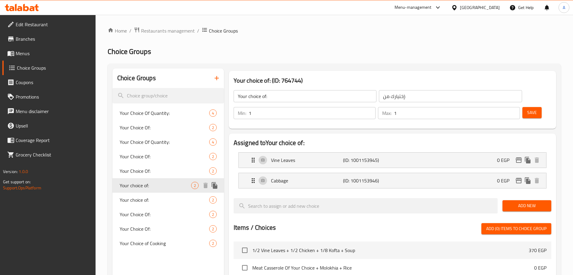
click at [164, 194] on div "Your choice of: 2" at bounding box center [167, 199] width 111 height 14
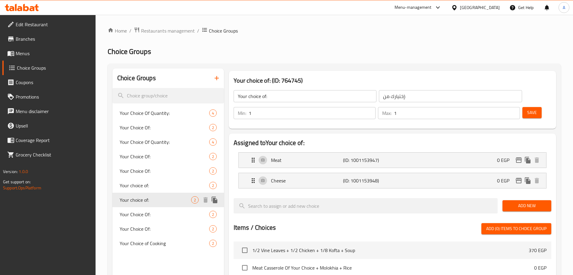
click at [164, 204] on div "Your choice of: 2" at bounding box center [167, 199] width 111 height 14
click at [164, 211] on span "Your Choice Of:" at bounding box center [155, 214] width 71 height 7
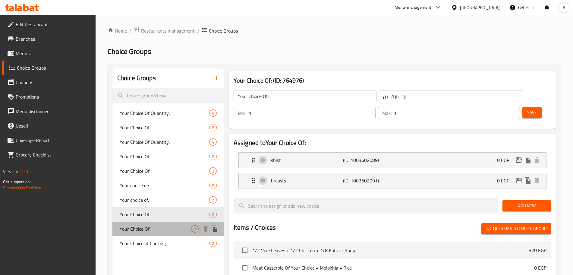
click at [167, 223] on div "Your Choice Of: 2" at bounding box center [167, 228] width 111 height 14
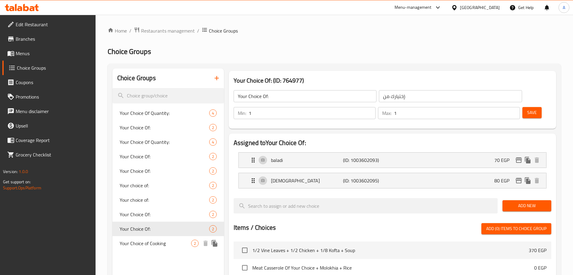
click at [162, 238] on div "Your Choice of Cooking 2" at bounding box center [167, 243] width 111 height 14
type input "Your Choice of Cooking"
type input "اختيارك من نوع الطهى"
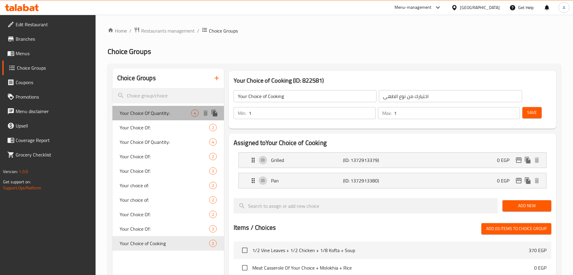
click at [175, 113] on span "Your Choice Of Quantity:" at bounding box center [155, 112] width 71 height 7
type input "Your Choice Of Quantity:"
type input "اختيارك من الكمية:"
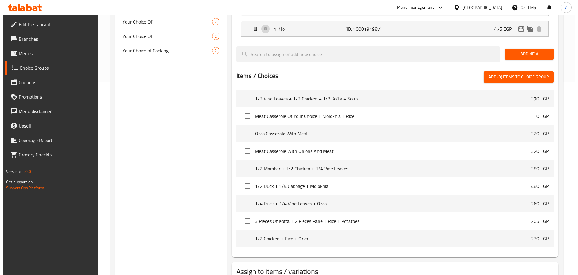
scroll to position [219, 0]
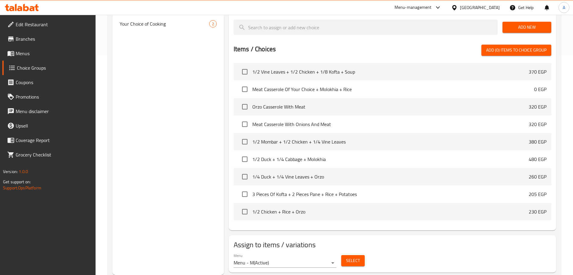
click at [351, 257] on span "Select" at bounding box center [353, 261] width 14 height 8
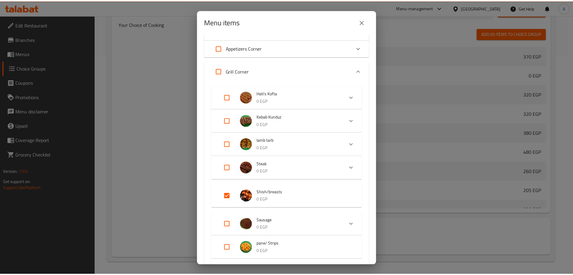
scroll to position [49, 0]
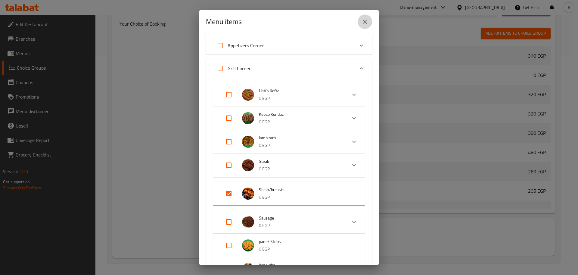
click at [365, 24] on icon "close" at bounding box center [364, 21] width 7 height 7
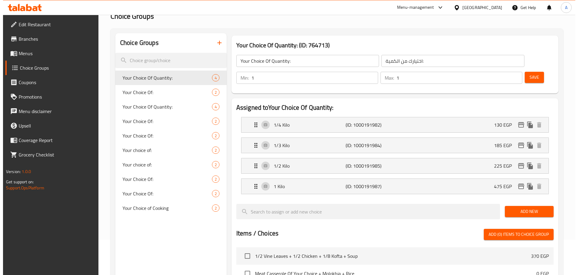
scroll to position [13, 0]
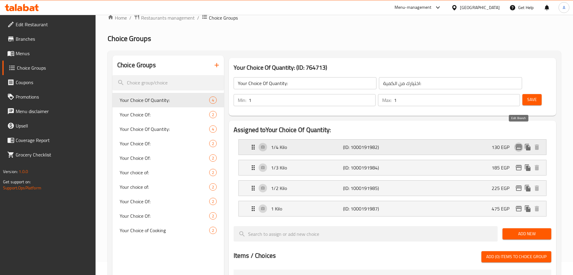
click at [516, 143] on icon "edit" at bounding box center [518, 146] width 7 height 7
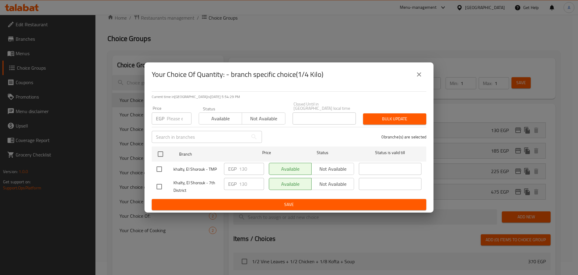
click at [183, 119] on input "number" at bounding box center [179, 118] width 25 height 12
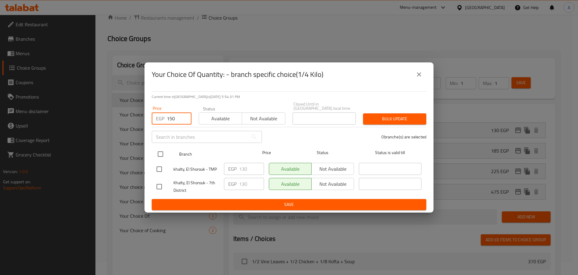
type input "150"
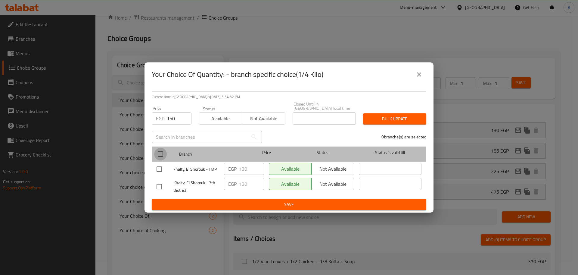
click at [164, 148] on input "checkbox" at bounding box center [160, 154] width 13 height 13
checkbox input "true"
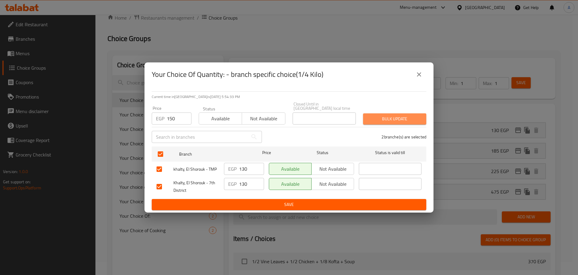
click at [386, 115] on span "Bulk update" at bounding box center [395, 119] width 54 height 8
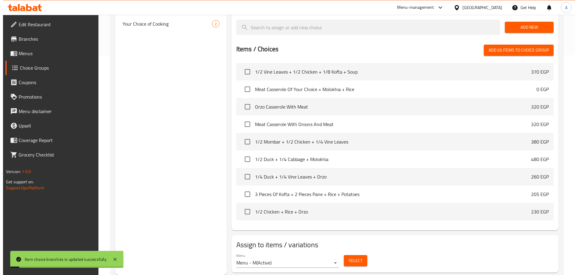
scroll to position [0, 0]
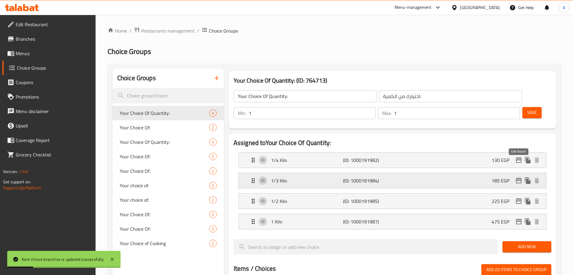
click at [518, 177] on icon "edit" at bounding box center [518, 180] width 7 height 7
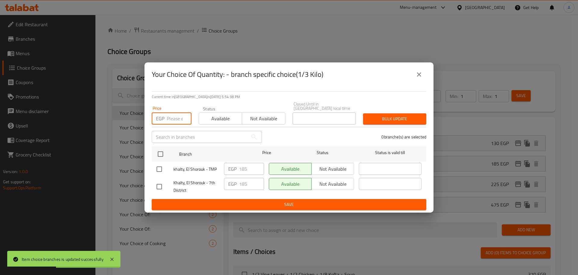
click at [174, 115] on input "number" at bounding box center [179, 118] width 25 height 12
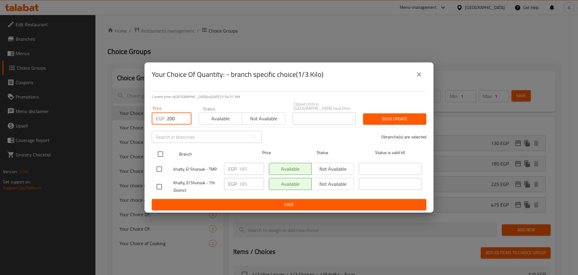
type input "200"
click at [160, 153] on input "checkbox" at bounding box center [160, 154] width 13 height 13
checkbox input "true"
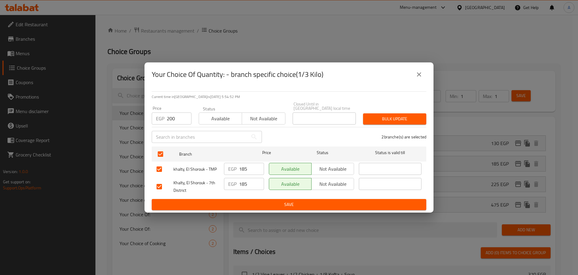
click at [390, 117] on span "Bulk update" at bounding box center [395, 119] width 54 height 8
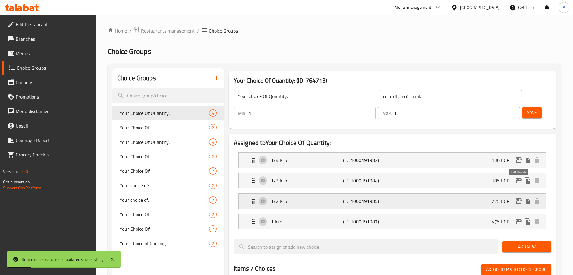
click at [519, 197] on icon "edit" at bounding box center [518, 200] width 7 height 7
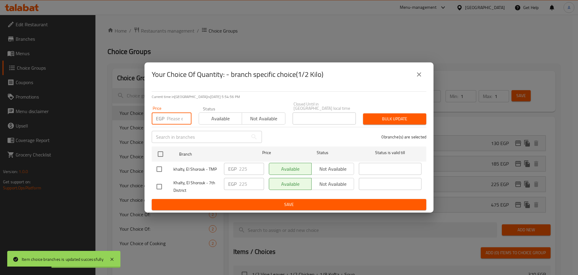
click at [173, 113] on input "number" at bounding box center [179, 118] width 25 height 12
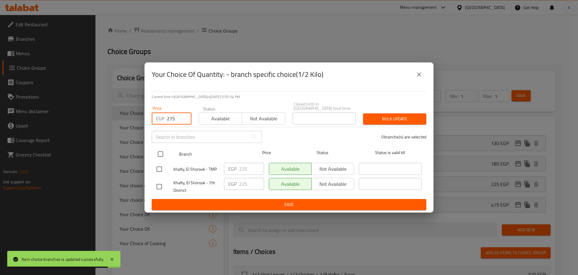
type input "275"
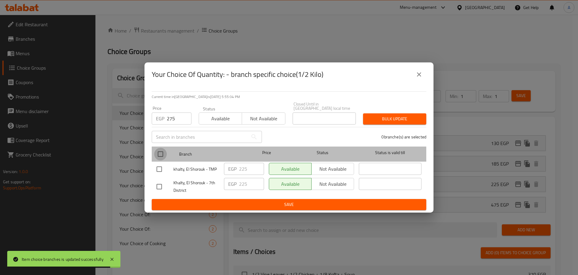
click at [160, 148] on input "checkbox" at bounding box center [160, 154] width 13 height 13
checkbox input "true"
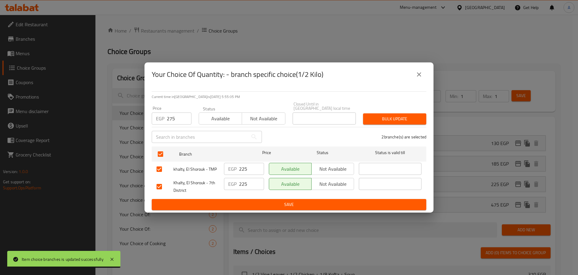
click at [376, 118] on span "Bulk update" at bounding box center [395, 119] width 54 height 8
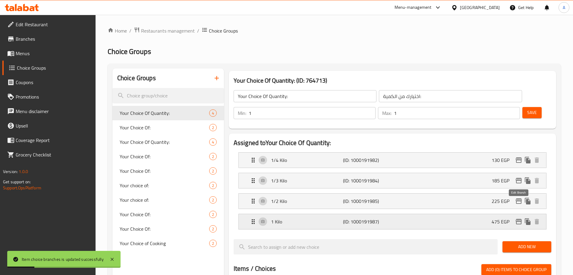
click at [519, 218] on icon "edit" at bounding box center [518, 221] width 7 height 7
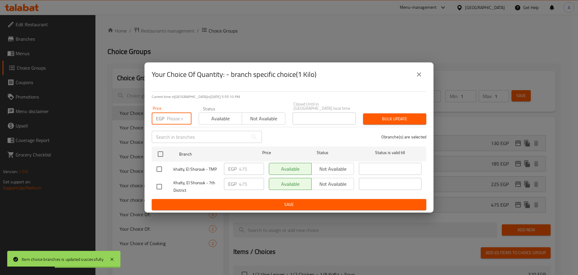
click at [173, 114] on input "number" at bounding box center [179, 118] width 25 height 12
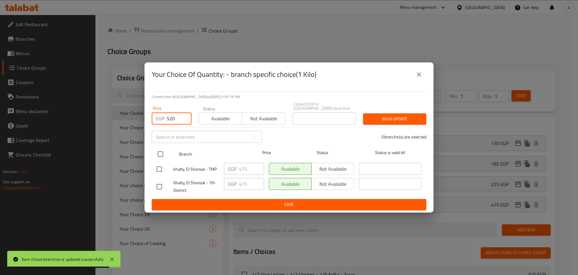
type input "520"
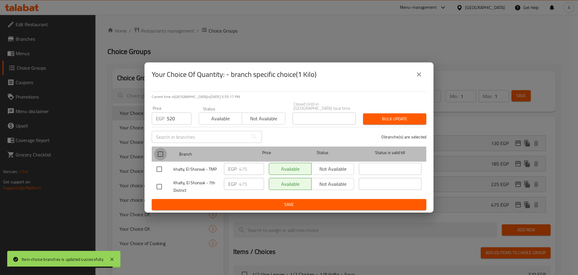
click at [157, 151] on input "checkbox" at bounding box center [160, 154] width 13 height 13
checkbox input "true"
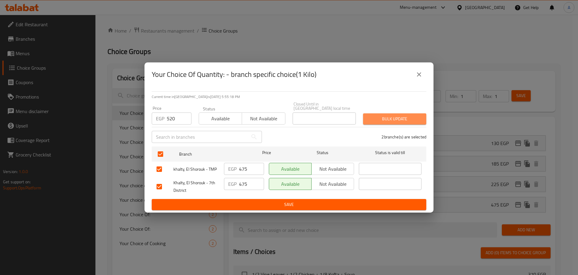
click at [408, 116] on span "Bulk update" at bounding box center [395, 119] width 54 height 8
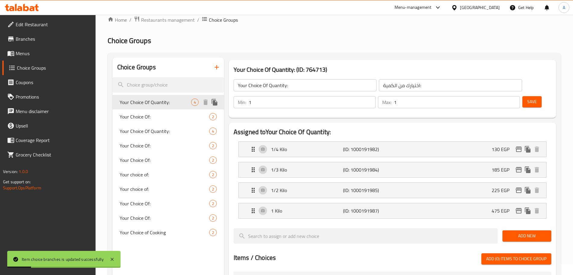
scroll to position [7, 0]
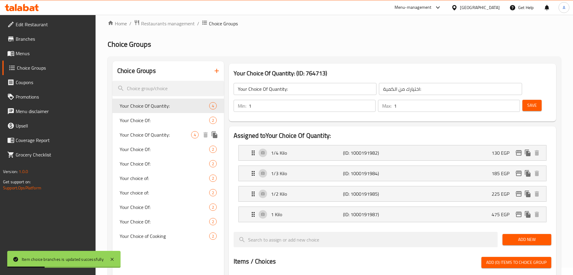
click at [157, 134] on span "Your Choice Of Quantity:" at bounding box center [155, 134] width 71 height 7
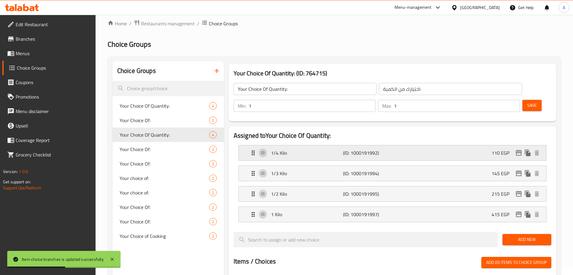
click at [518, 150] on icon "edit" at bounding box center [518, 152] width 6 height 5
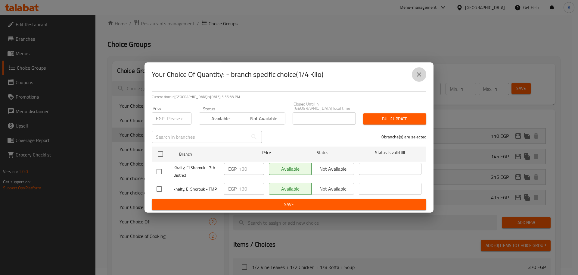
click at [424, 75] on button "close" at bounding box center [419, 74] width 14 height 14
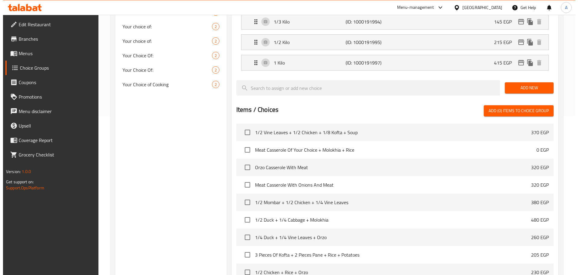
scroll to position [219, 0]
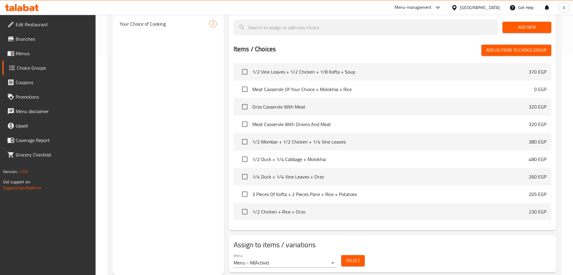
click at [364, 252] on div "Select" at bounding box center [353, 260] width 28 height 16
click at [354, 257] on span "Select" at bounding box center [353, 261] width 14 height 8
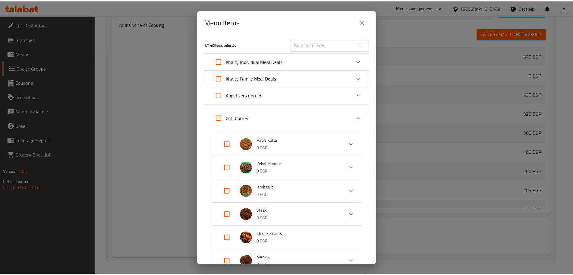
scroll to position [182, 0]
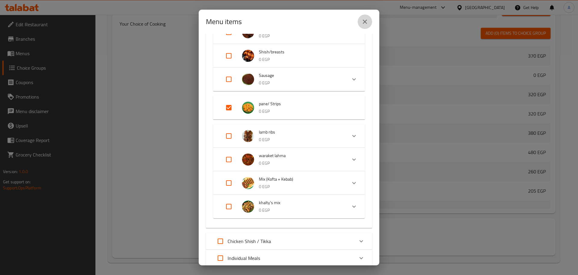
click at [365, 19] on icon "close" at bounding box center [364, 21] width 7 height 7
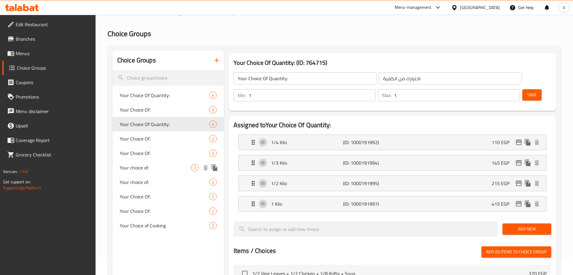
scroll to position [0, 0]
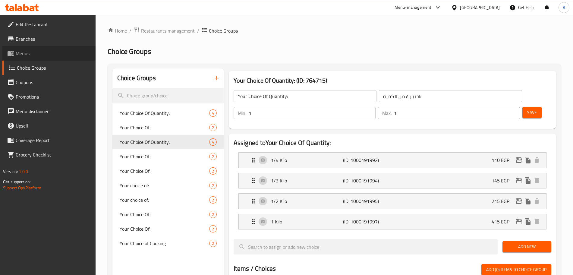
click at [65, 51] on span "Menus" at bounding box center [53, 53] width 75 height 7
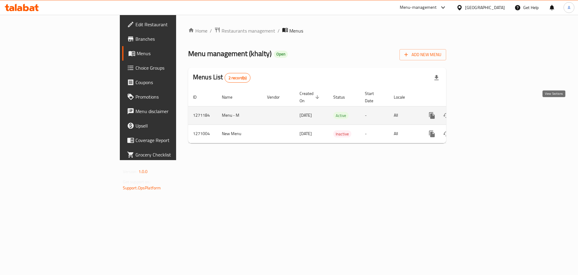
click at [483, 111] on link "enhanced table" at bounding box center [475, 115] width 14 height 14
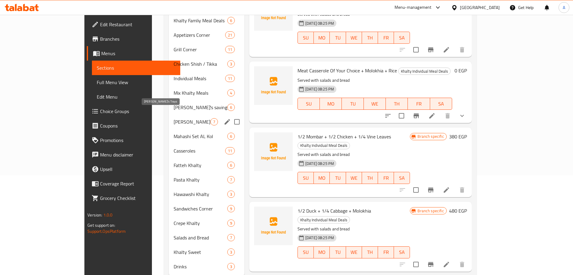
scroll to position [109, 0]
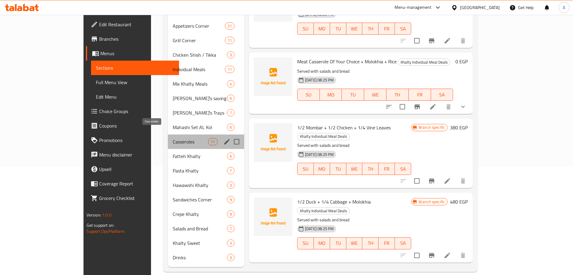
click at [173, 138] on span "Casseroles" at bounding box center [190, 141] width 35 height 7
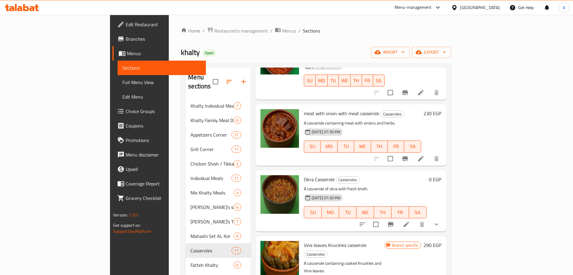
scroll to position [329, 0]
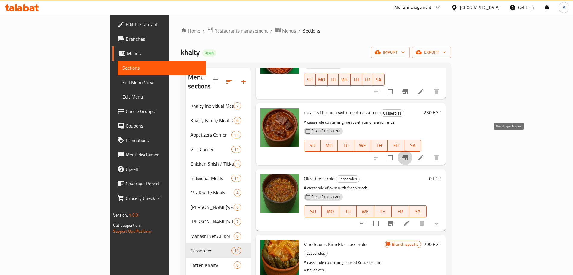
click at [408, 155] on icon "Branch-specific-item" at bounding box center [404, 157] width 5 height 5
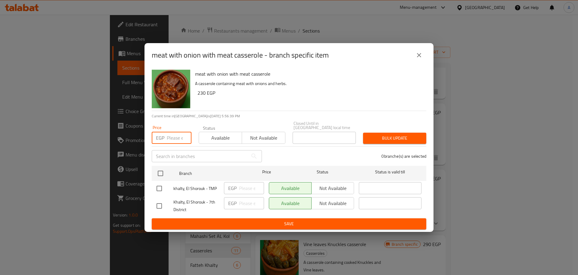
click at [174, 137] on input "number" at bounding box center [179, 138] width 25 height 12
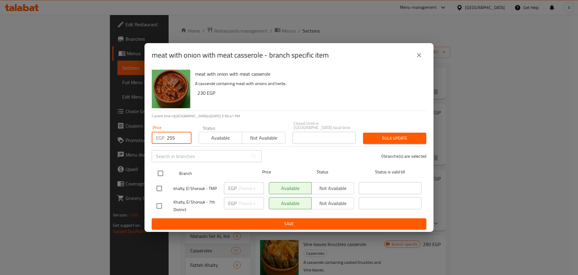
type input "255"
click at [158, 169] on input "checkbox" at bounding box center [160, 173] width 13 height 13
checkbox input "true"
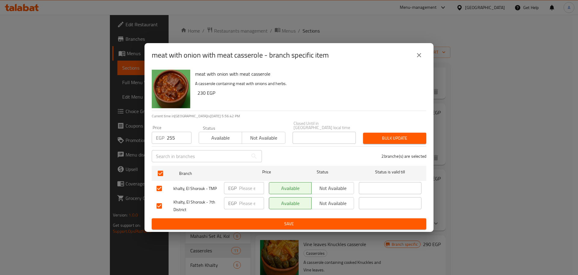
click at [415, 135] on span "Bulk update" at bounding box center [395, 138] width 54 height 8
